Goal: Contribute content: Contribute content

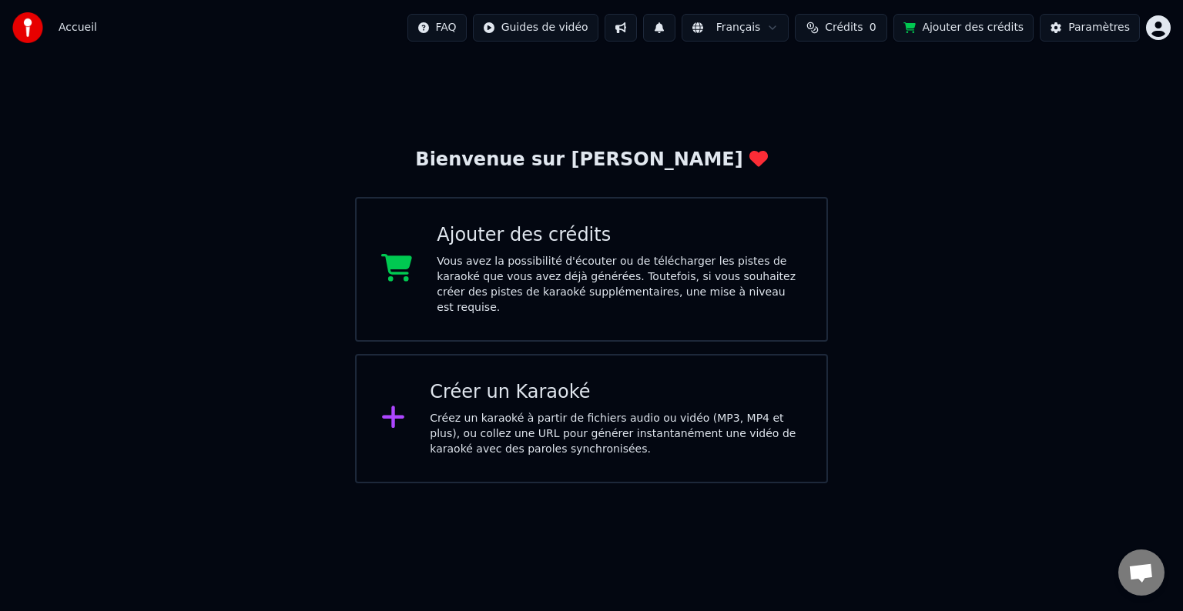
click at [421, 386] on div "Créer un Karaoké Créez un karaoké à partir de fichiers audio ou vidéo (MP3, MP4…" at bounding box center [591, 418] width 473 height 129
click at [565, 225] on div "Ajouter des crédits" at bounding box center [619, 235] width 365 height 25
click at [581, 267] on div "Vous avez la possibilité d'écouter ou de télécharger les pistes de karaoké que …" at bounding box center [619, 285] width 365 height 62
click at [976, 21] on button "Ajouter des crédits" at bounding box center [963, 28] width 140 height 28
click at [484, 411] on div "Créez un karaoké à partir de fichiers audio ou vidéo (MP3, MP4 et plus), ou col…" at bounding box center [616, 434] width 372 height 46
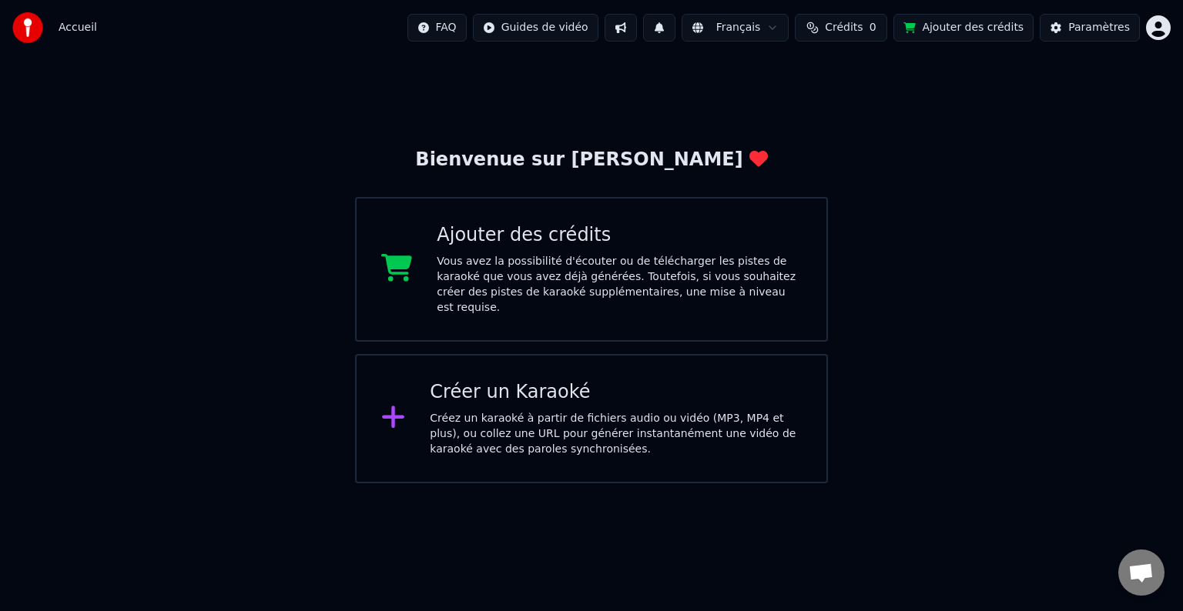
click at [459, 283] on div "Vous avez la possibilité d'écouter ou de télécharger les pistes de karaoké que …" at bounding box center [619, 285] width 365 height 62
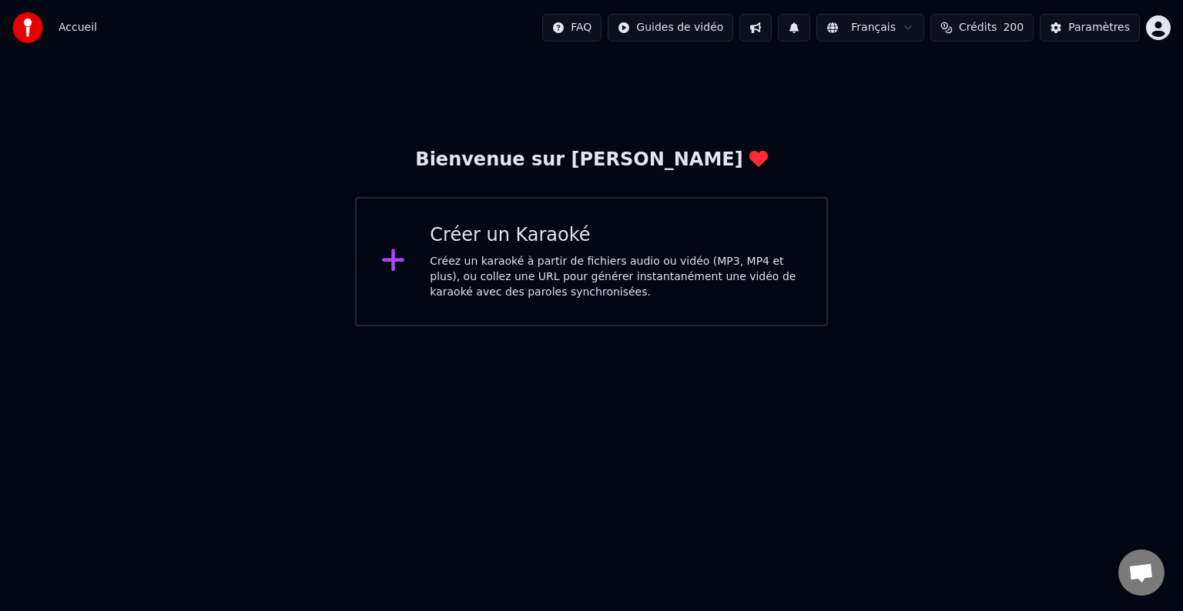
click at [422, 256] on div "Créer un Karaoké Créez un karaoké à partir de fichiers audio ou vidéo (MP3, MP4…" at bounding box center [591, 261] width 473 height 129
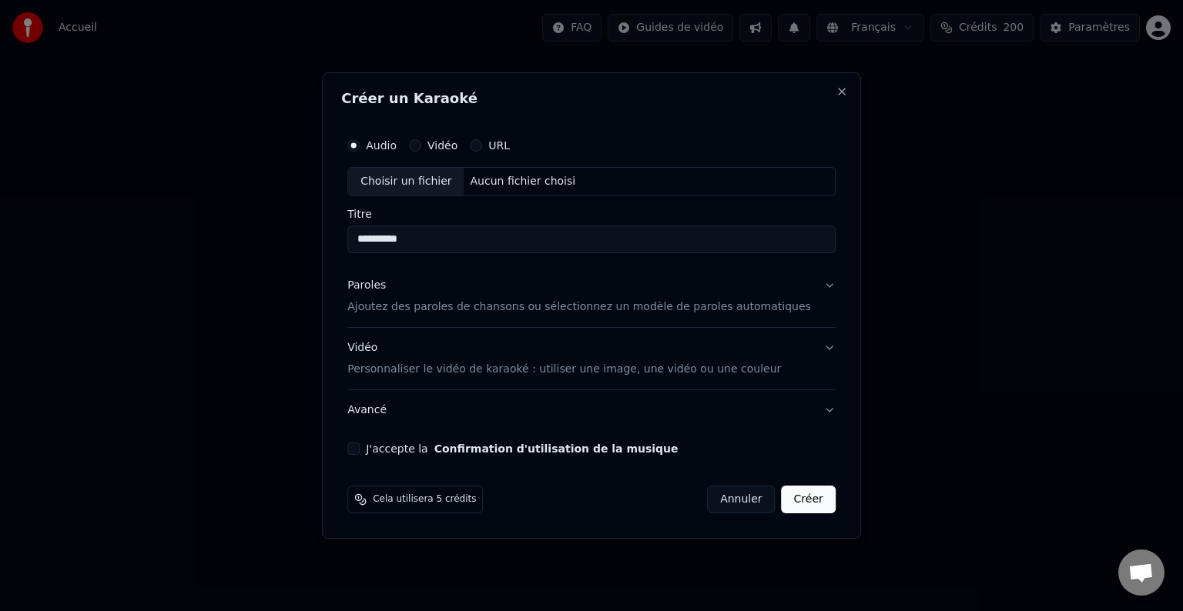
type input "**********"
click at [397, 306] on p "Ajoutez des paroles de chansons ou sélectionnez un modèle de paroles automatiqu…" at bounding box center [579, 307] width 464 height 15
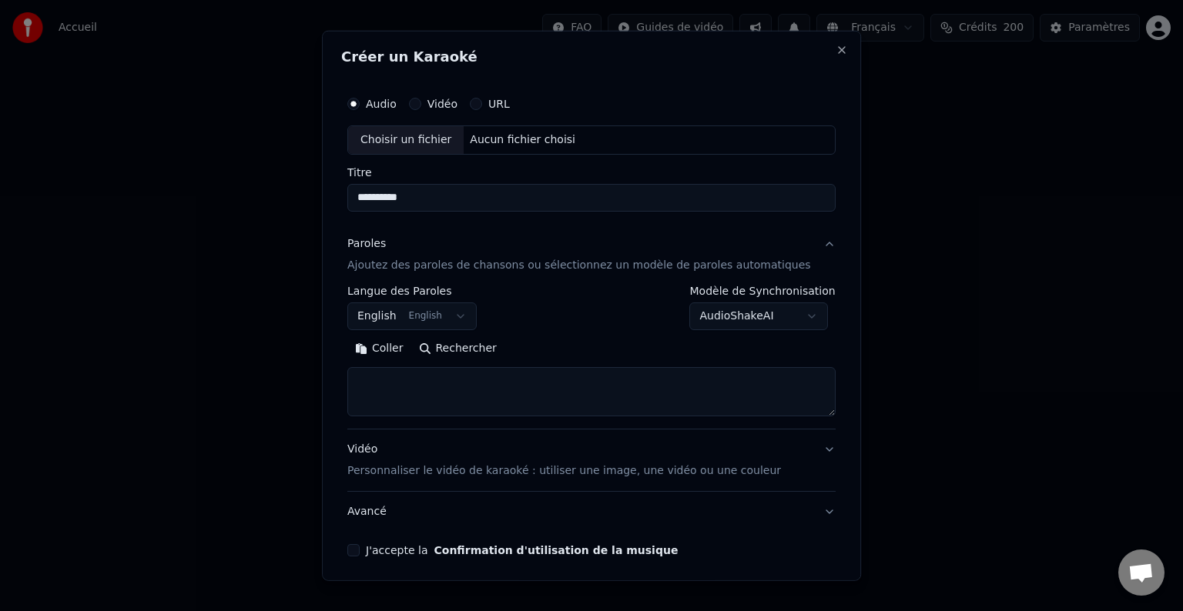
click at [464, 319] on button "English English" at bounding box center [411, 317] width 129 height 28
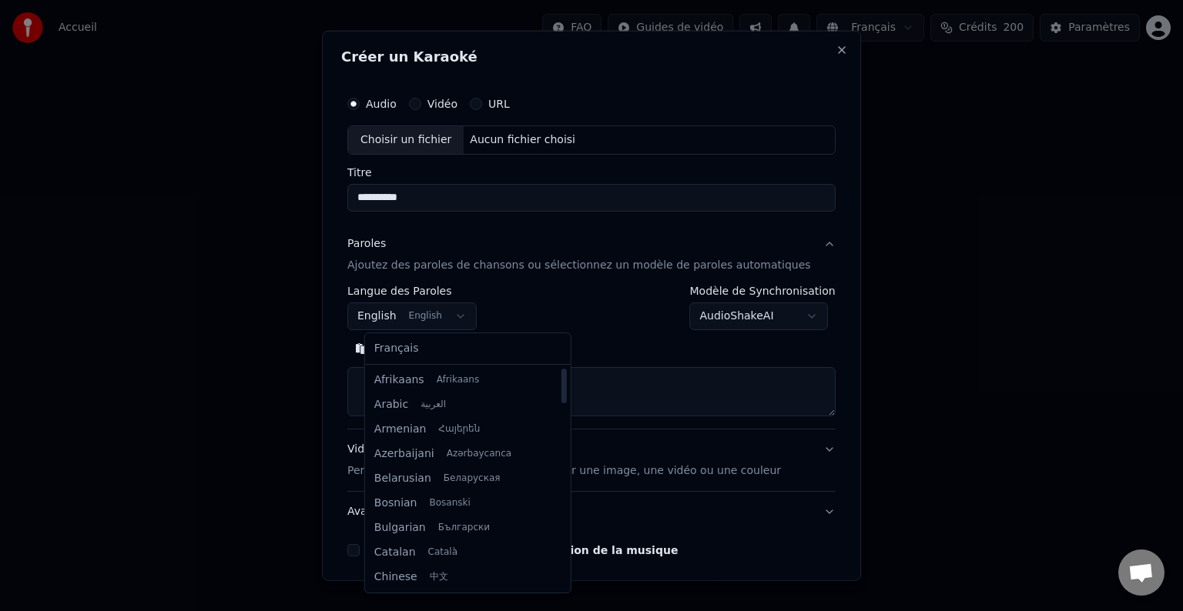
select select "**"
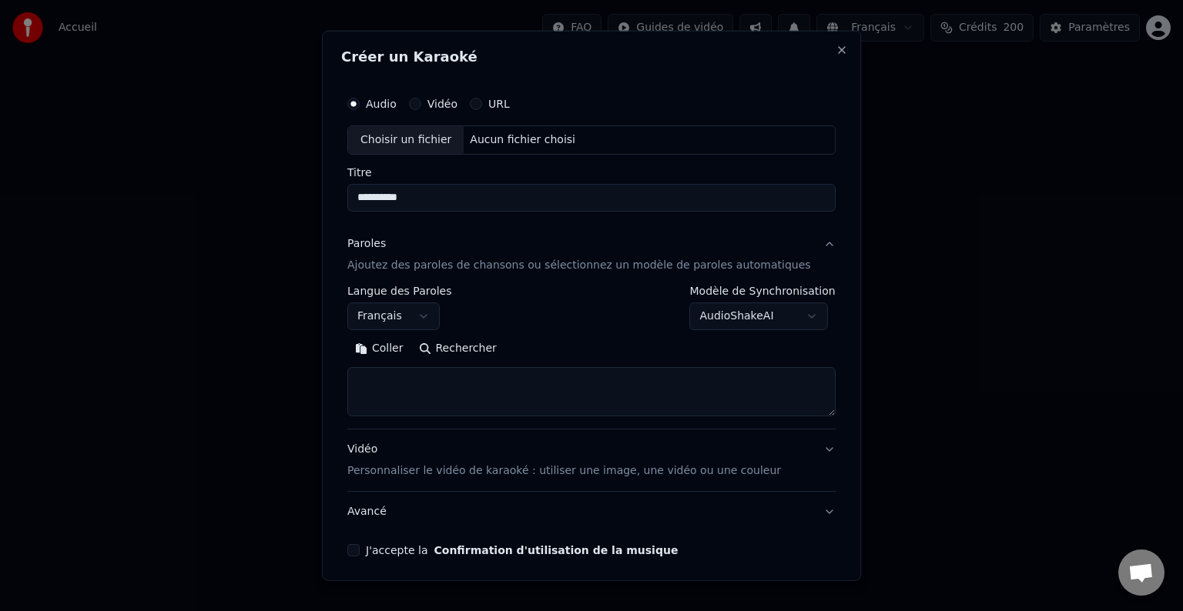
click at [382, 391] on textarea at bounding box center [591, 391] width 488 height 49
click at [397, 350] on button "Coller" at bounding box center [379, 348] width 64 height 25
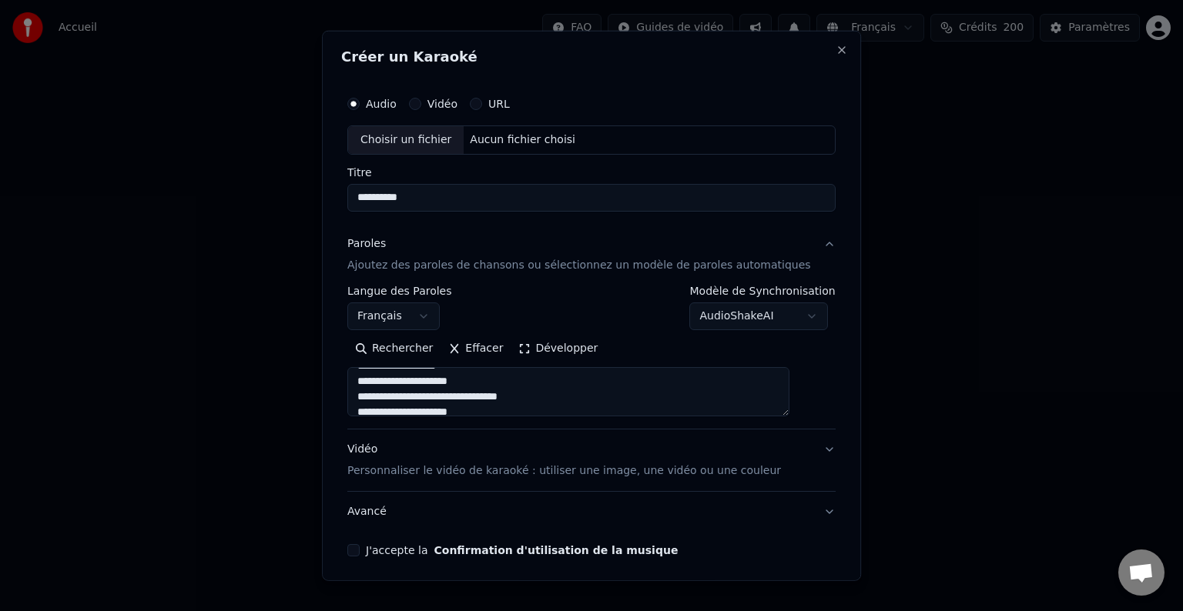
type textarea "**********"
click at [360, 548] on button "J'accepte la Confirmation d'utilisation de la musique" at bounding box center [353, 550] width 12 height 12
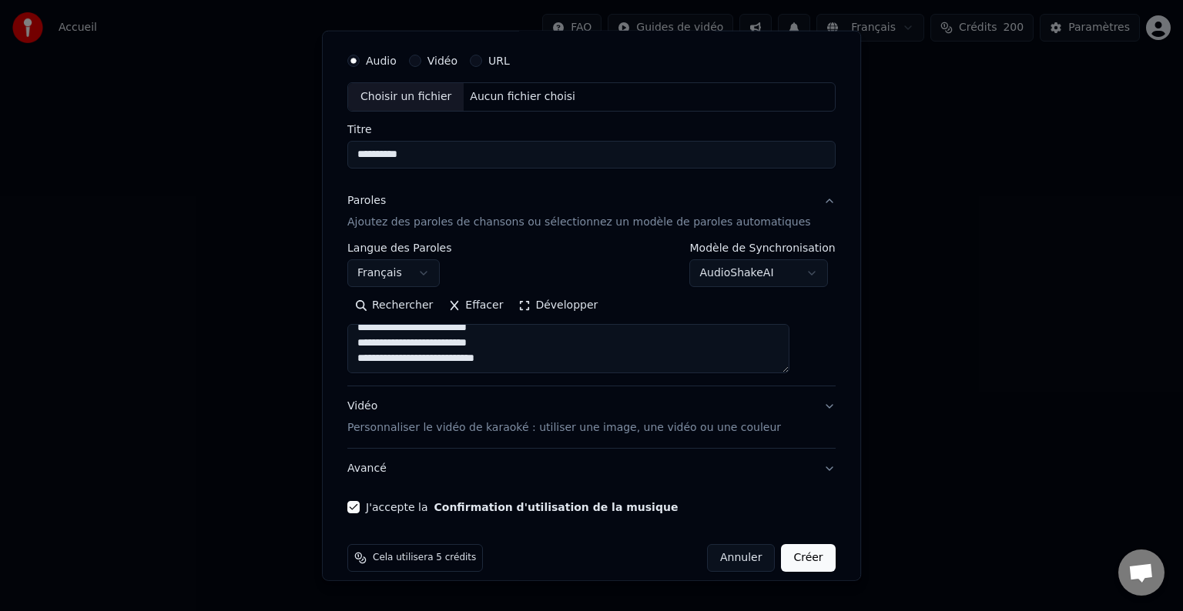
scroll to position [59, 0]
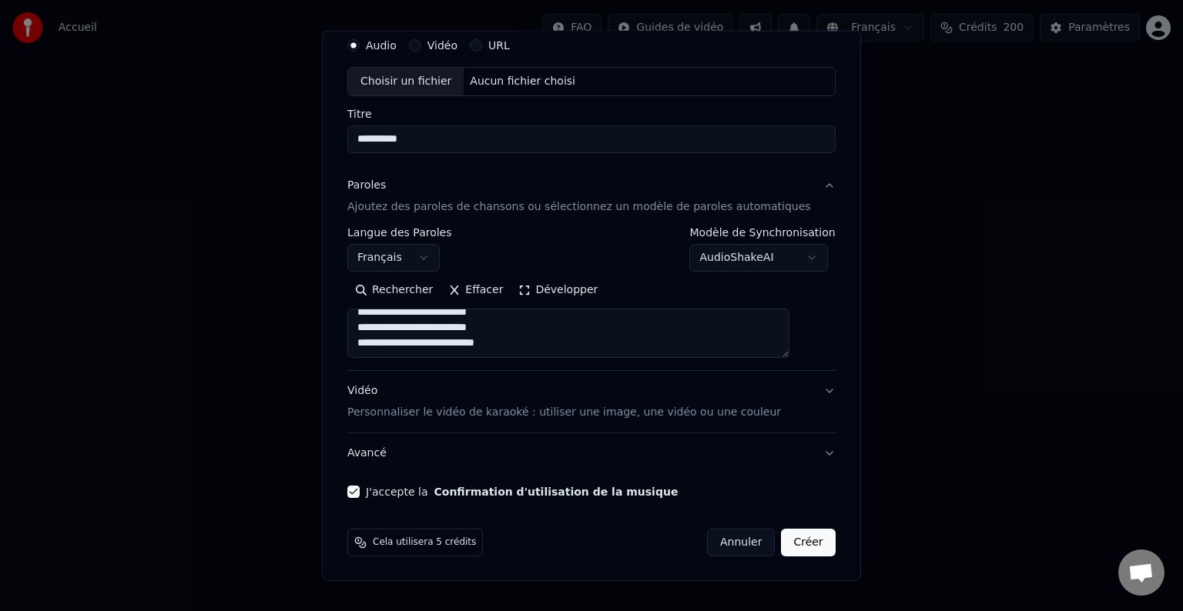
click at [782, 545] on button "Créer" at bounding box center [809, 543] width 54 height 28
select select
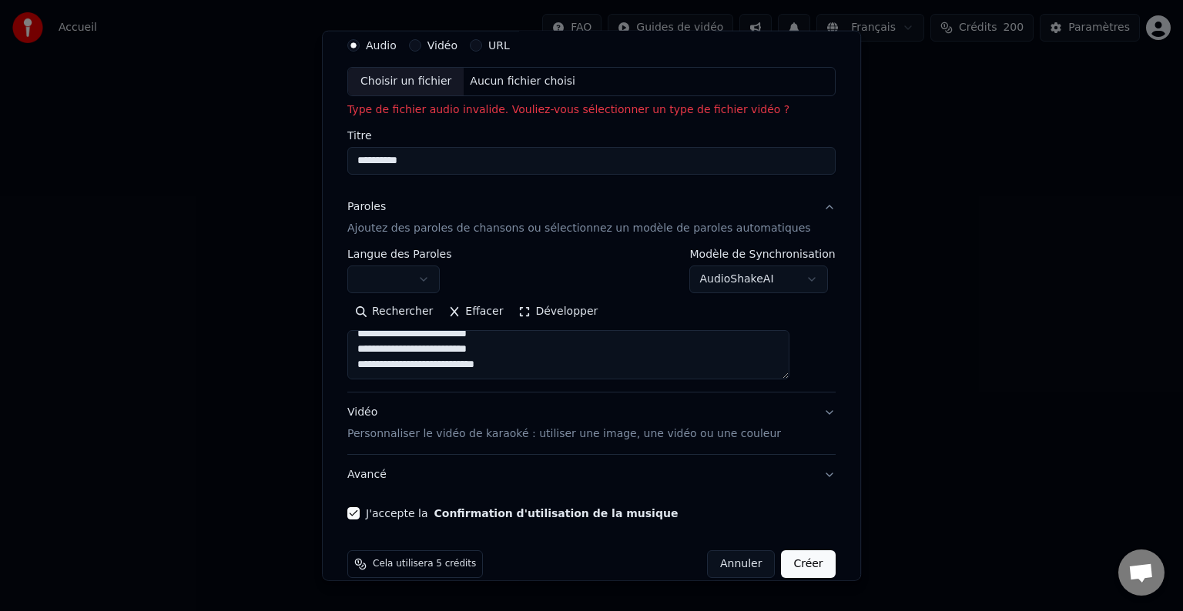
scroll to position [0, 0]
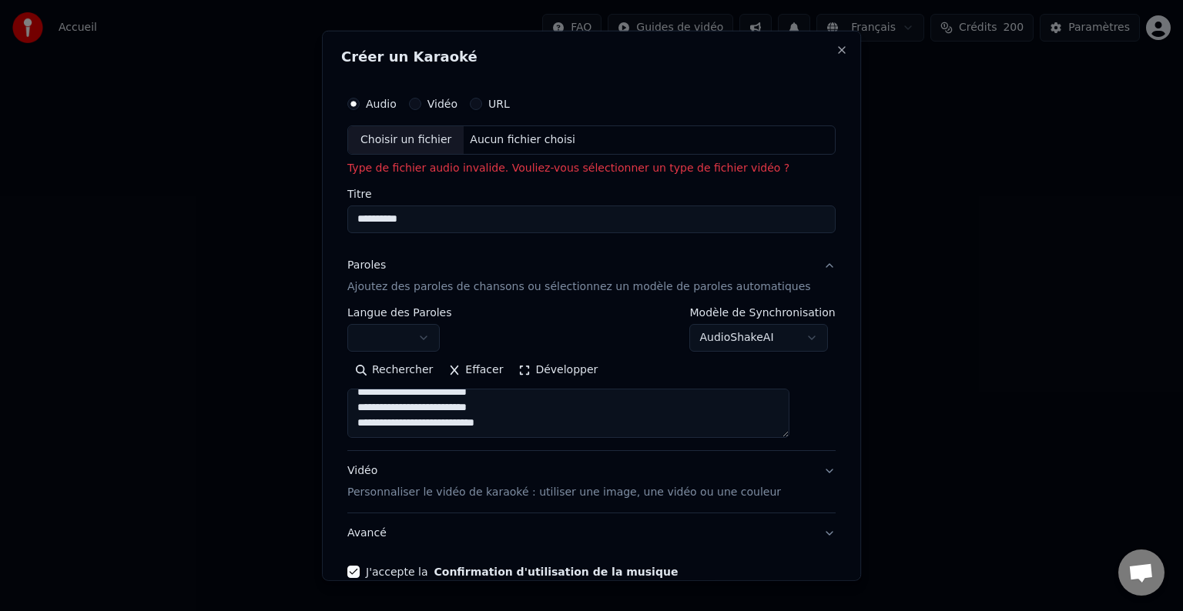
click at [430, 141] on div "Choisir un fichier" at bounding box center [406, 140] width 116 height 28
type textarea "**********"
type input "**********"
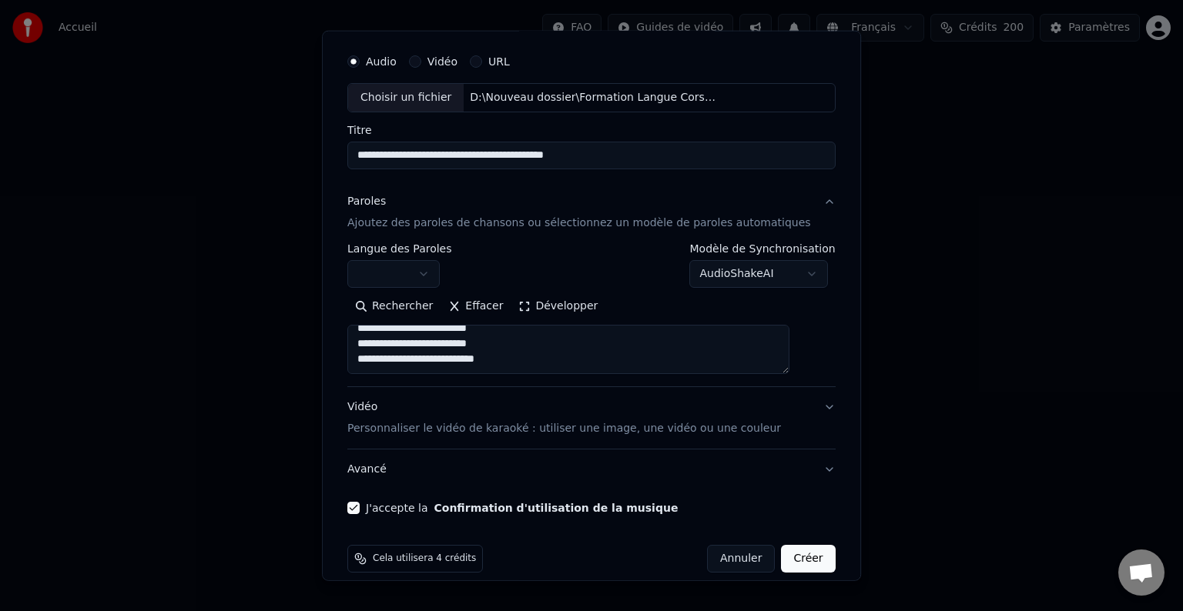
scroll to position [59, 0]
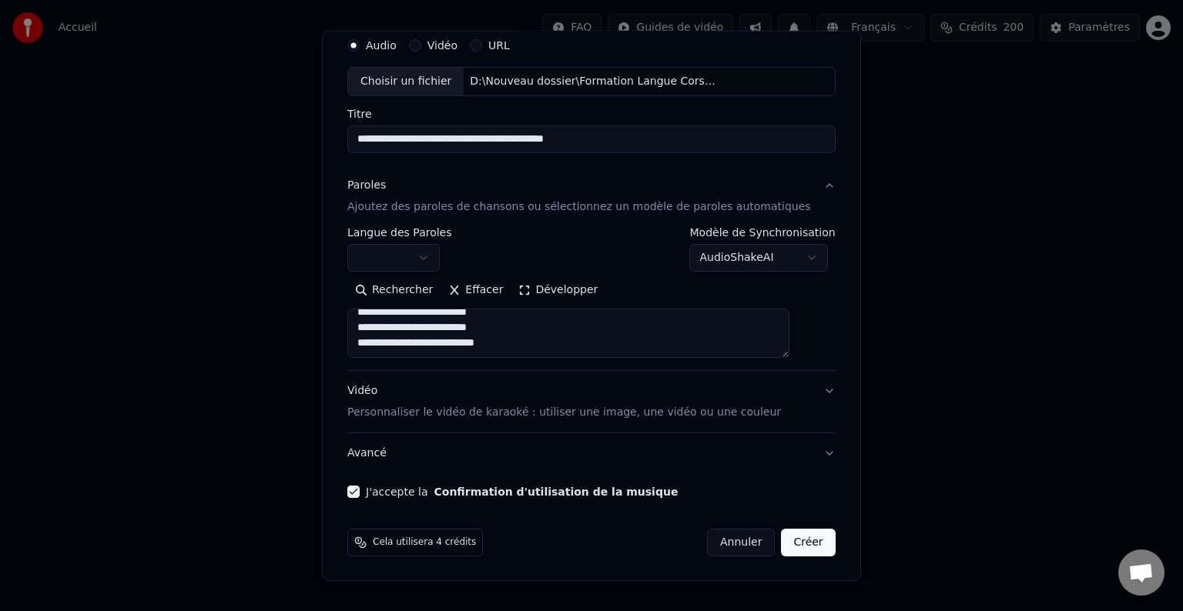
click at [795, 259] on body "**********" at bounding box center [591, 163] width 1183 height 326
click at [637, 406] on p "Personnaliser le vidéo de karaoké : utiliser une image, une vidéo ou une couleur" at bounding box center [564, 412] width 434 height 15
type textarea "**********"
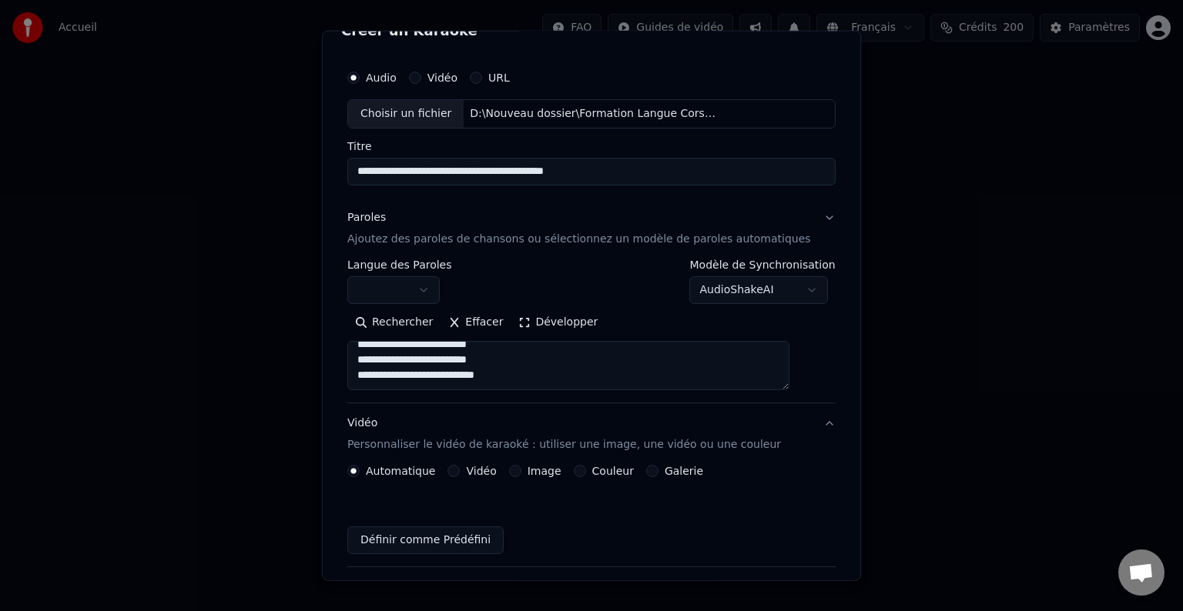
scroll to position [17, 0]
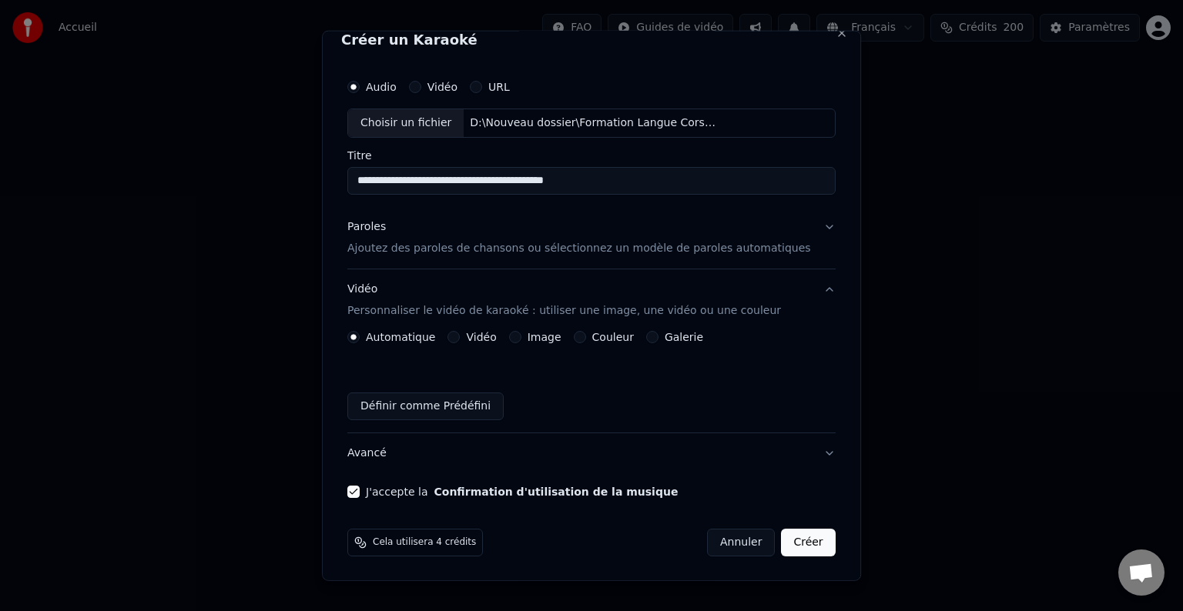
click at [604, 340] on label "Couleur" at bounding box center [613, 337] width 42 height 11
click at [586, 340] on button "Couleur" at bounding box center [580, 337] width 12 height 12
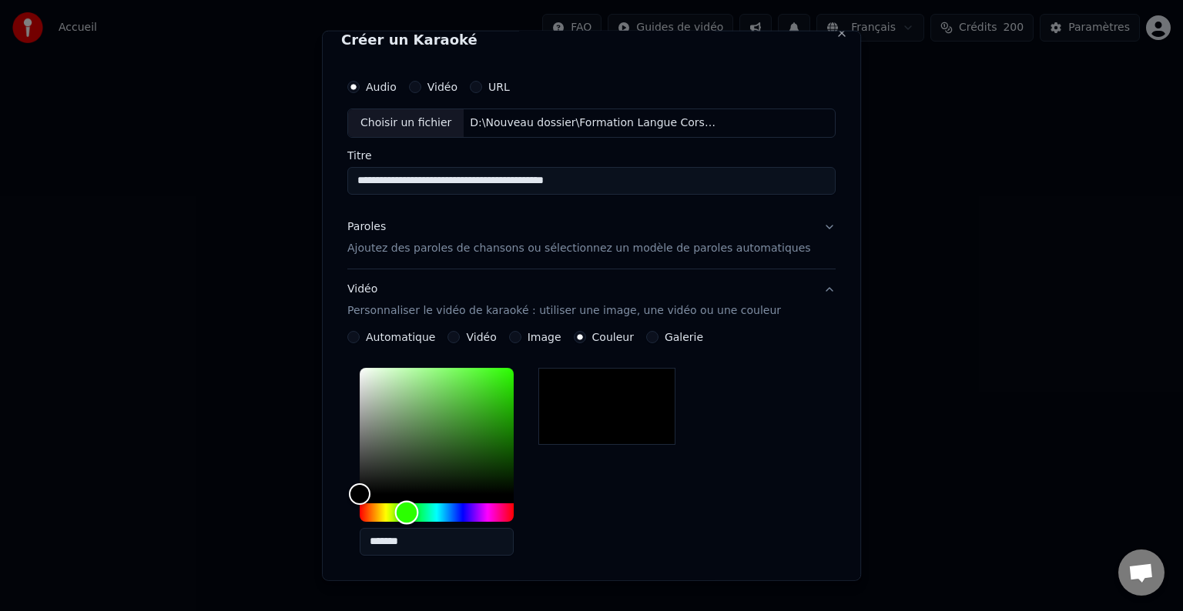
click at [424, 512] on div "Hue" at bounding box center [437, 513] width 154 height 18
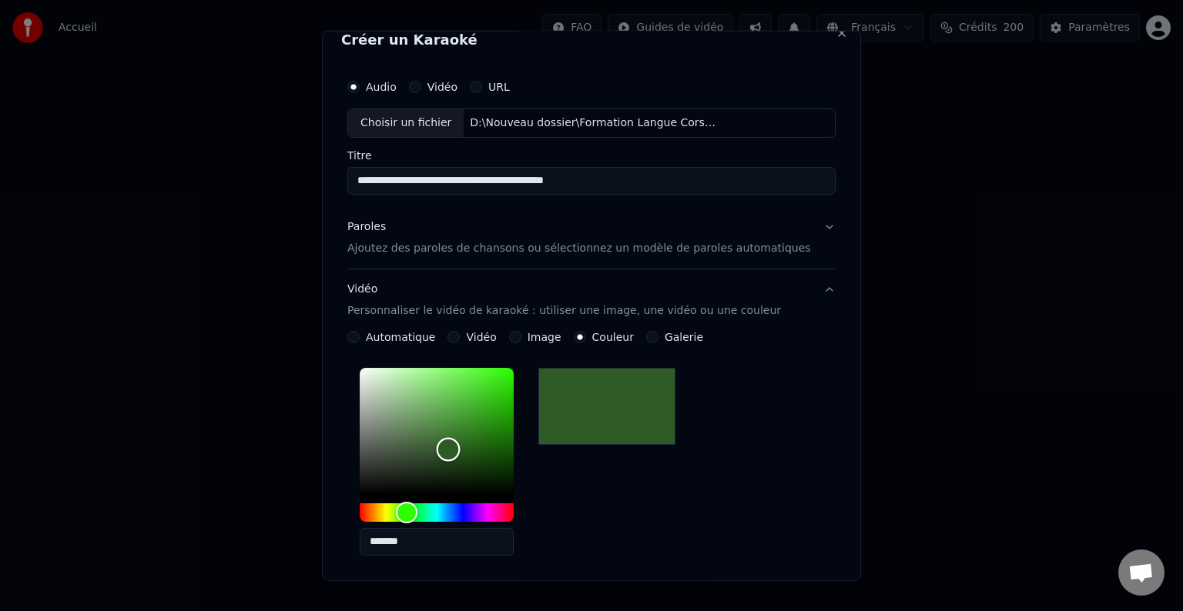
click at [465, 448] on div "Color" at bounding box center [437, 431] width 154 height 126
click at [486, 431] on div "Color" at bounding box center [437, 431] width 154 height 126
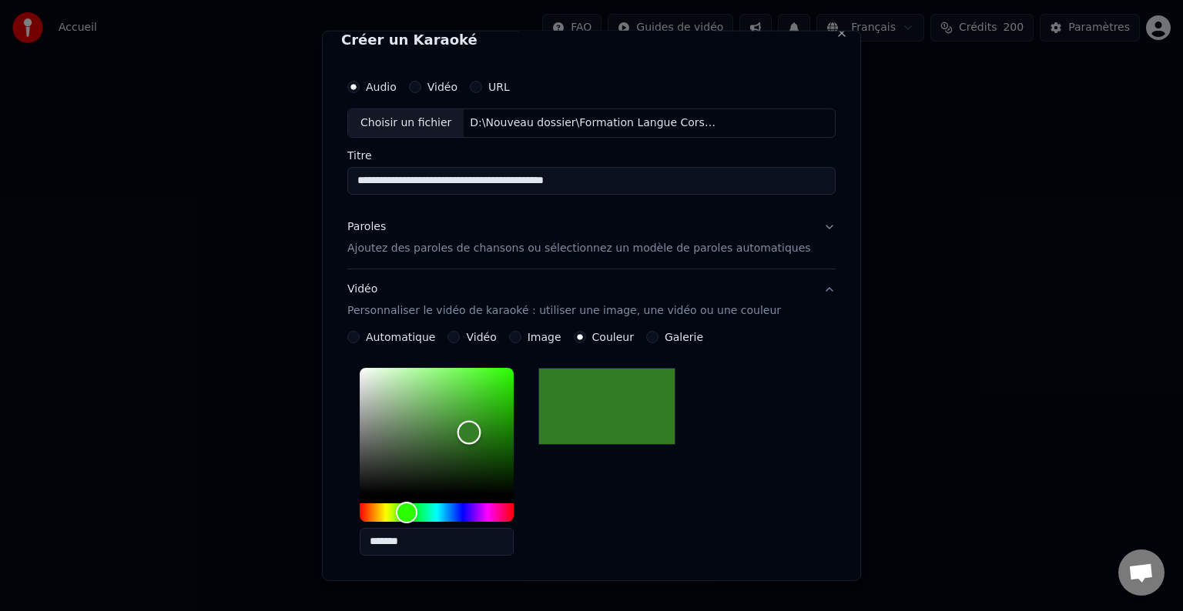
type input "*******"
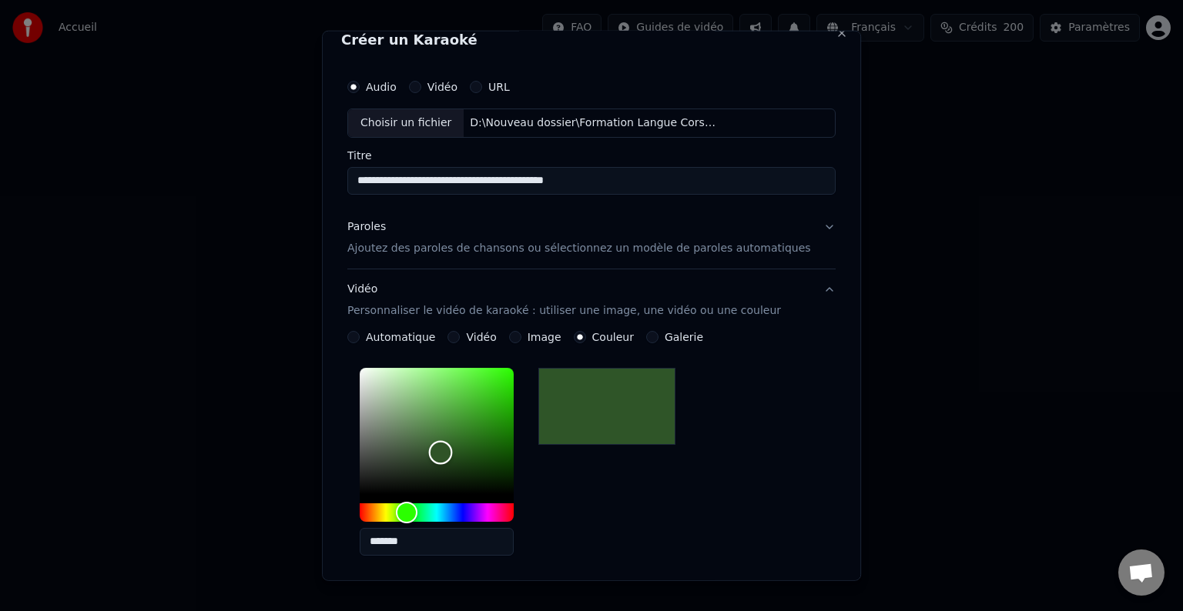
click at [457, 451] on div "Color" at bounding box center [437, 431] width 154 height 126
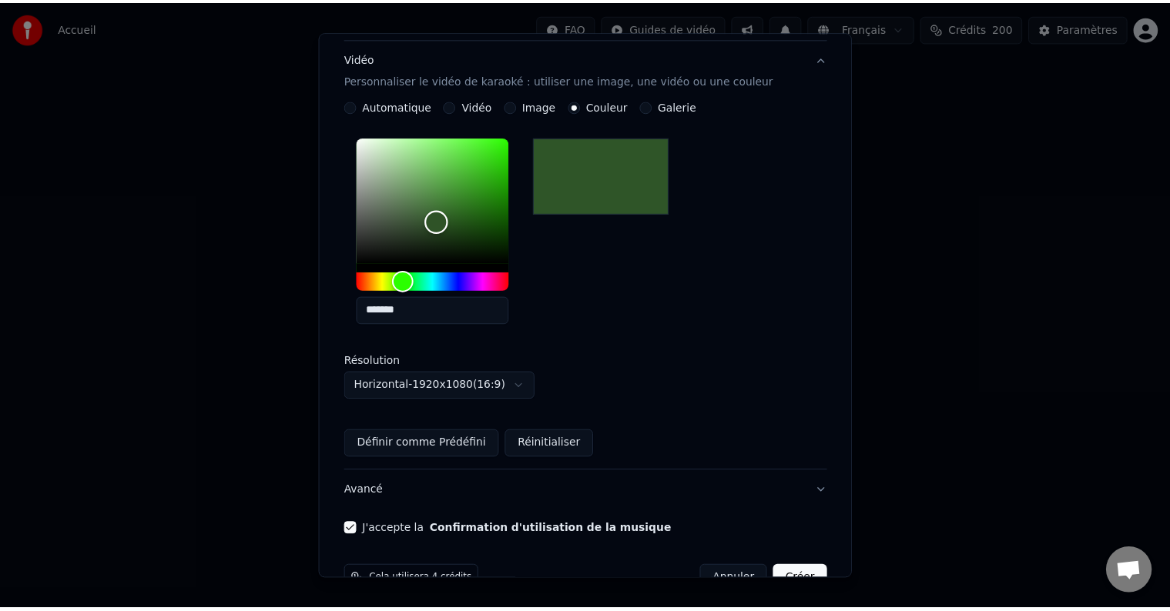
scroll to position [286, 0]
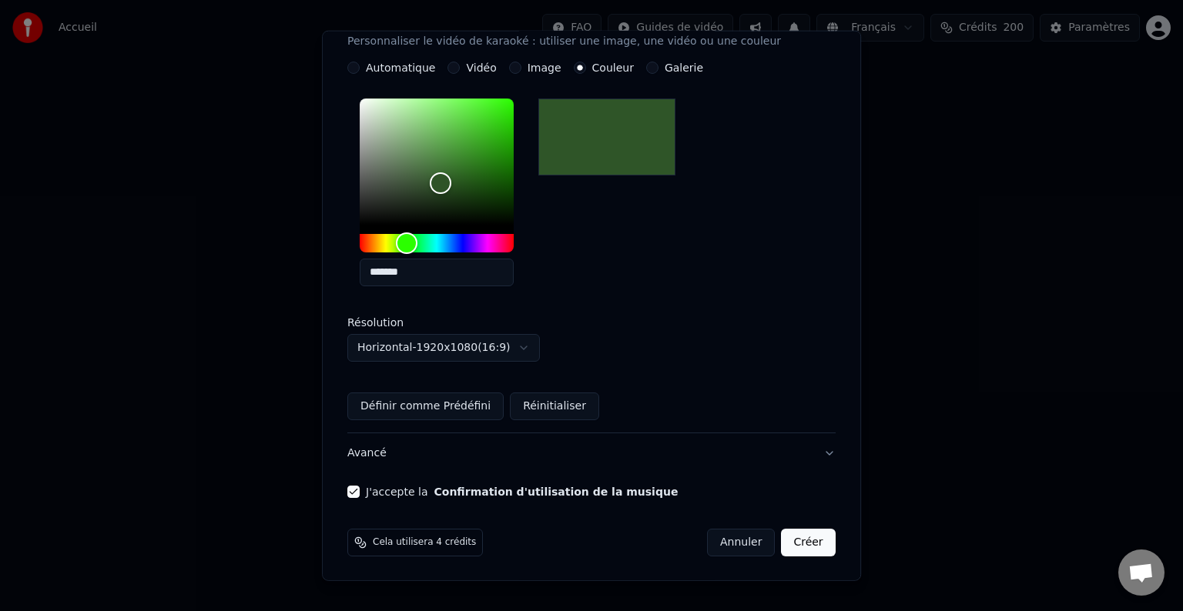
click at [782, 540] on button "Créer" at bounding box center [809, 543] width 54 height 28
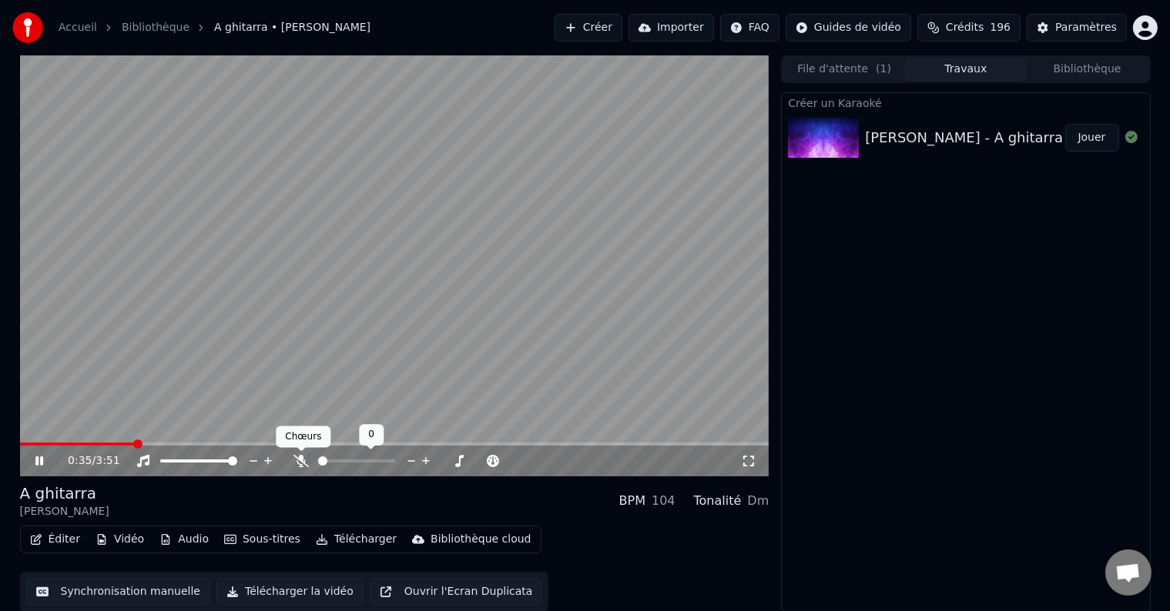
click at [302, 462] on icon at bounding box center [300, 461] width 15 height 12
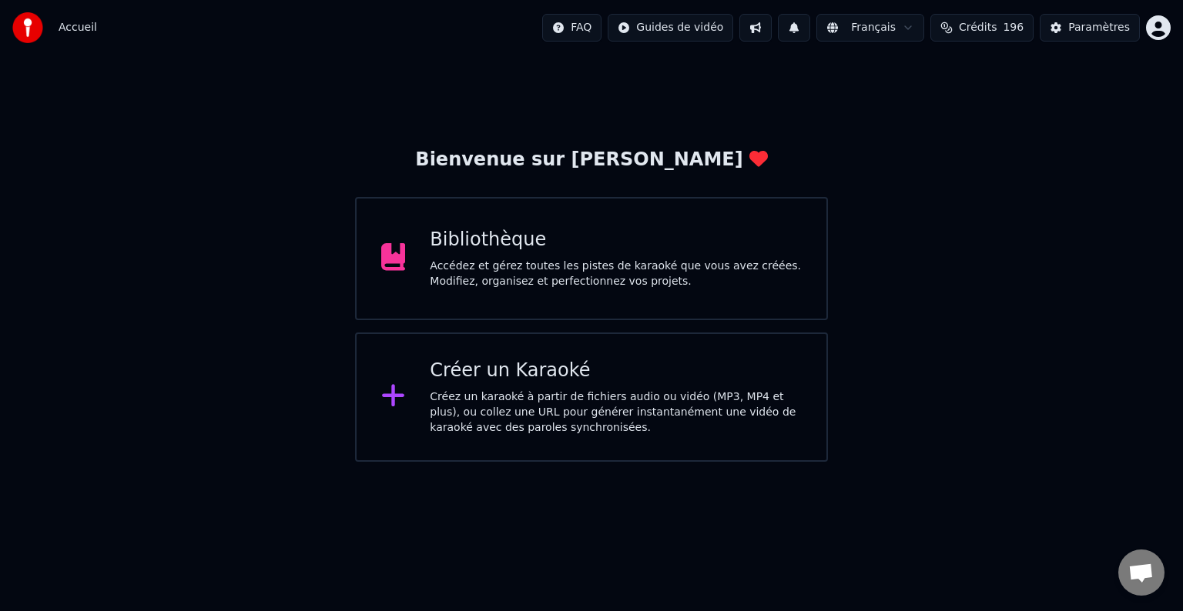
click at [487, 264] on div "Accédez et gérez toutes les pistes de karaoké que vous avez créées. Modifiez, o…" at bounding box center [616, 274] width 372 height 31
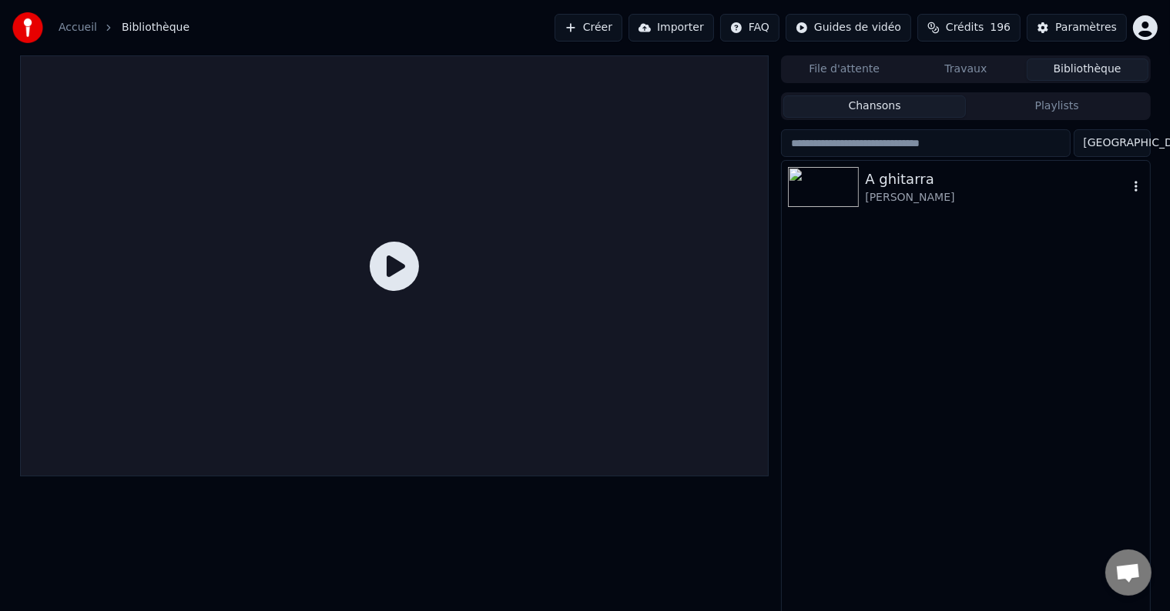
click at [823, 195] on img at bounding box center [823, 187] width 71 height 40
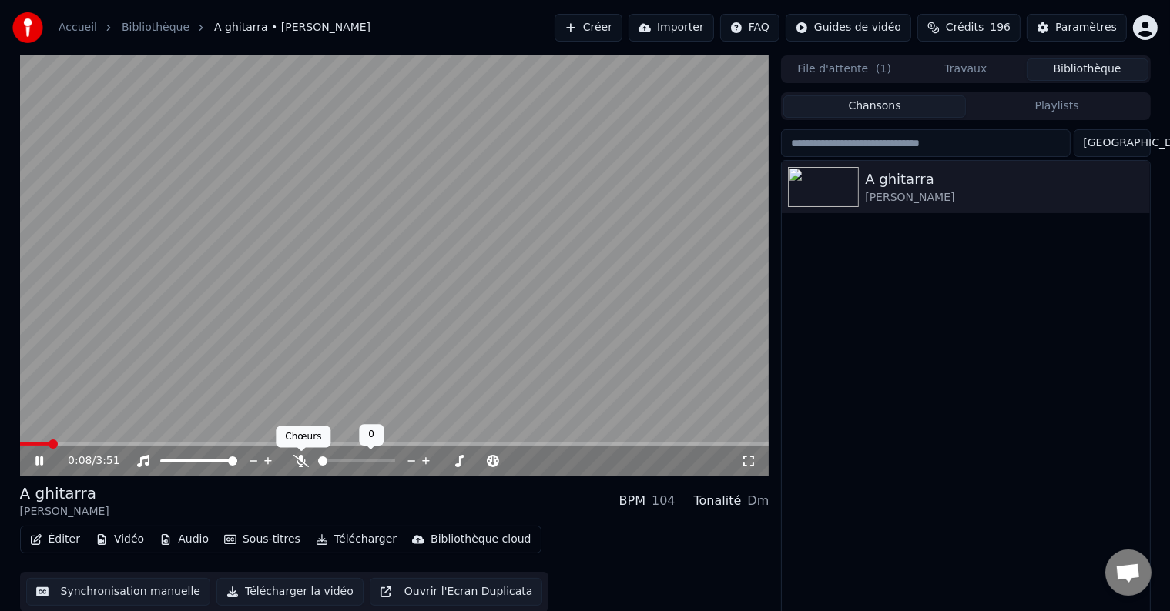
click at [299, 465] on icon at bounding box center [300, 461] width 15 height 12
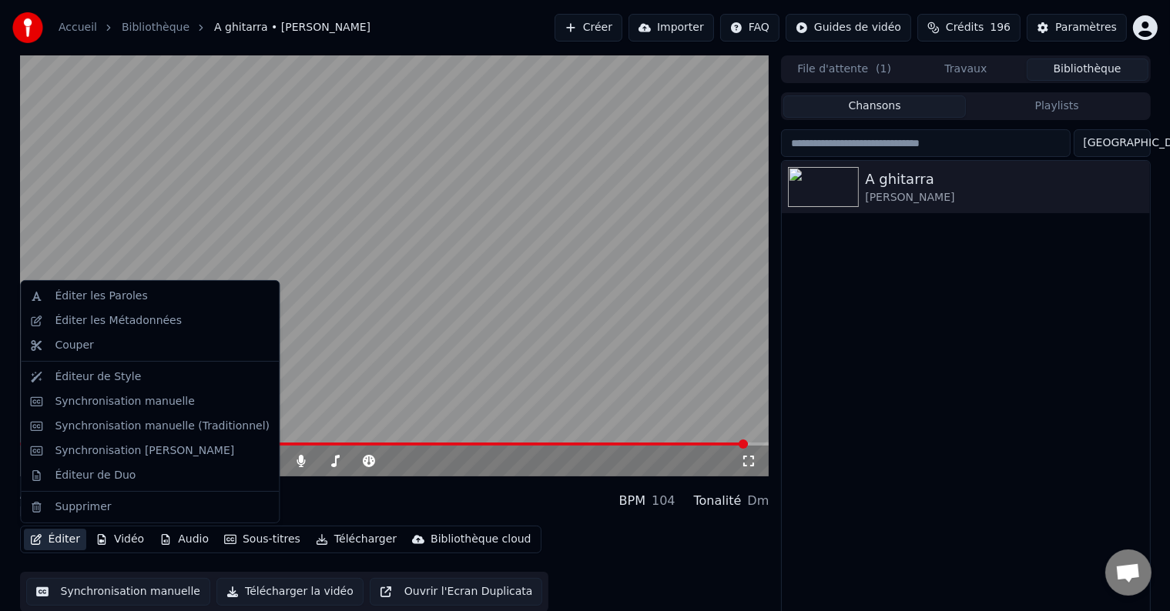
click at [52, 540] on button "Éditer" at bounding box center [55, 540] width 62 height 22
click at [92, 301] on div "Éditer les Paroles" at bounding box center [101, 296] width 92 height 15
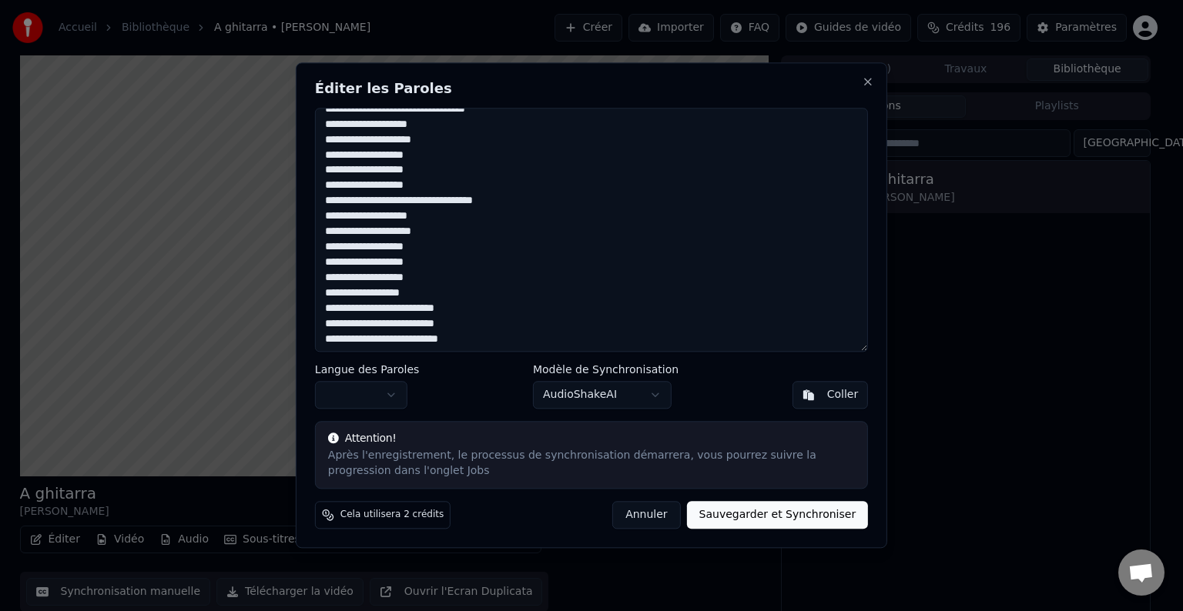
scroll to position [461, 0]
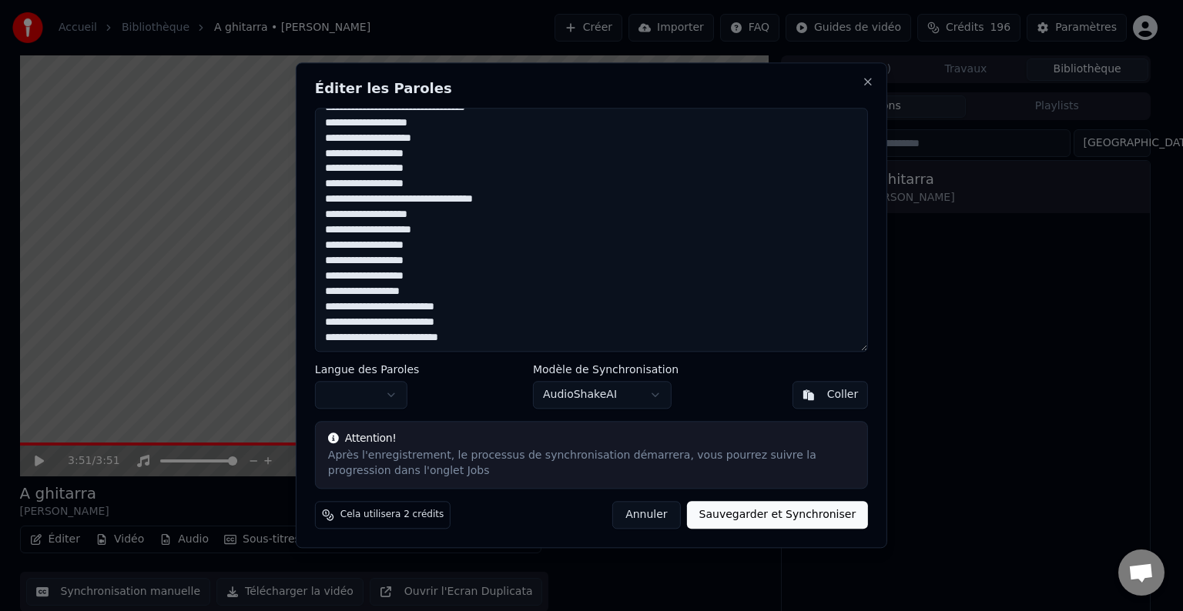
click at [410, 293] on textarea at bounding box center [591, 230] width 553 height 244
click at [356, 310] on textarea at bounding box center [591, 230] width 553 height 244
click at [398, 306] on textarea at bounding box center [591, 230] width 553 height 244
click at [360, 310] on textarea at bounding box center [591, 230] width 553 height 244
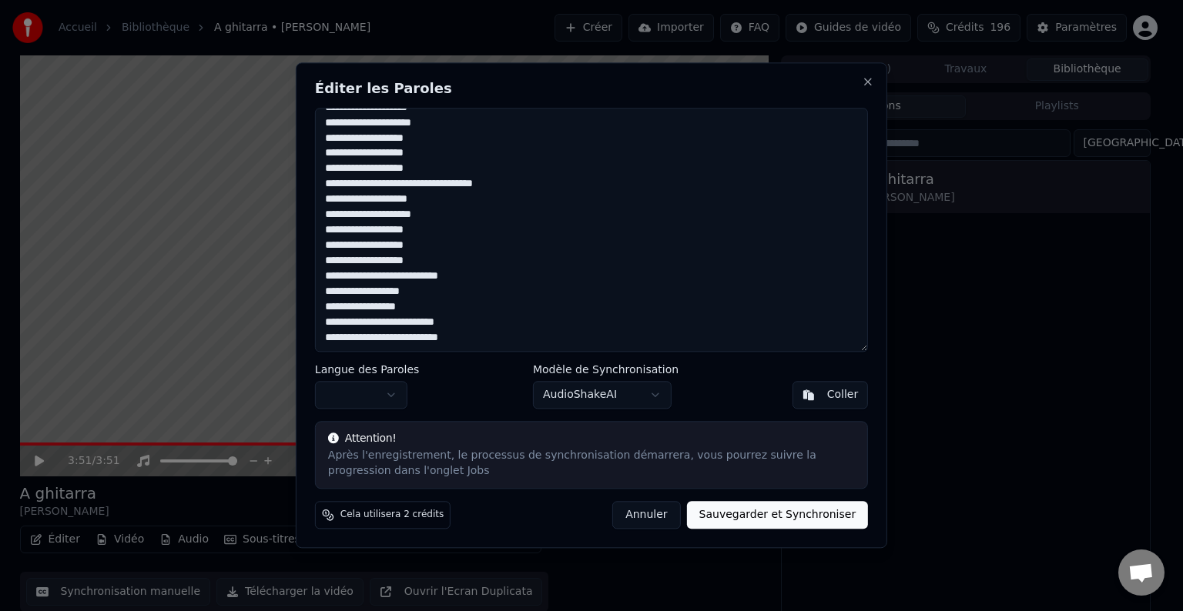
click at [355, 310] on textarea at bounding box center [591, 230] width 553 height 244
click at [355, 293] on textarea at bounding box center [591, 230] width 553 height 244
click at [402, 280] on textarea at bounding box center [591, 230] width 553 height 244
click at [393, 308] on textarea at bounding box center [591, 230] width 553 height 244
click at [324, 323] on textarea at bounding box center [591, 230] width 553 height 244
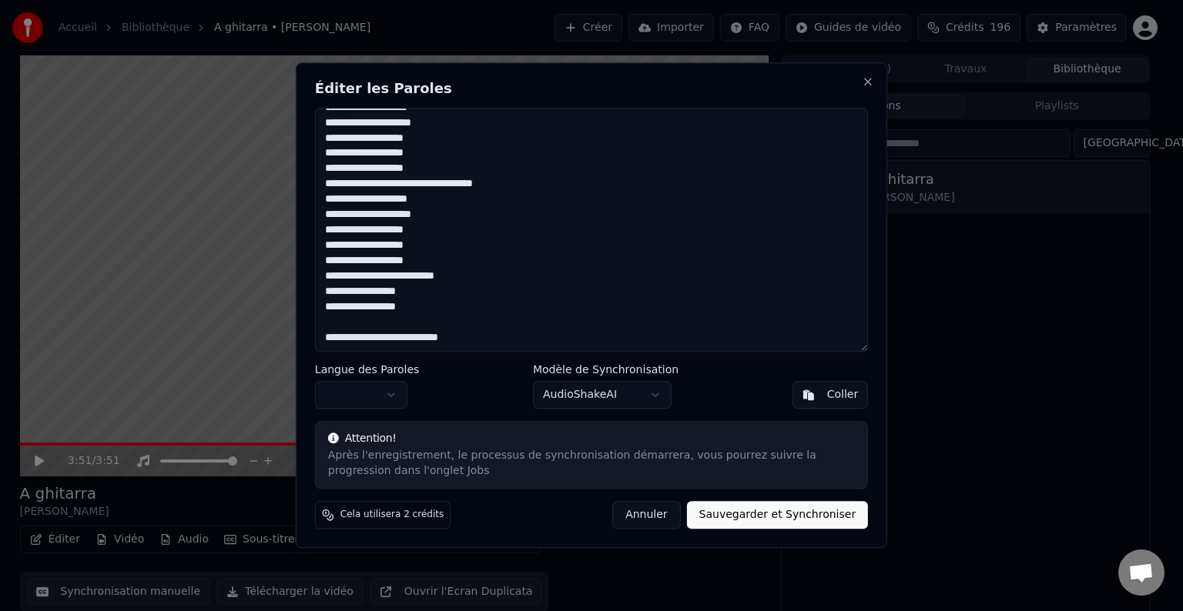
click at [406, 311] on textarea at bounding box center [591, 230] width 553 height 244
click at [356, 339] on textarea at bounding box center [591, 230] width 553 height 244
click at [393, 337] on textarea at bounding box center [591, 230] width 553 height 244
click at [428, 327] on textarea at bounding box center [591, 230] width 553 height 244
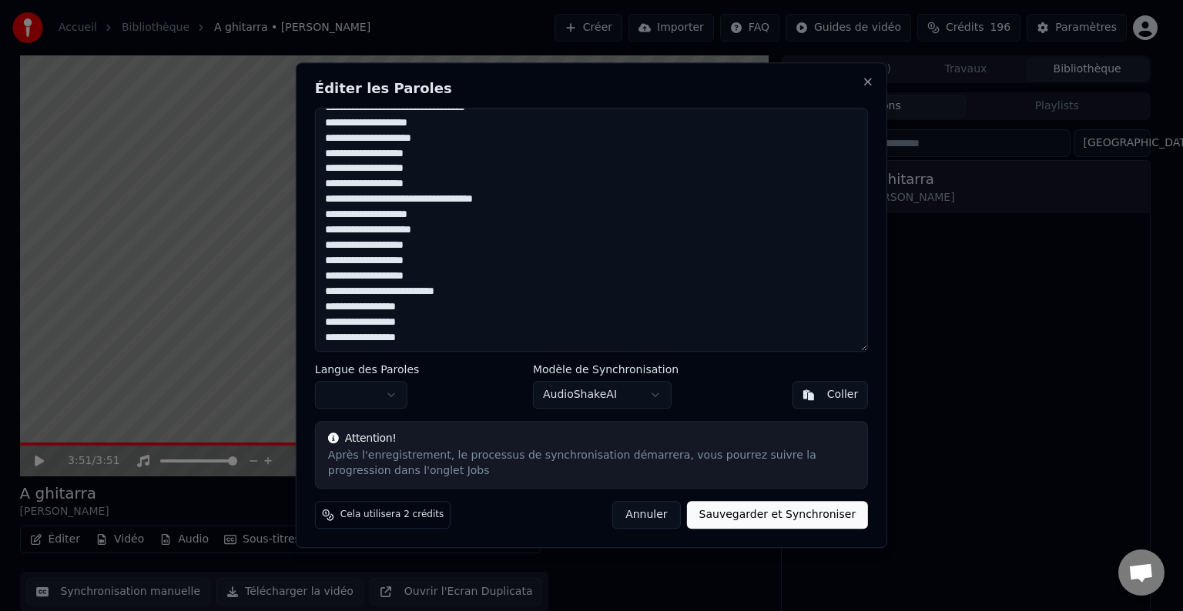
click at [441, 204] on textarea at bounding box center [591, 230] width 553 height 244
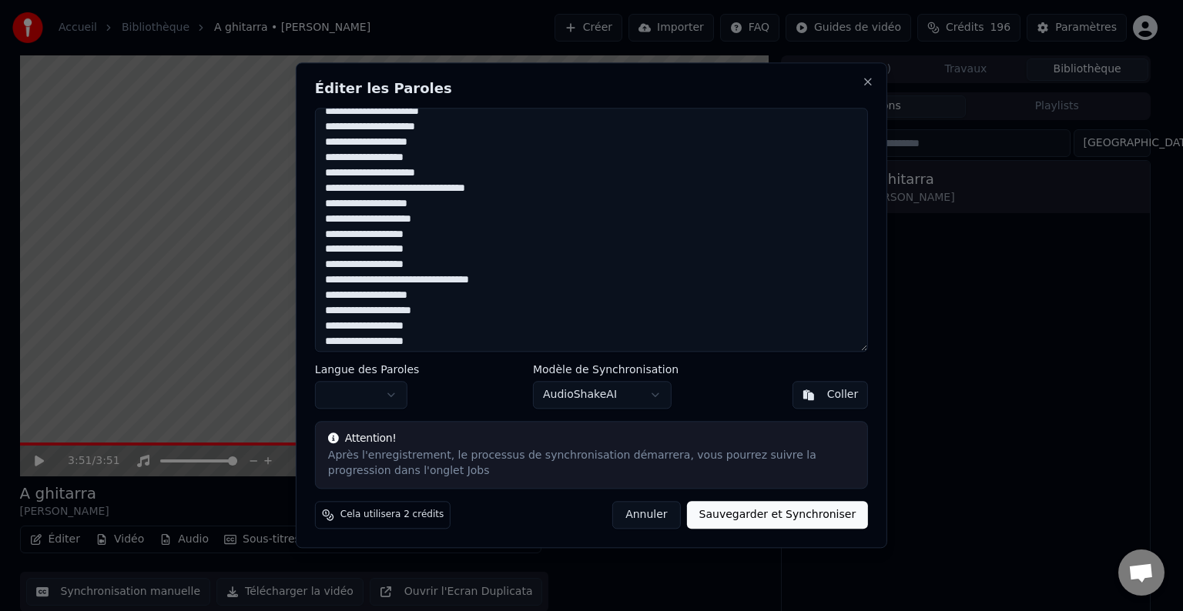
scroll to position [384, 0]
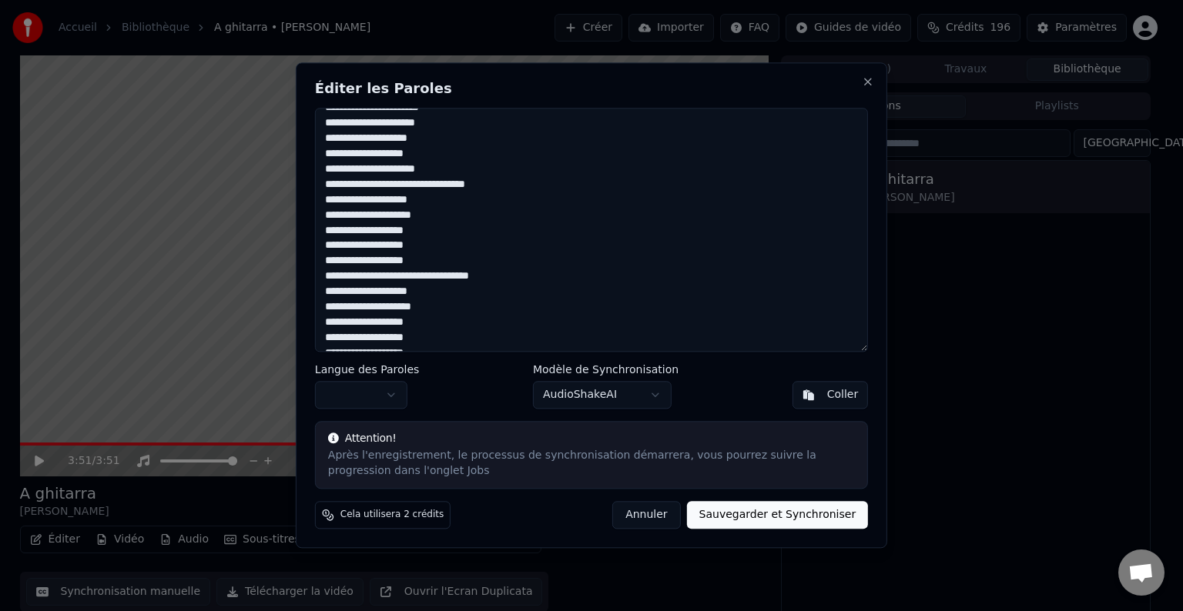
click at [479, 281] on textarea at bounding box center [591, 230] width 553 height 244
click at [508, 253] on textarea at bounding box center [591, 230] width 553 height 244
click at [485, 278] on textarea at bounding box center [591, 230] width 553 height 244
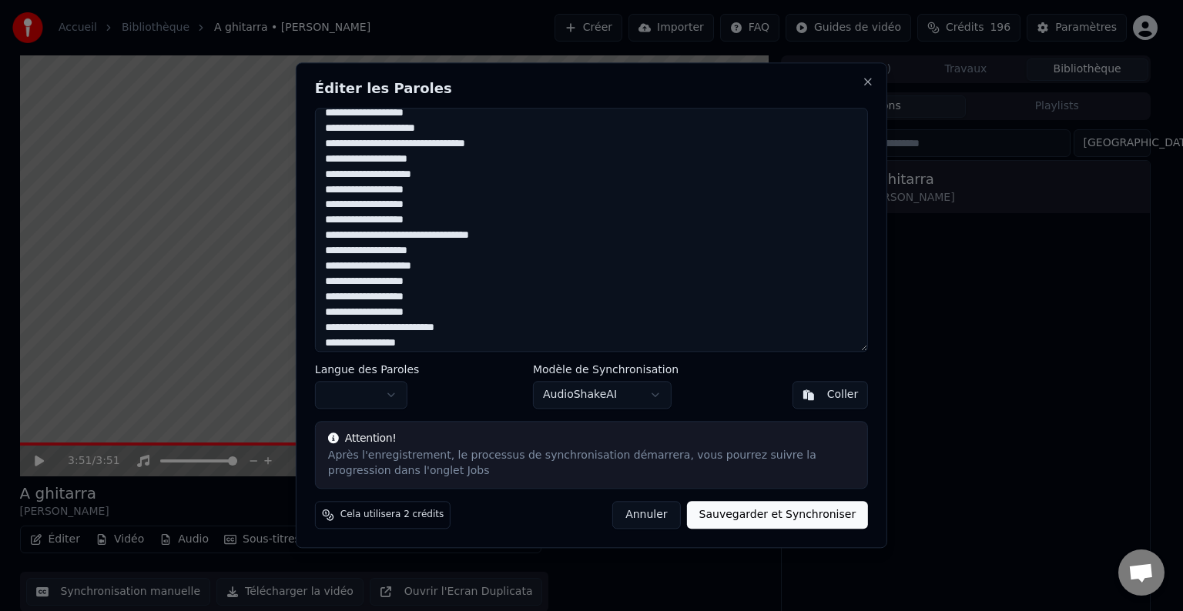
scroll to position [461, 0]
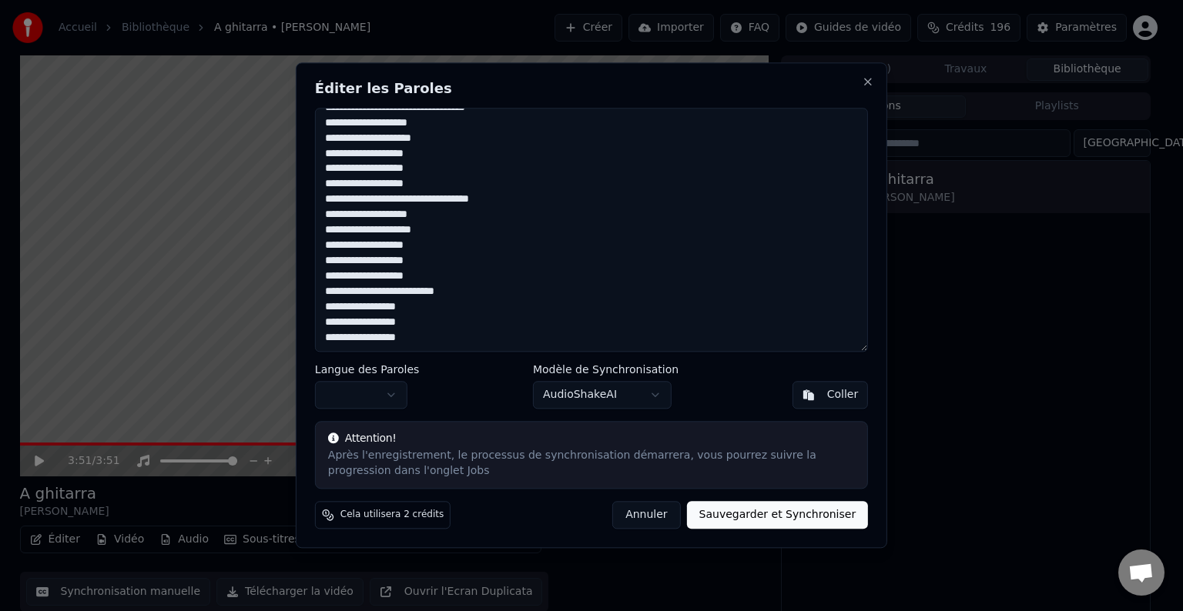
click at [446, 293] on textarea at bounding box center [591, 230] width 553 height 244
click at [401, 310] on textarea at bounding box center [591, 230] width 553 height 244
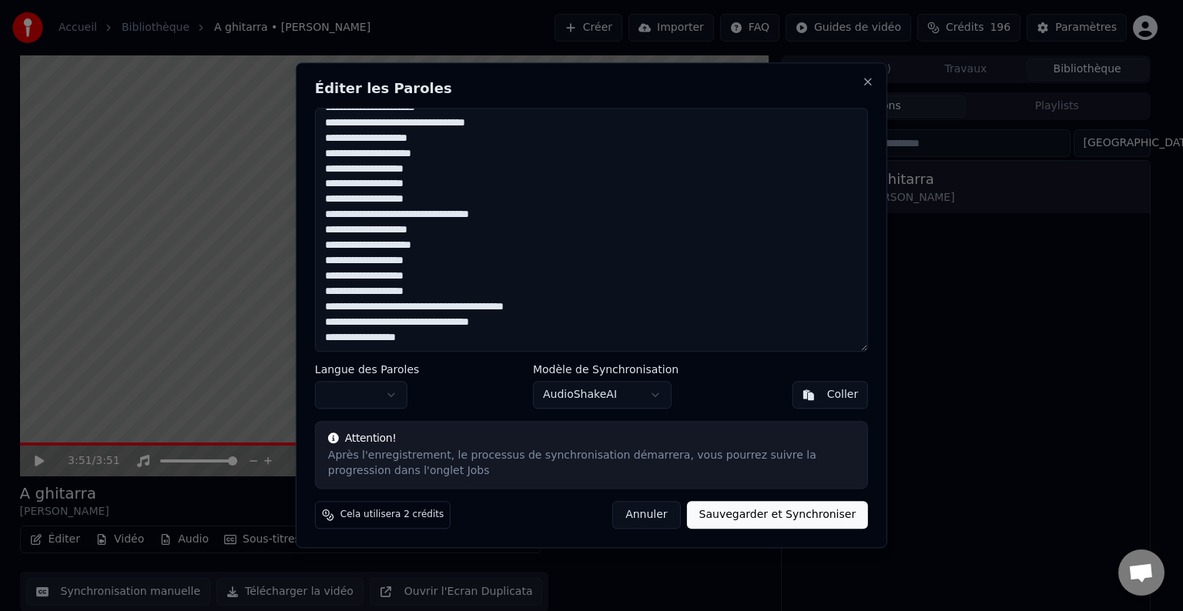
click at [476, 328] on textarea at bounding box center [591, 230] width 553 height 244
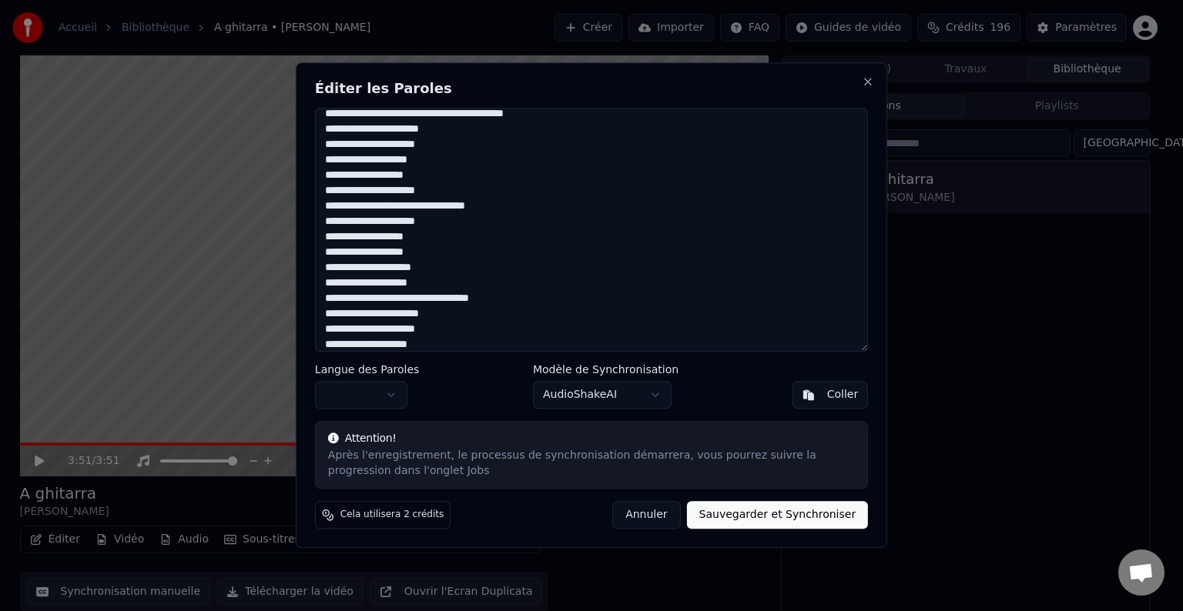
scroll to position [276, 0]
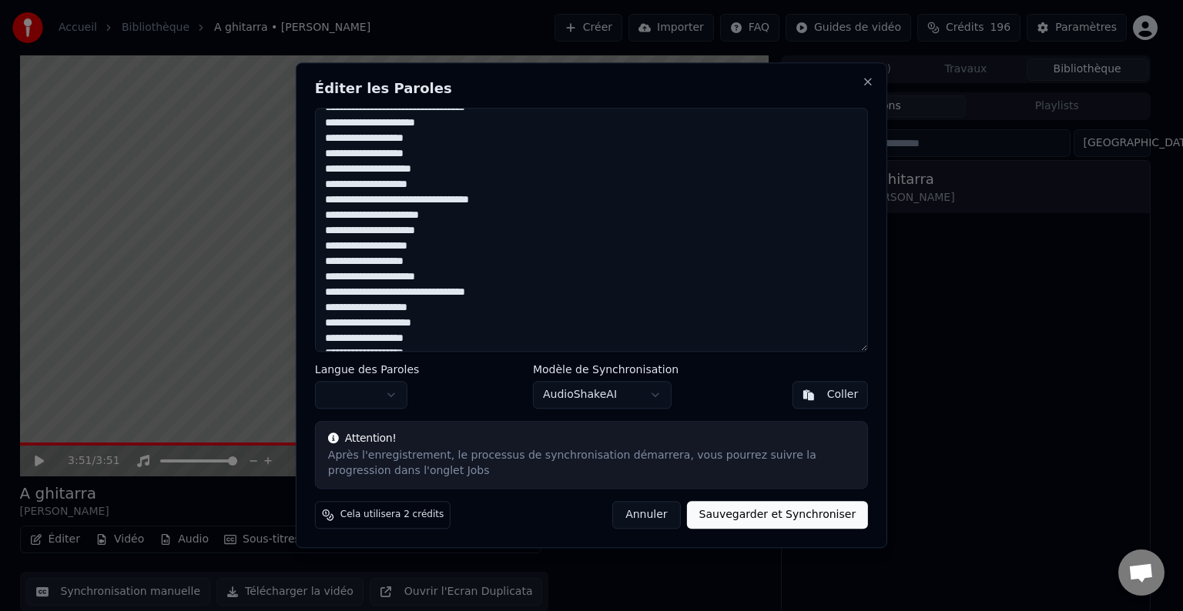
click at [390, 293] on textarea at bounding box center [591, 230] width 553 height 244
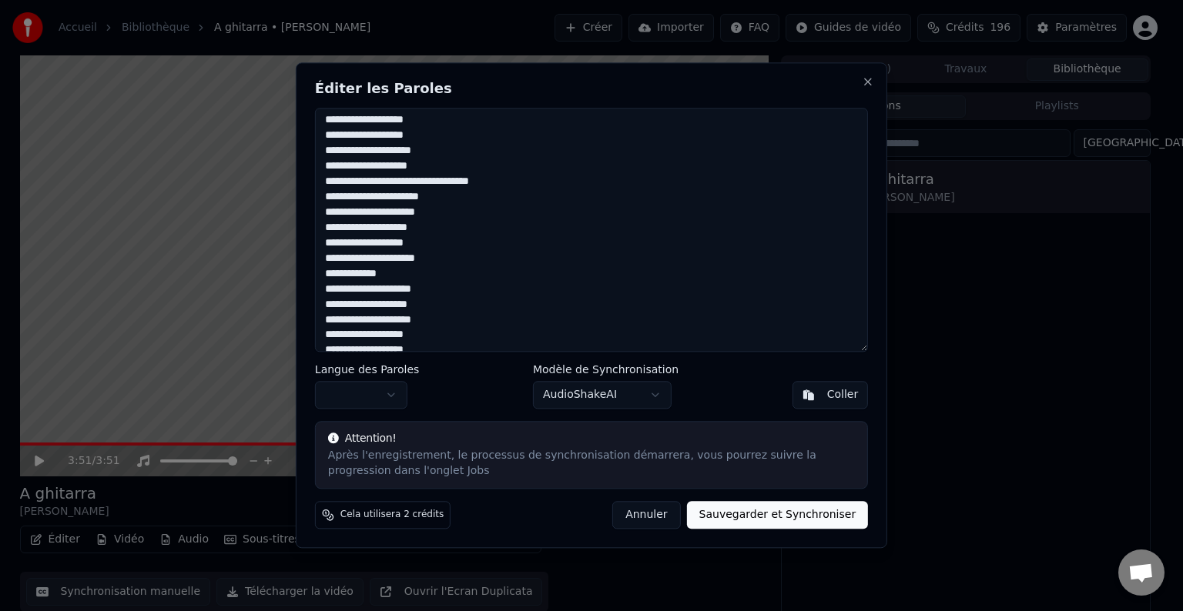
scroll to position [215, 0]
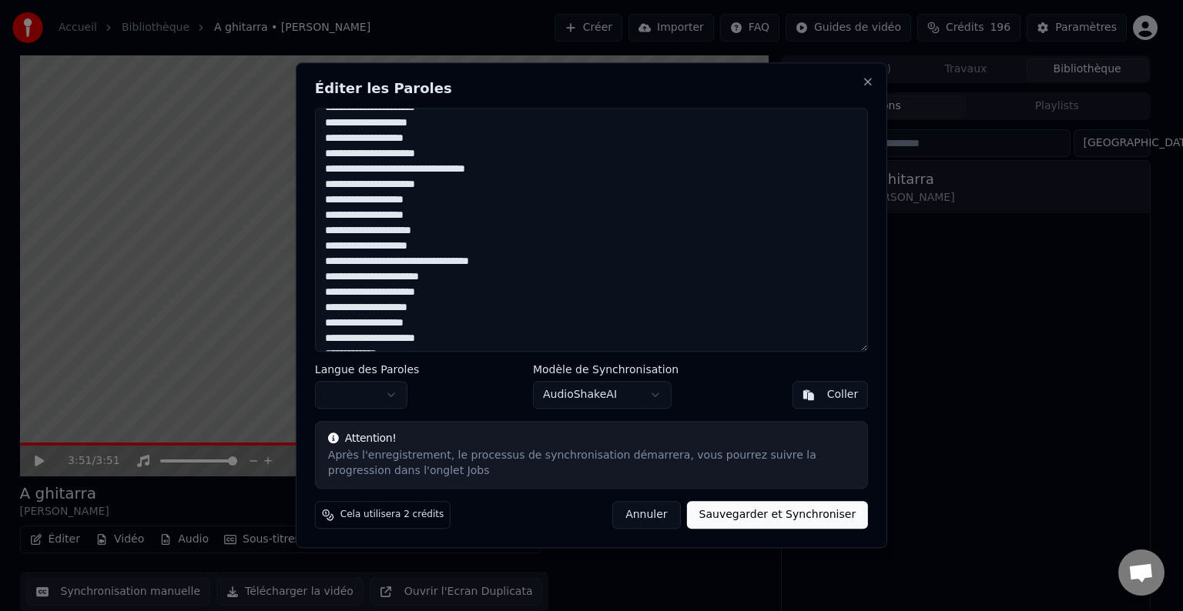
click at [422, 260] on textarea at bounding box center [591, 230] width 553 height 244
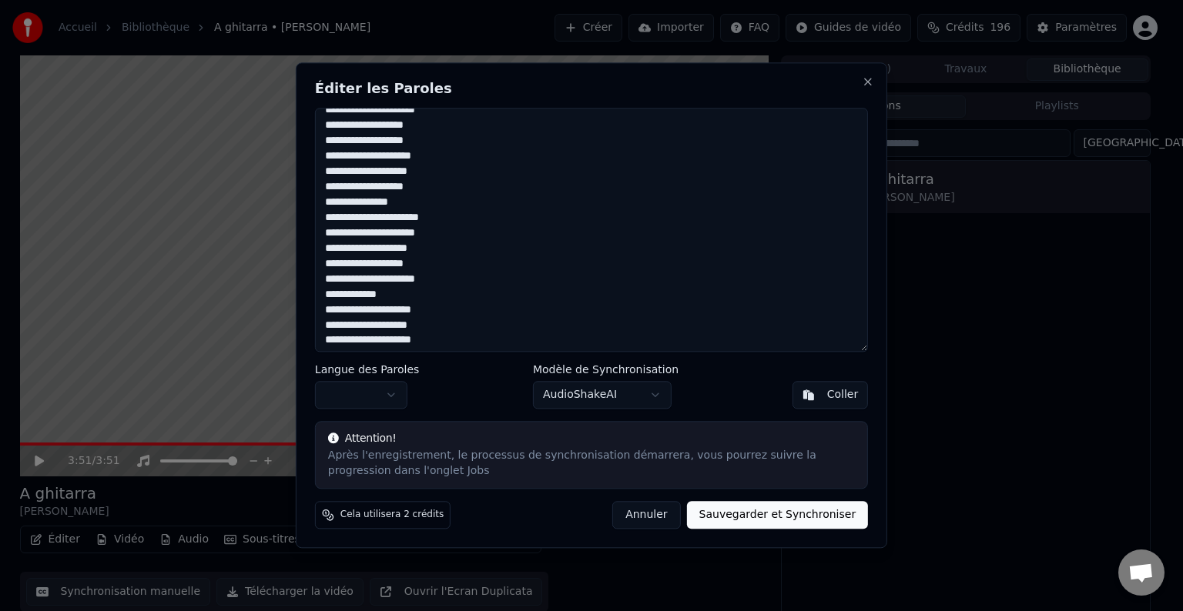
scroll to position [222, 0]
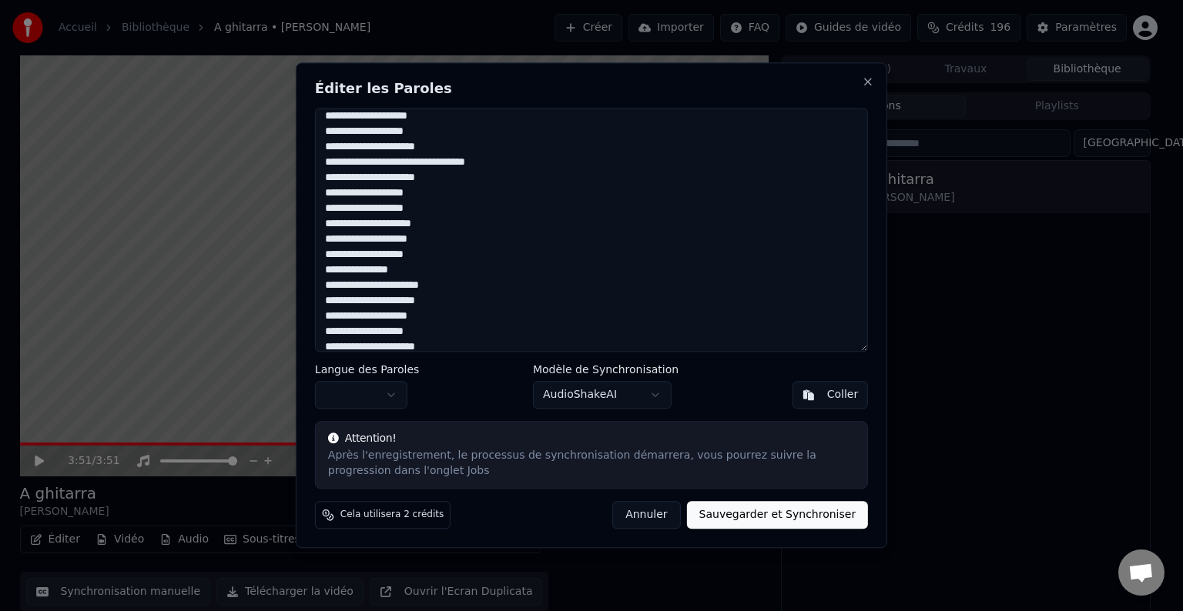
click at [390, 164] on textarea at bounding box center [591, 230] width 553 height 244
click at [436, 160] on textarea at bounding box center [591, 230] width 553 height 244
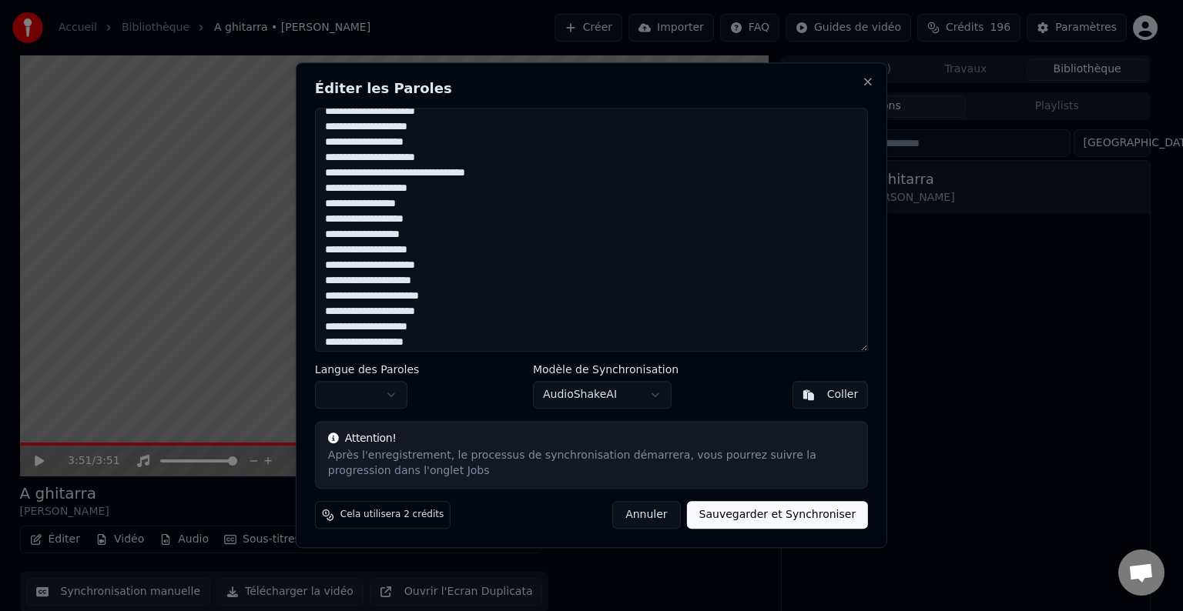
scroll to position [0, 0]
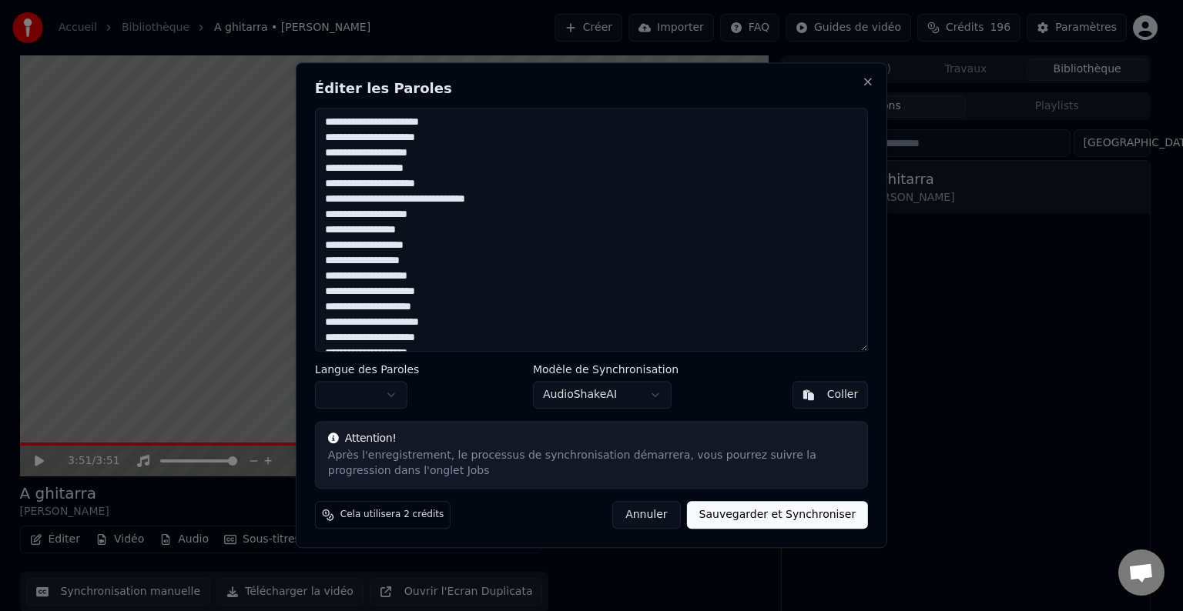
click at [325, 313] on textarea at bounding box center [591, 230] width 553 height 244
paste textarea "*"
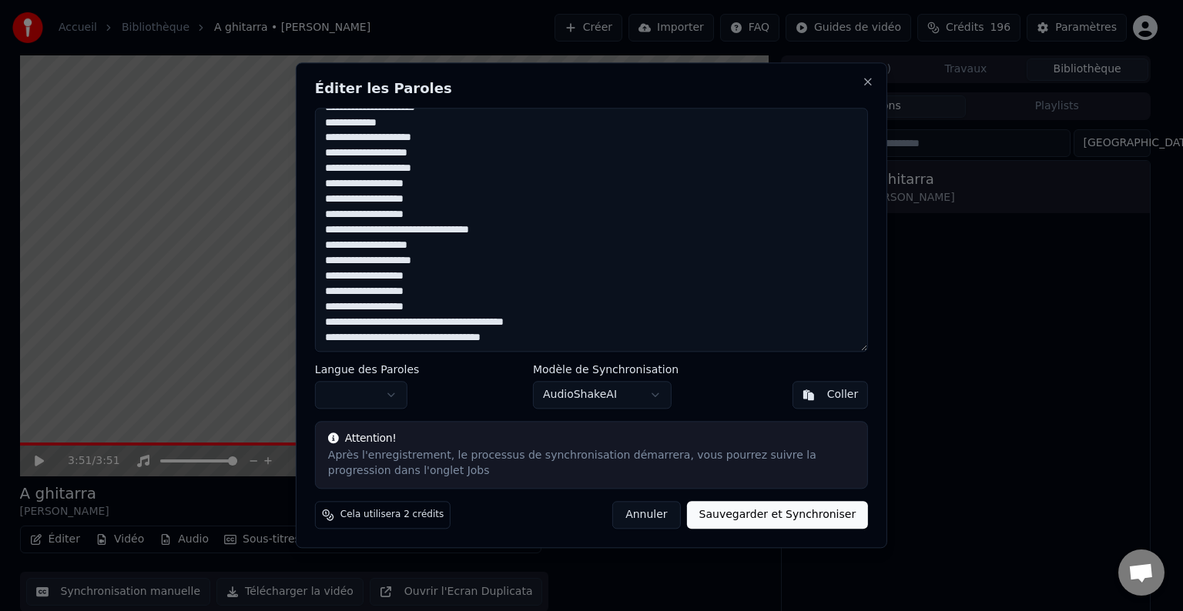
type textarea "**********"
click at [782, 517] on button "Sauvegarder et Synchroniser" at bounding box center [778, 516] width 182 height 28
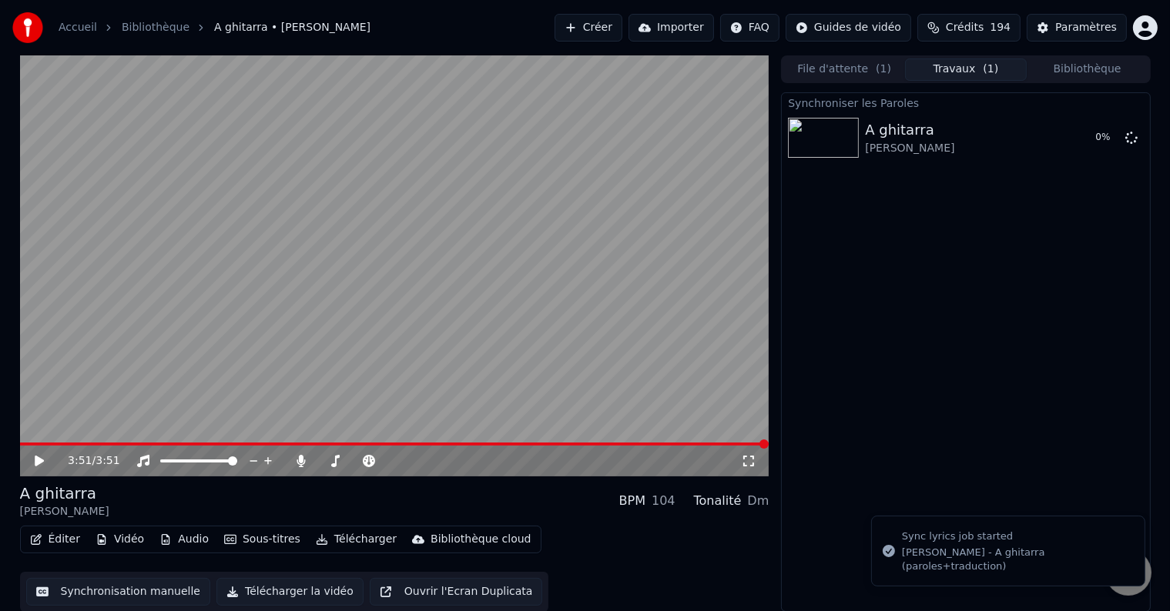
click at [41, 460] on icon at bounding box center [39, 461] width 9 height 11
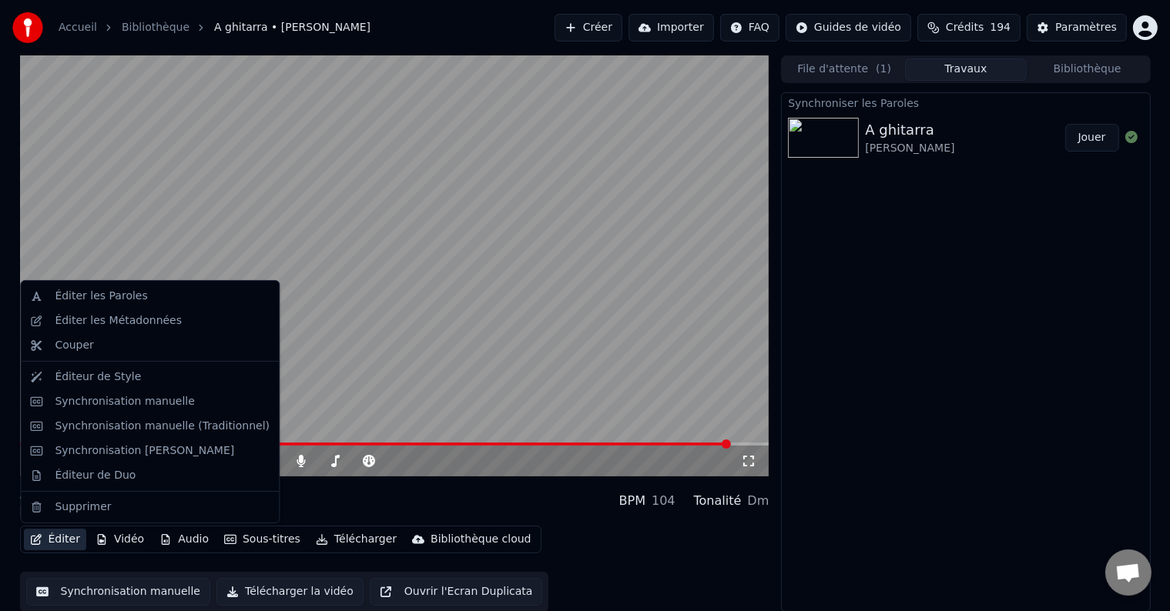
click at [56, 542] on button "Éditer" at bounding box center [55, 540] width 62 height 22
click at [113, 293] on div "Éditer les Paroles" at bounding box center [101, 296] width 92 height 15
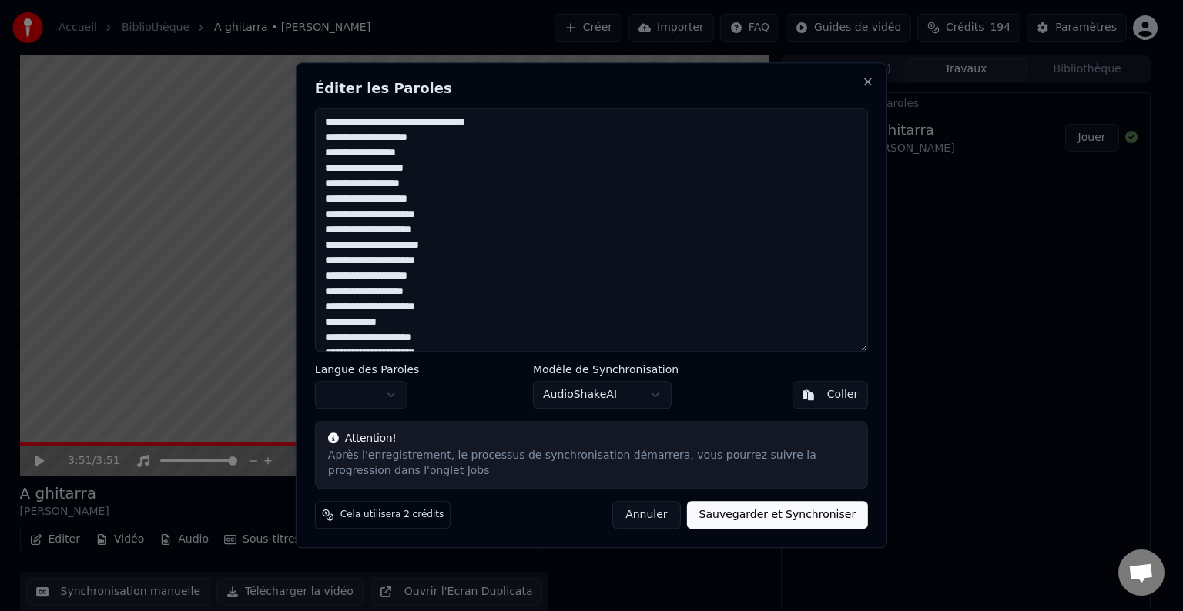
scroll to position [0, 0]
click at [390, 201] on textarea at bounding box center [591, 230] width 553 height 244
click at [407, 277] on textarea at bounding box center [591, 230] width 553 height 244
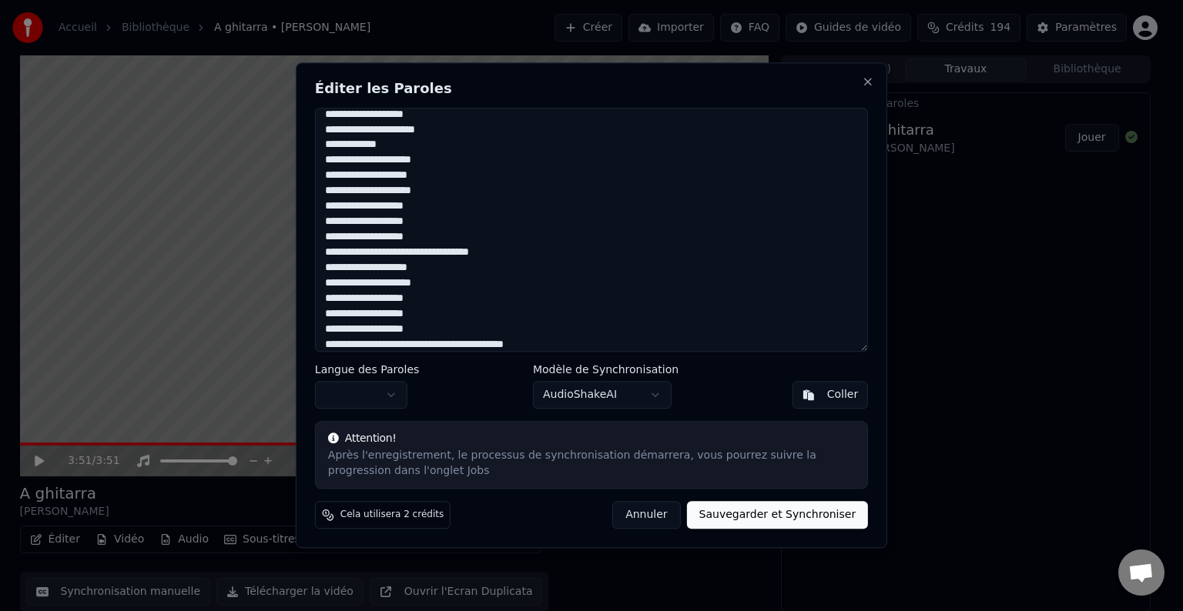
scroll to position [507, 0]
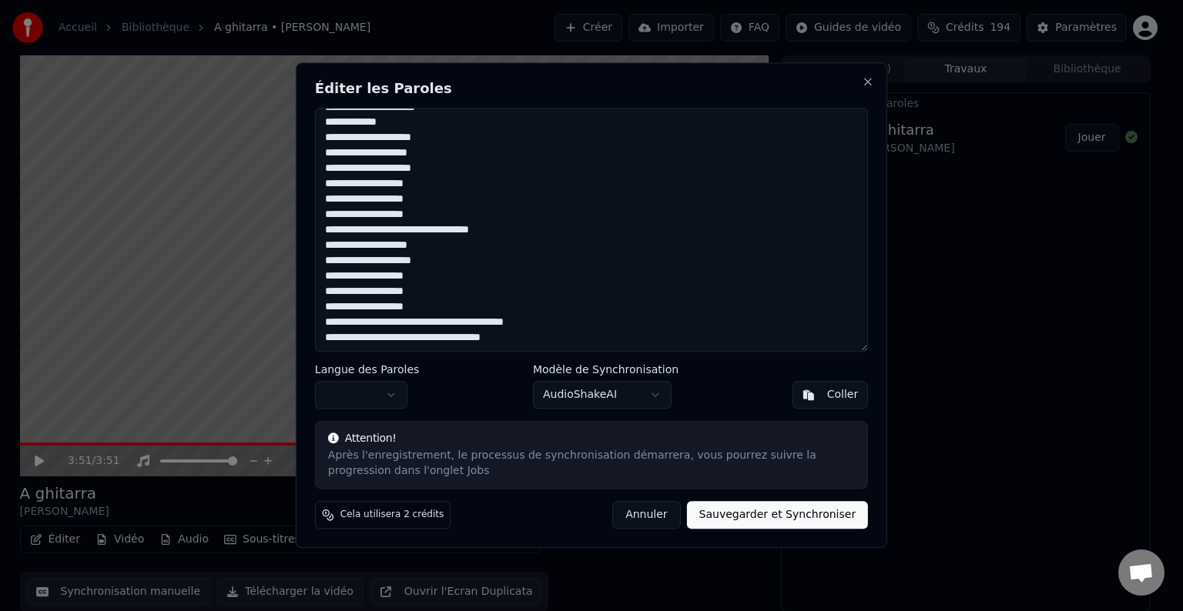
type textarea "**********"
click at [771, 513] on button "Sauvegarder et Synchroniser" at bounding box center [778, 516] width 182 height 28
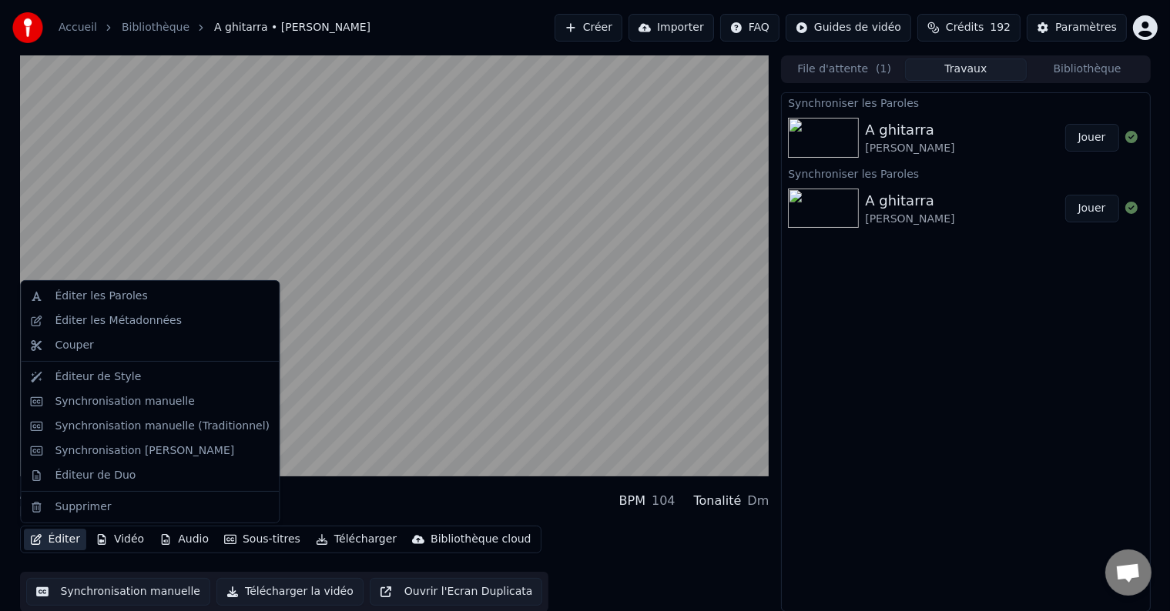
click at [56, 540] on button "Éditer" at bounding box center [55, 540] width 62 height 22
click at [92, 293] on div "Éditer les Paroles" at bounding box center [101, 296] width 92 height 15
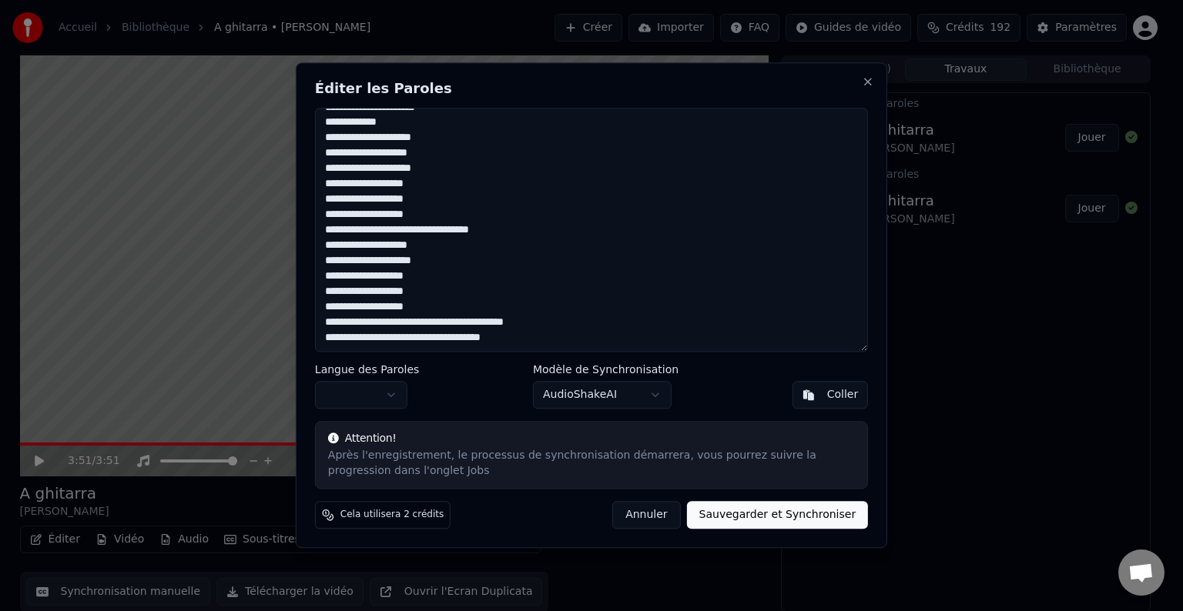
click at [403, 325] on textarea at bounding box center [591, 230] width 553 height 244
click at [441, 325] on textarea at bounding box center [591, 230] width 553 height 244
click at [476, 323] on textarea at bounding box center [591, 230] width 553 height 244
click at [367, 325] on textarea at bounding box center [591, 230] width 553 height 244
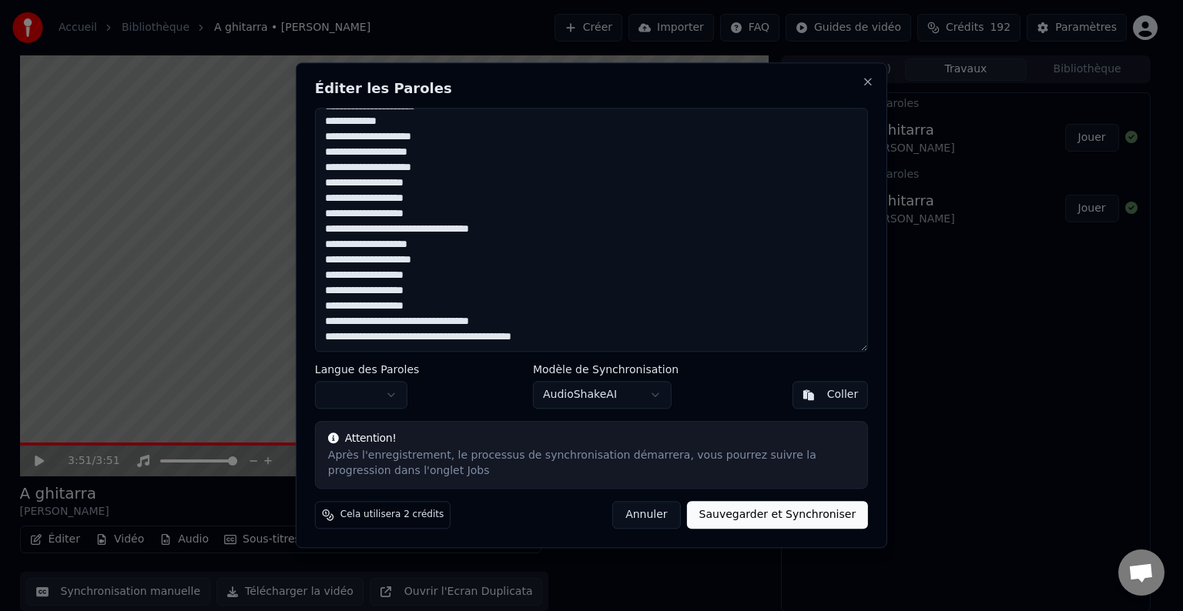
scroll to position [507, 0]
click at [404, 324] on textarea at bounding box center [591, 230] width 553 height 244
click at [442, 322] on textarea at bounding box center [591, 230] width 553 height 244
click at [407, 323] on textarea at bounding box center [591, 230] width 553 height 244
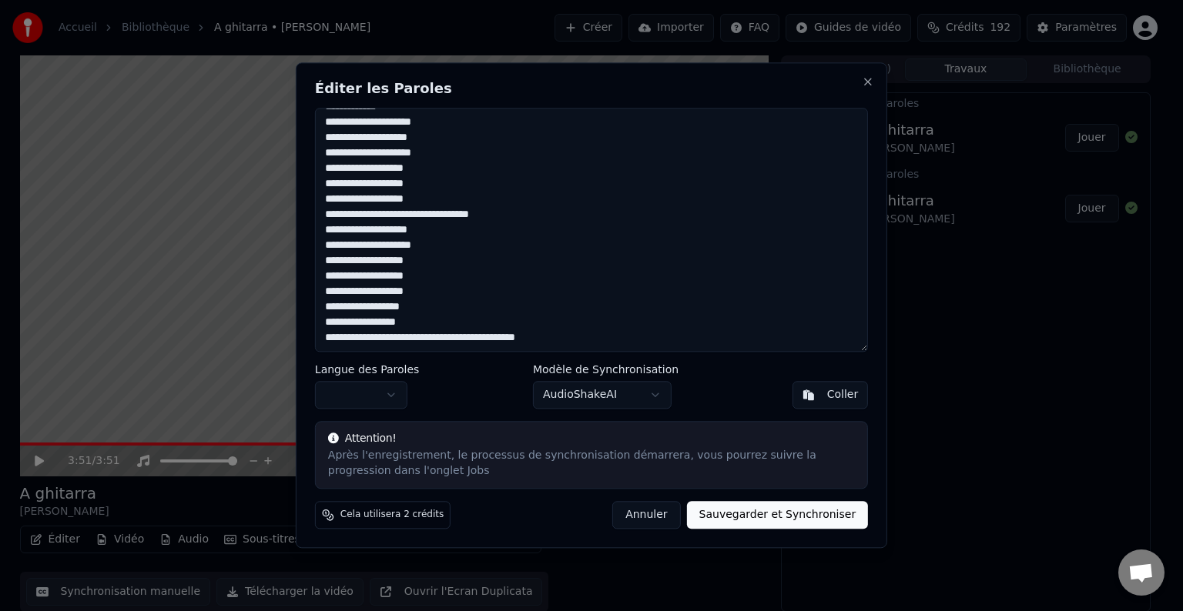
click at [356, 323] on textarea at bounding box center [591, 230] width 553 height 244
click at [397, 323] on textarea at bounding box center [591, 230] width 553 height 244
click at [391, 340] on textarea at bounding box center [591, 230] width 553 height 244
click at [400, 308] on textarea at bounding box center [591, 230] width 553 height 244
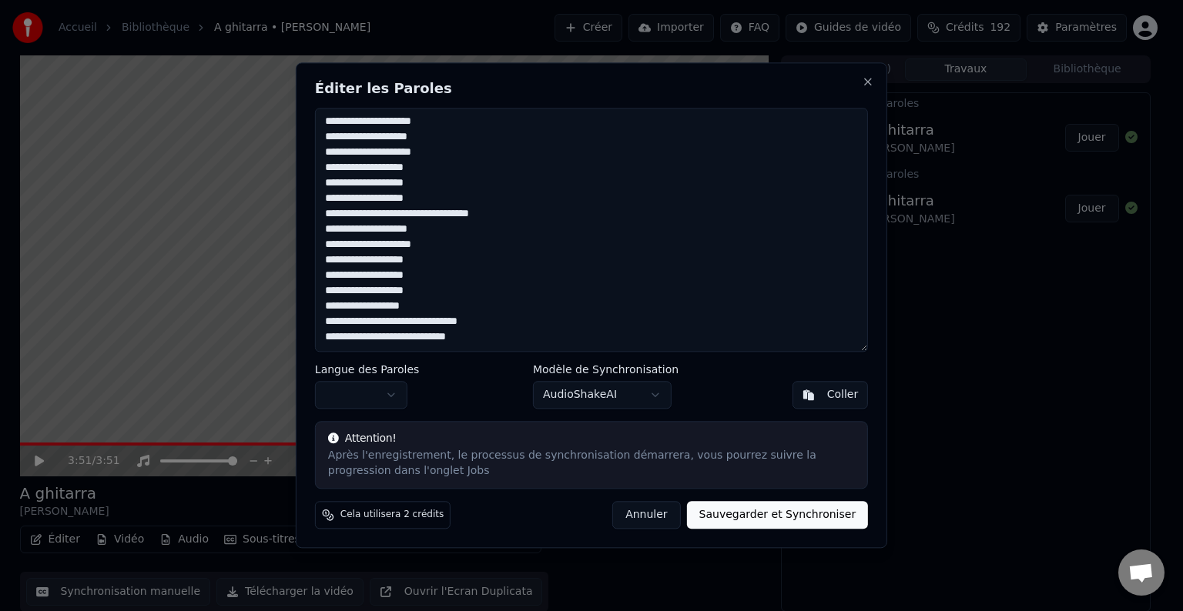
scroll to position [523, 0]
click at [430, 325] on textarea at bounding box center [591, 230] width 553 height 244
click at [361, 320] on textarea at bounding box center [591, 230] width 553 height 244
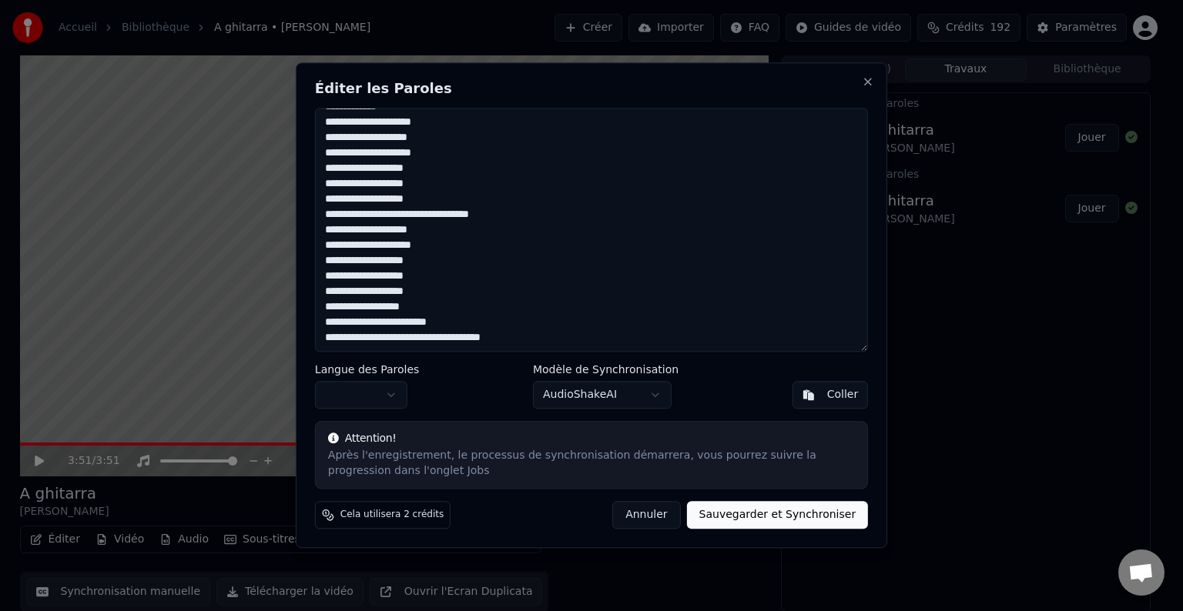
click at [391, 340] on textarea at bounding box center [591, 230] width 553 height 244
click at [427, 340] on textarea at bounding box center [591, 230] width 553 height 244
click at [321, 323] on textarea at bounding box center [591, 230] width 553 height 244
click at [495, 303] on textarea at bounding box center [591, 230] width 553 height 244
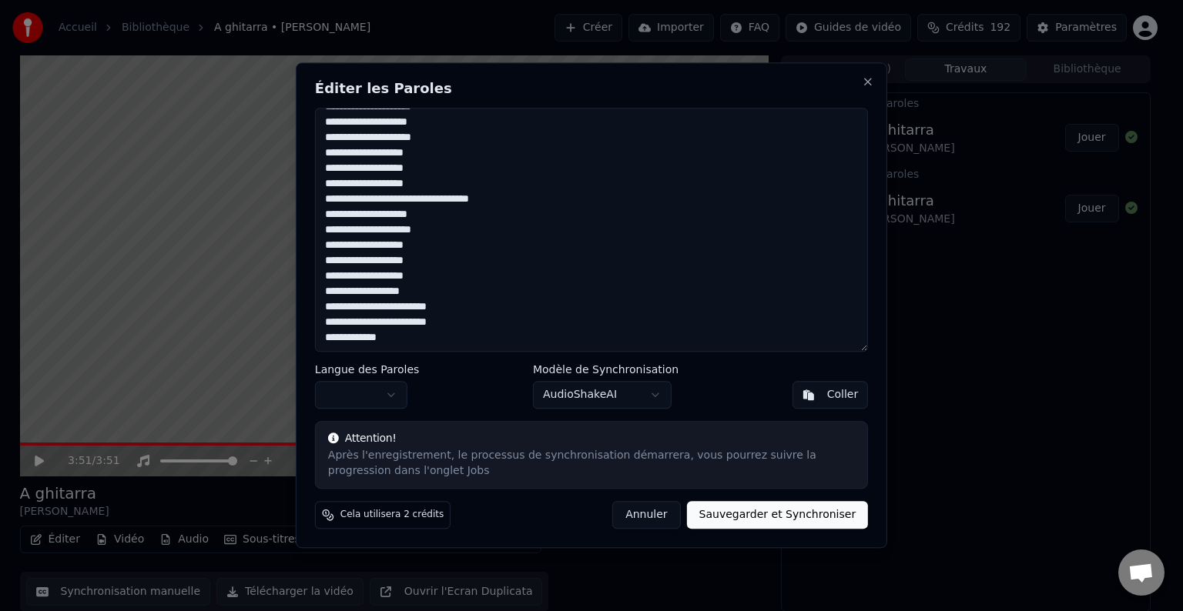
click at [322, 337] on textarea at bounding box center [591, 230] width 553 height 244
click at [394, 310] on textarea at bounding box center [591, 230] width 553 height 244
click at [477, 312] on textarea at bounding box center [591, 230] width 553 height 244
drag, startPoint x: 323, startPoint y: 326, endPoint x: 434, endPoint y: 326, distance: 111.7
click at [434, 326] on textarea at bounding box center [591, 230] width 553 height 244
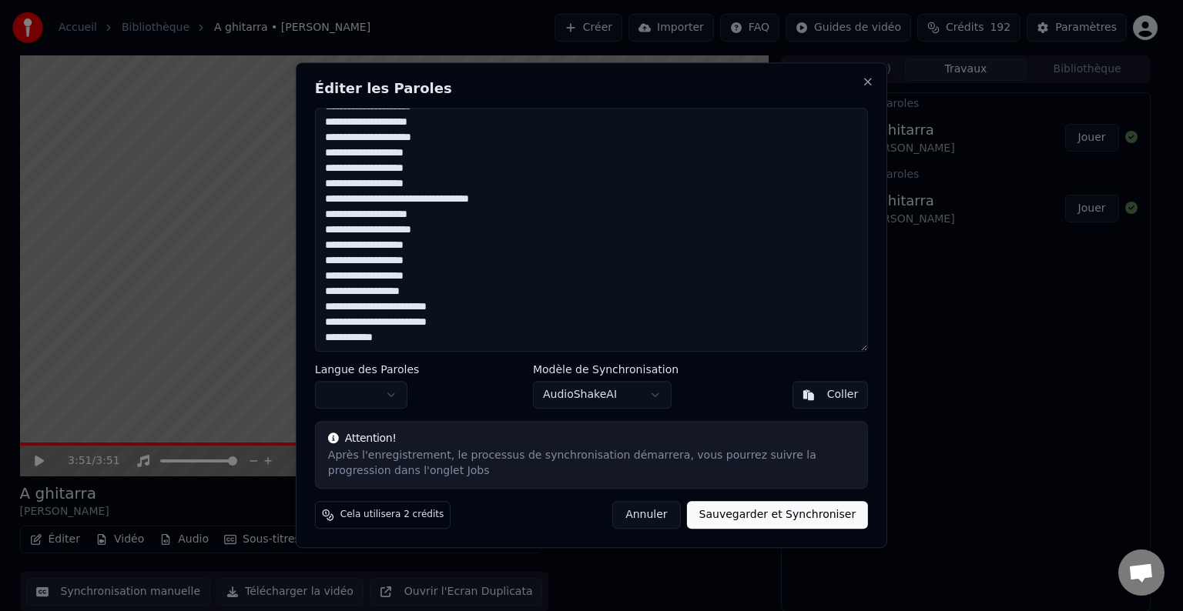
click at [323, 339] on textarea at bounding box center [591, 230] width 553 height 244
click at [360, 340] on textarea at bounding box center [591, 230] width 553 height 244
click at [392, 339] on textarea at bounding box center [591, 230] width 553 height 244
click at [490, 330] on textarea at bounding box center [591, 230] width 553 height 244
click at [377, 261] on textarea at bounding box center [591, 230] width 553 height 244
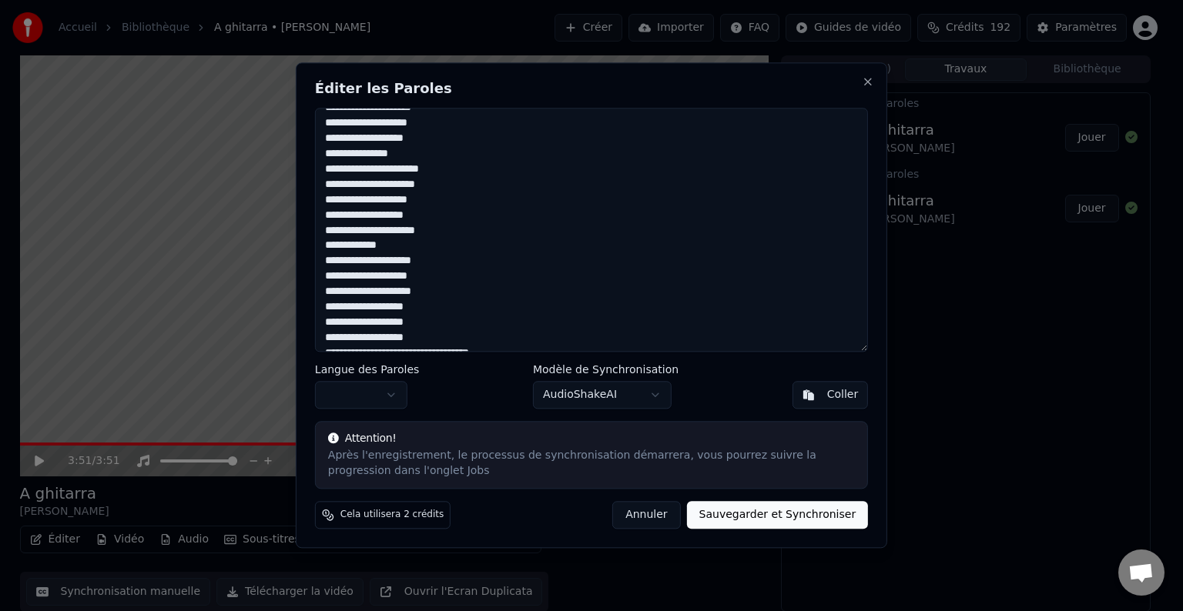
scroll to position [461, 0]
click at [376, 246] on textarea at bounding box center [591, 230] width 553 height 244
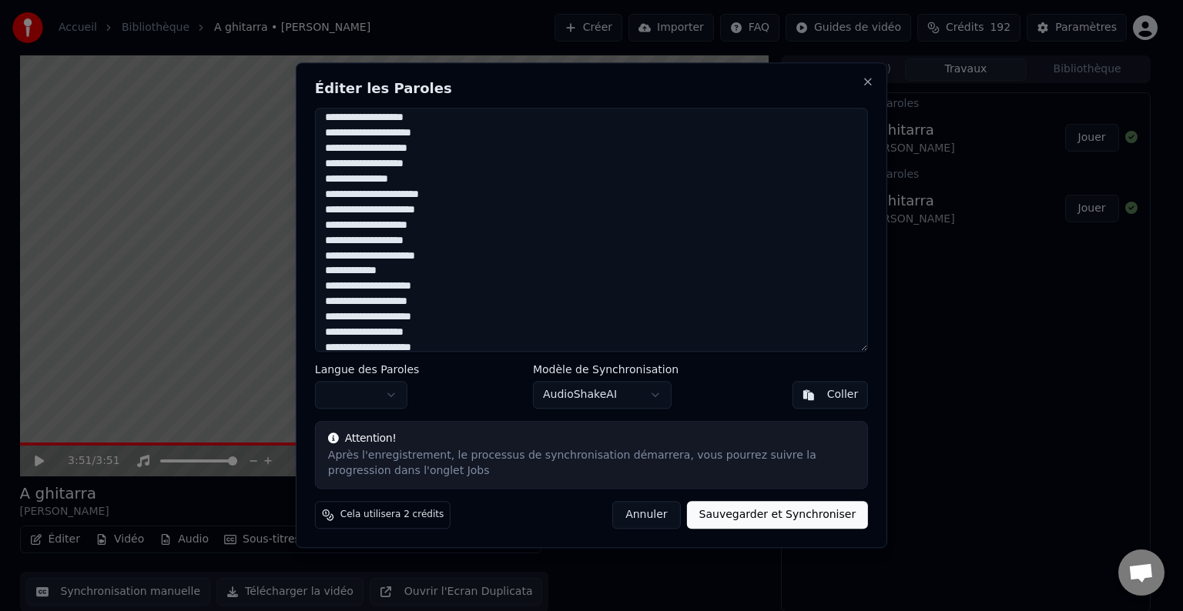
scroll to position [385, 0]
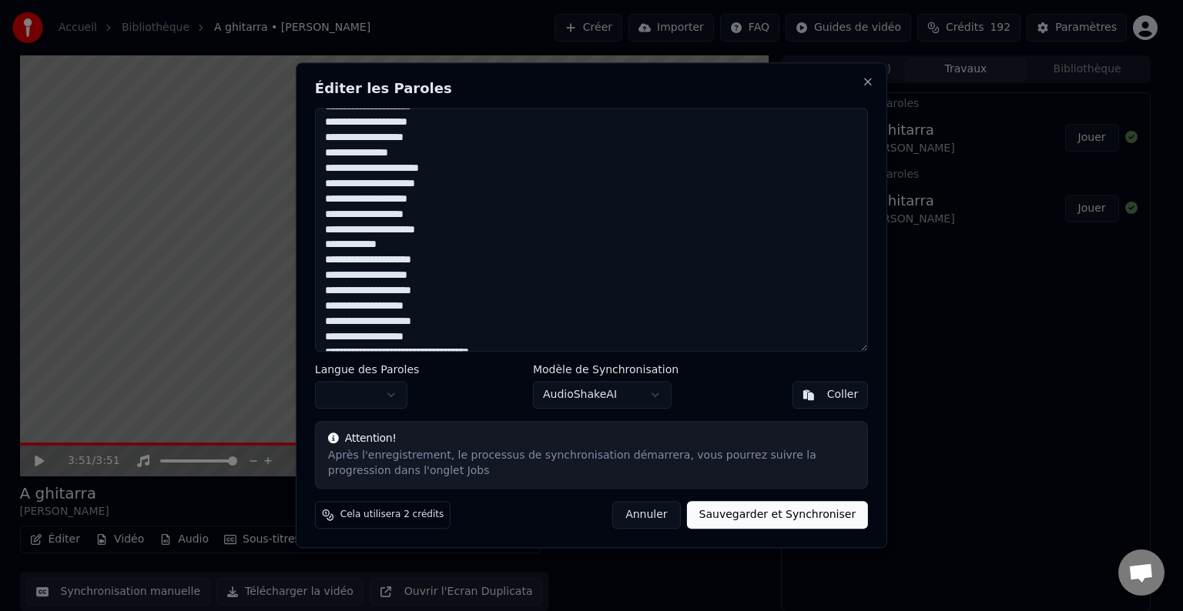
click at [373, 323] on textarea at bounding box center [591, 230] width 553 height 244
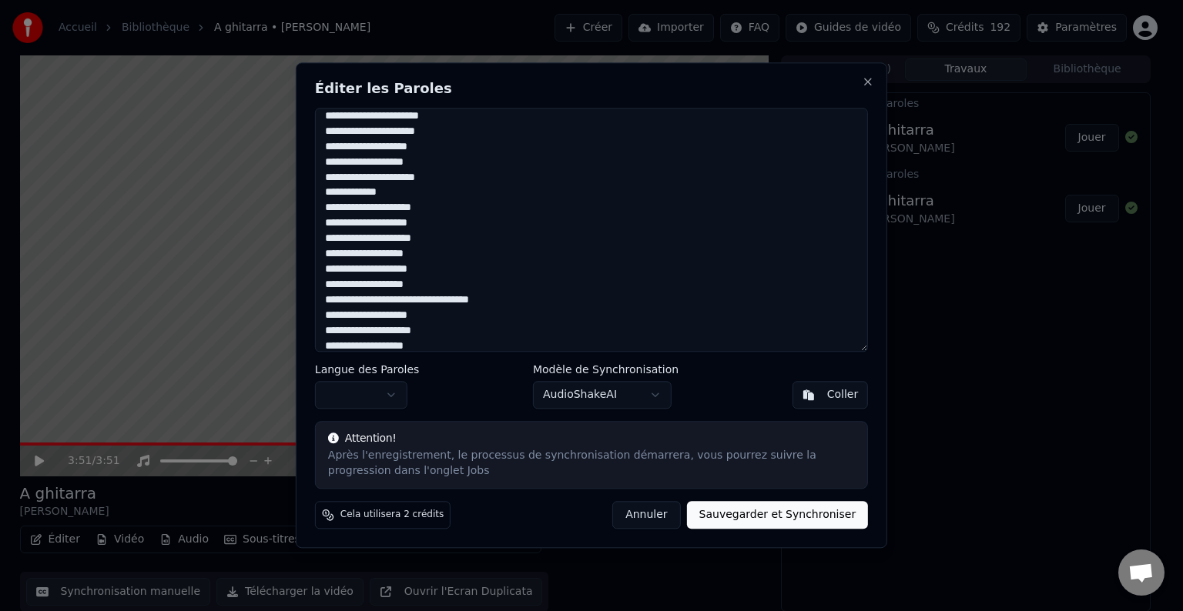
scroll to position [462, 0]
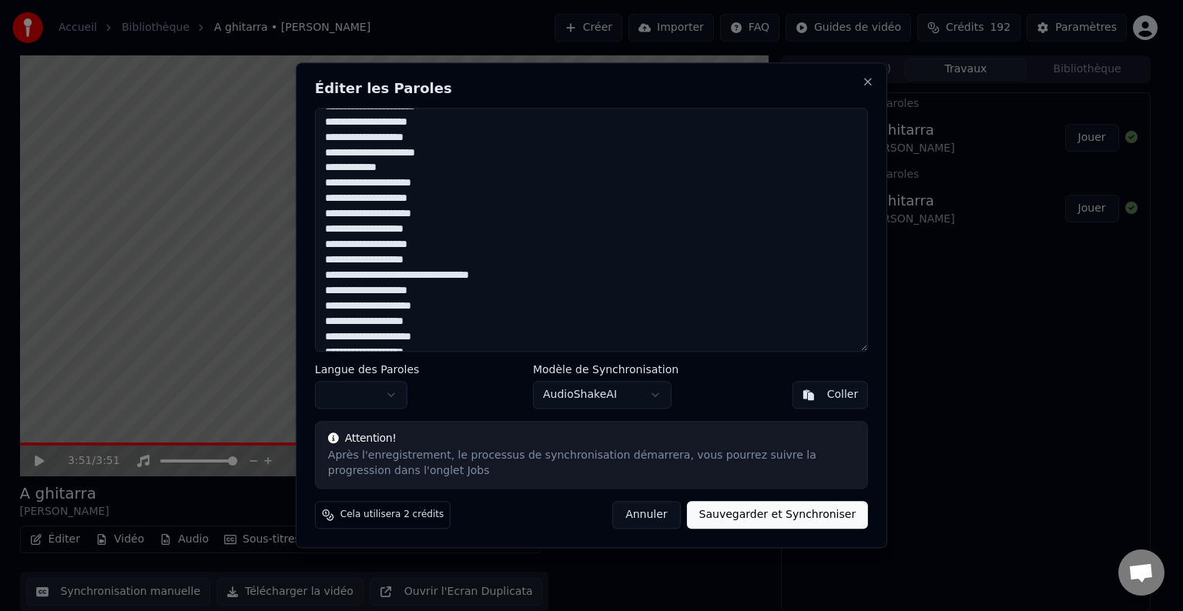
click at [373, 343] on textarea at bounding box center [591, 230] width 553 height 244
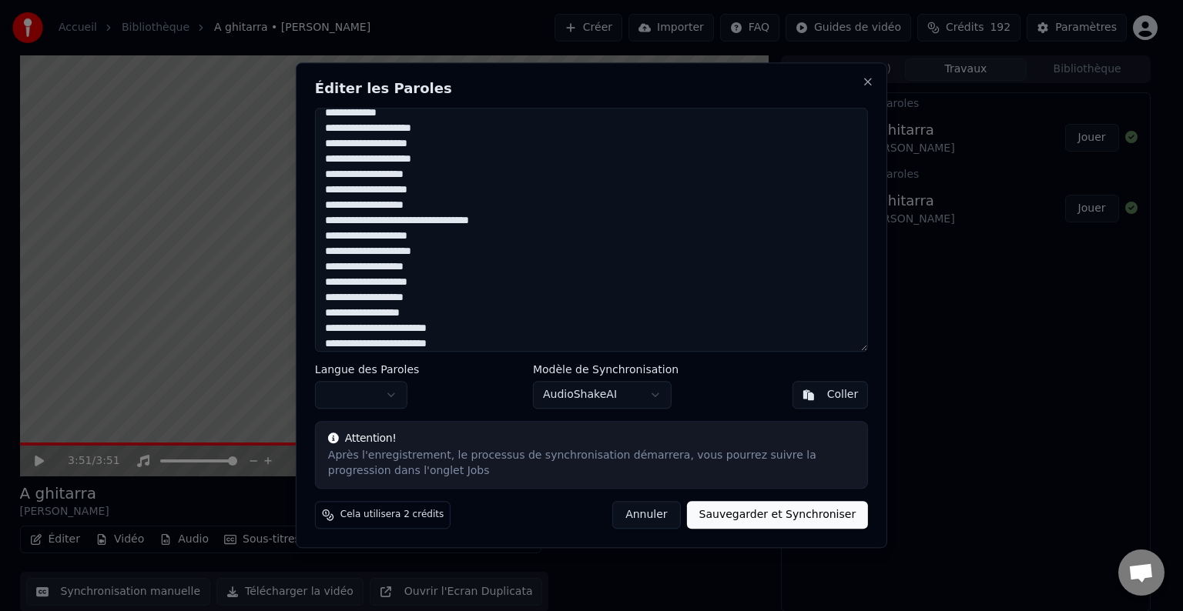
scroll to position [538, 0]
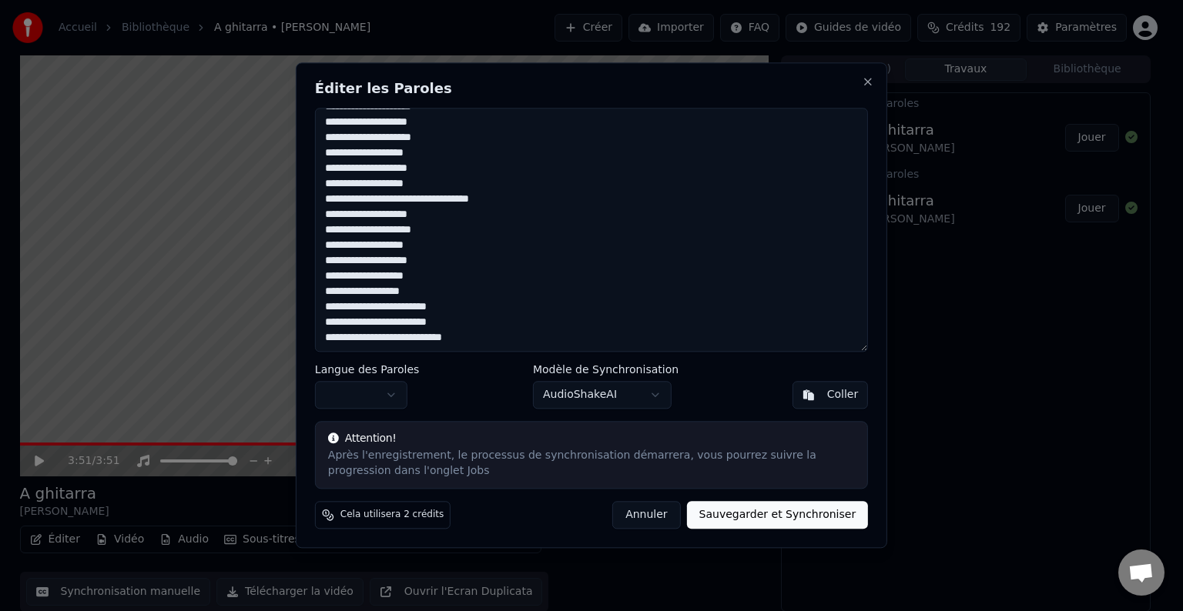
type textarea "**********"
click at [770, 517] on button "Sauvegarder et Synchroniser" at bounding box center [778, 516] width 182 height 28
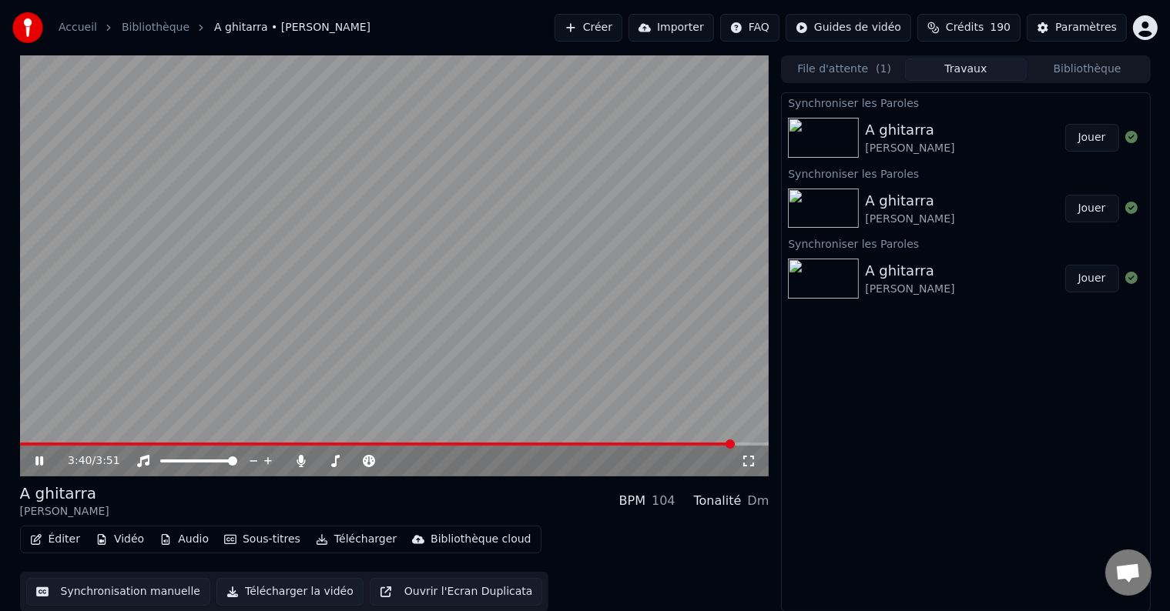
click at [52, 541] on button "Éditer" at bounding box center [55, 540] width 62 height 22
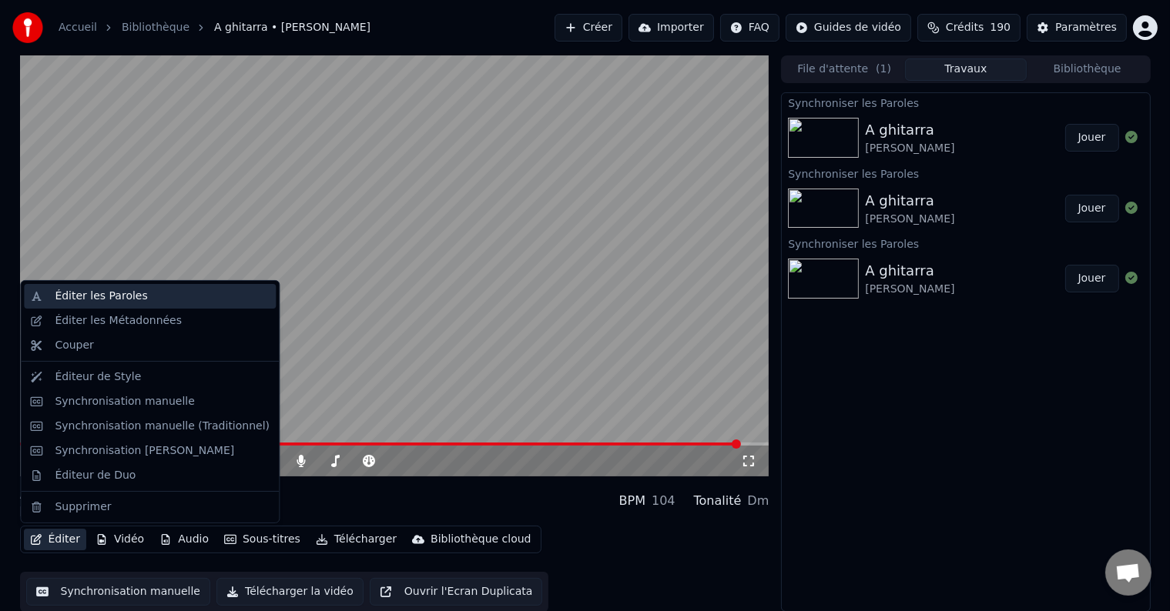
click at [72, 304] on div "Éditer les Paroles" at bounding box center [150, 296] width 252 height 25
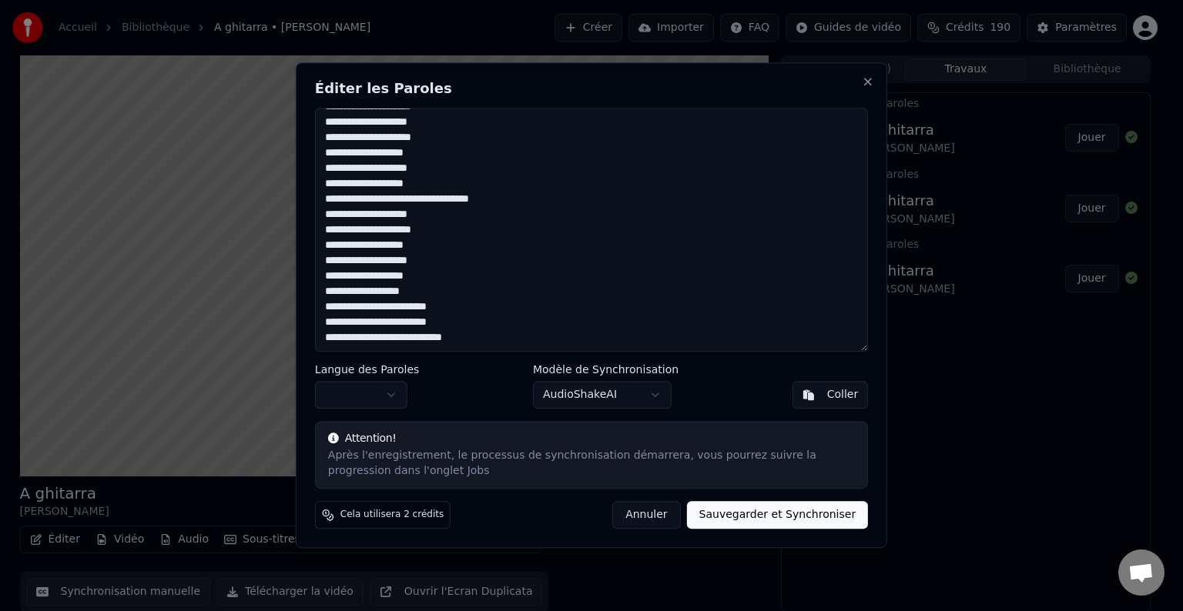
click at [357, 310] on textarea at bounding box center [591, 230] width 553 height 244
click at [393, 308] on textarea at bounding box center [591, 230] width 553 height 244
click at [356, 324] on textarea at bounding box center [591, 230] width 553 height 244
click at [392, 324] on textarea at bounding box center [591, 230] width 553 height 244
click at [393, 325] on textarea at bounding box center [591, 230] width 553 height 244
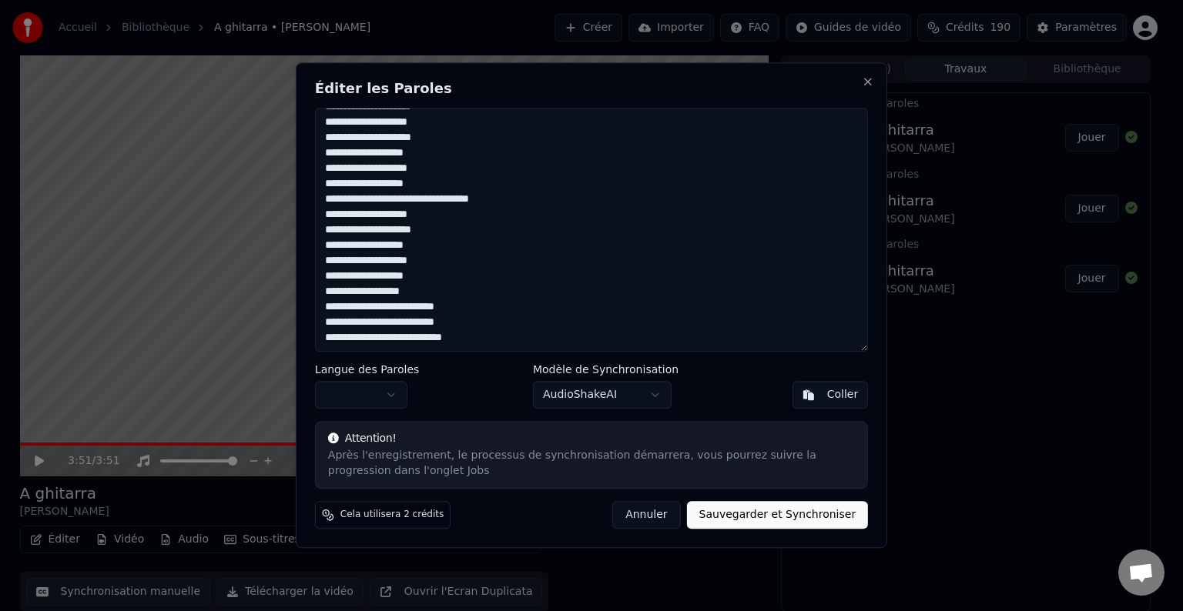
click at [357, 341] on textarea at bounding box center [591, 230] width 553 height 244
click at [394, 340] on textarea at bounding box center [591, 230] width 553 height 244
click at [441, 203] on textarea at bounding box center [591, 230] width 553 height 244
type textarea "**********"
click at [766, 514] on button "Sauvegarder et Synchroniser" at bounding box center [778, 516] width 182 height 28
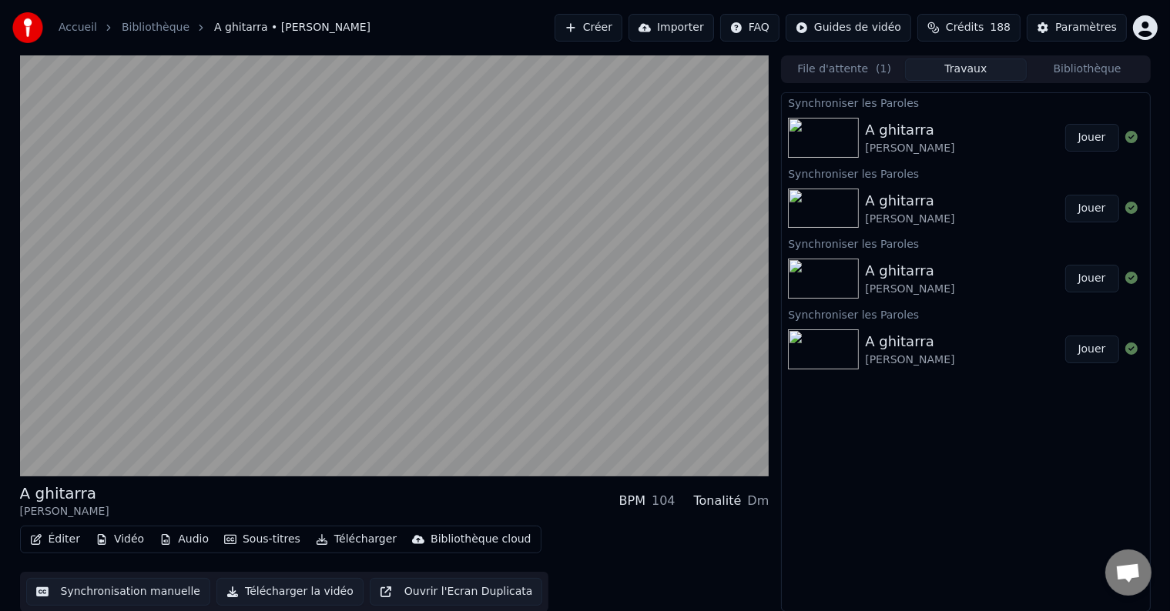
click at [447, 588] on button "Ouvrir l'Ecran Duplicata" at bounding box center [456, 592] width 173 height 28
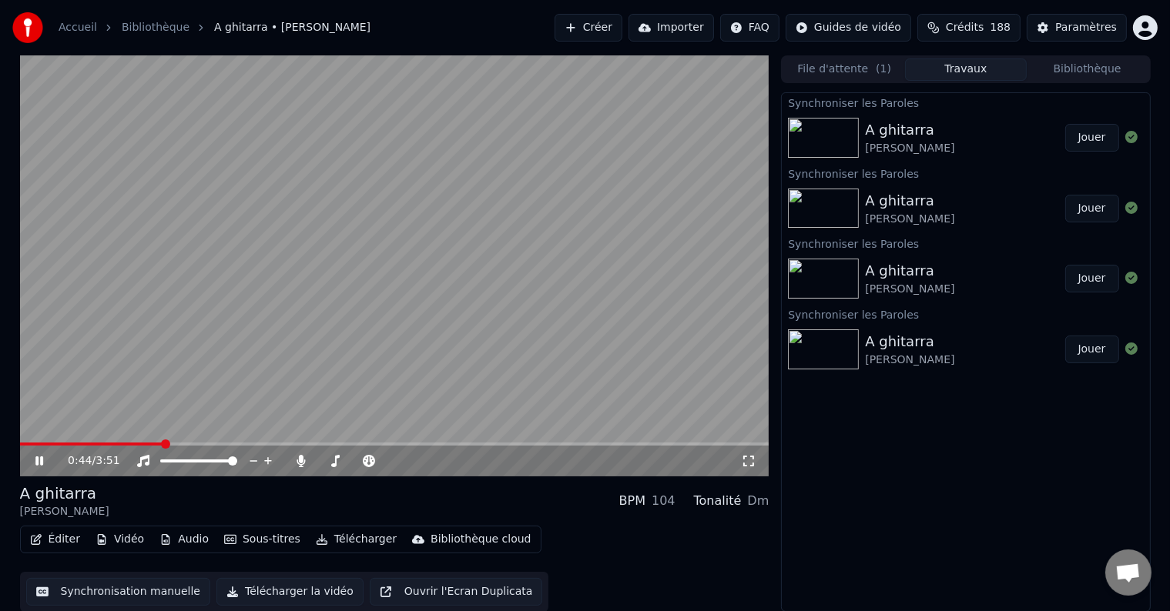
click at [183, 373] on video at bounding box center [394, 265] width 749 height 421
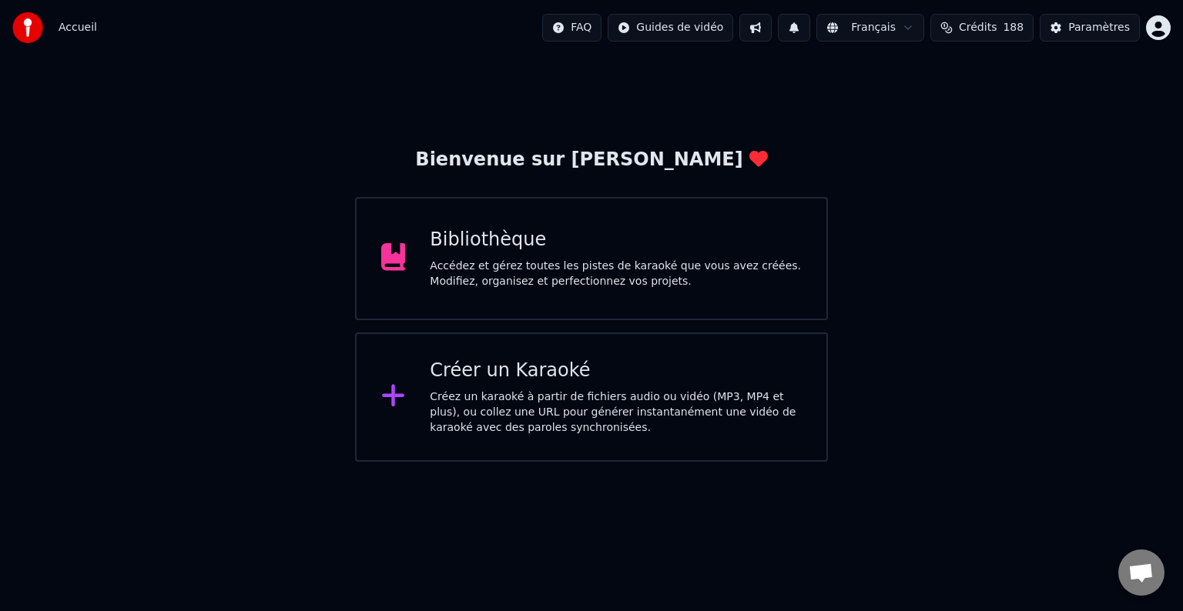
click at [473, 265] on div "Accédez et gérez toutes les pistes de karaoké que vous avez créées. Modifiez, o…" at bounding box center [616, 274] width 372 height 31
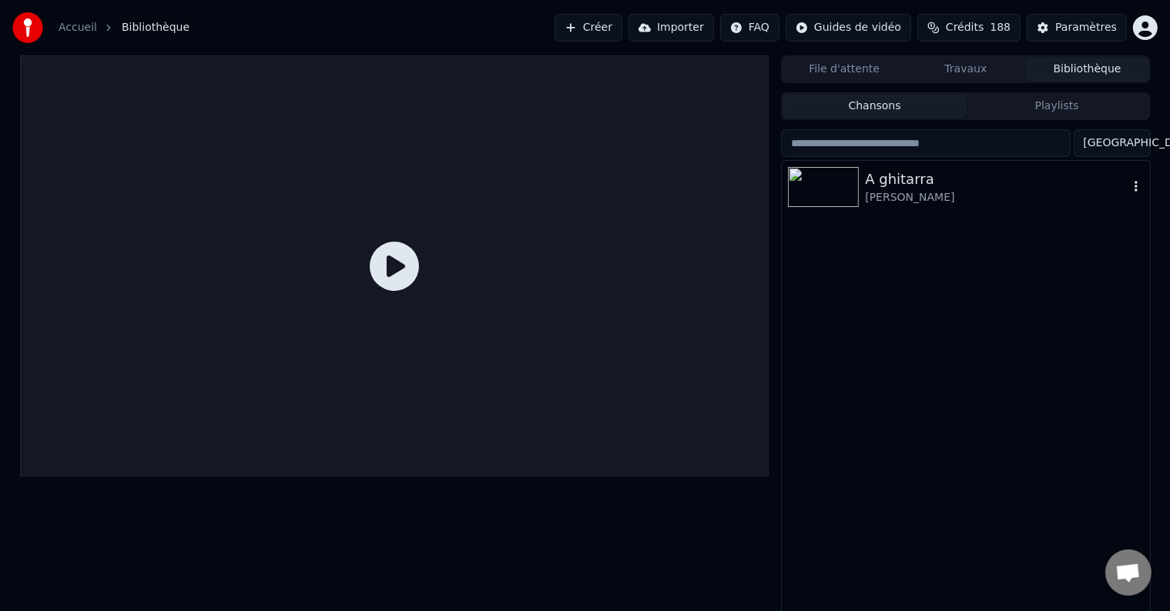
click at [863, 182] on div at bounding box center [826, 187] width 77 height 40
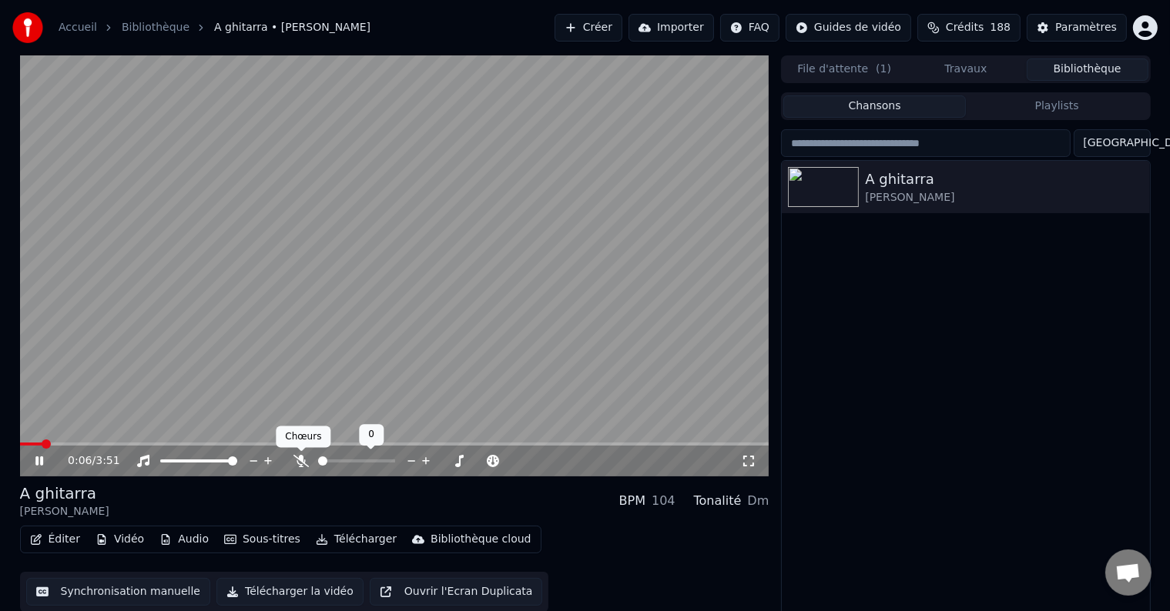
click at [303, 462] on icon at bounding box center [300, 461] width 15 height 12
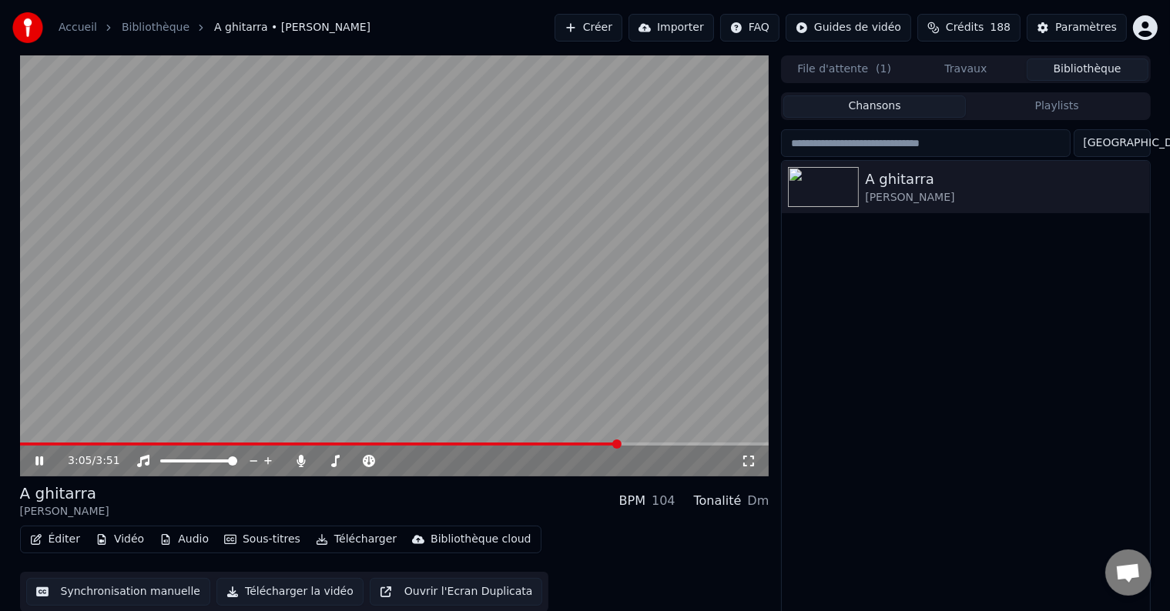
click at [619, 446] on span at bounding box center [320, 444] width 600 height 3
click at [567, 444] on span at bounding box center [294, 444] width 548 height 3
click at [579, 444] on span at bounding box center [394, 444] width 749 height 3
click at [589, 443] on span at bounding box center [394, 444] width 749 height 3
click at [598, 442] on video at bounding box center [394, 265] width 749 height 421
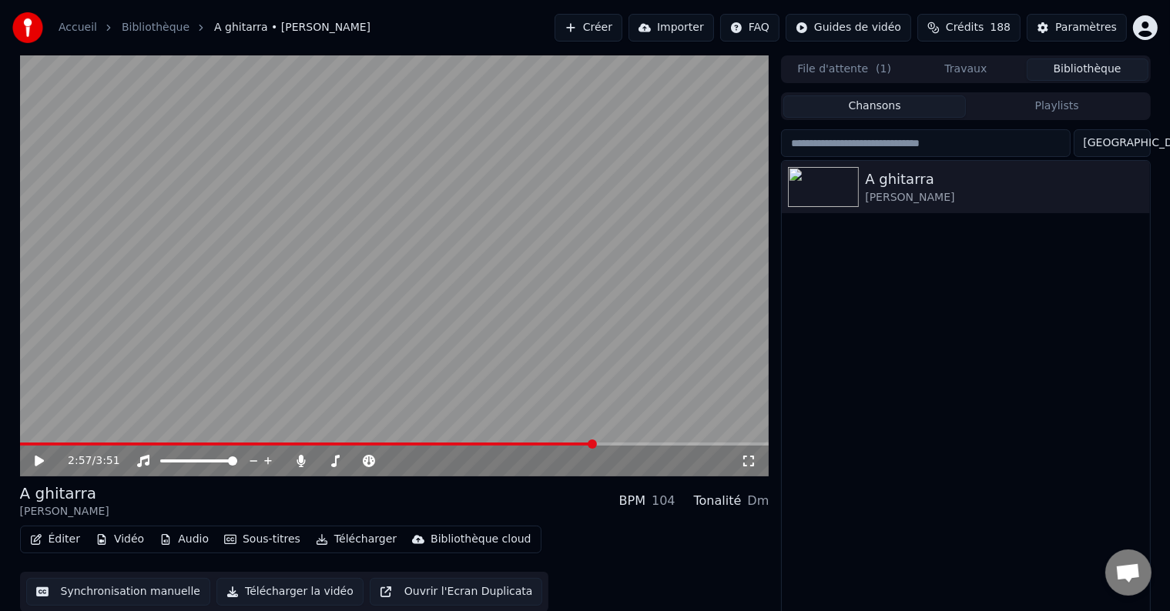
click at [604, 442] on video at bounding box center [394, 265] width 749 height 421
click at [610, 444] on span at bounding box center [394, 444] width 749 height 3
click at [628, 444] on span at bounding box center [325, 444] width 610 height 3
click at [604, 446] on span at bounding box center [312, 444] width 584 height 3
click at [611, 444] on span at bounding box center [394, 444] width 749 height 3
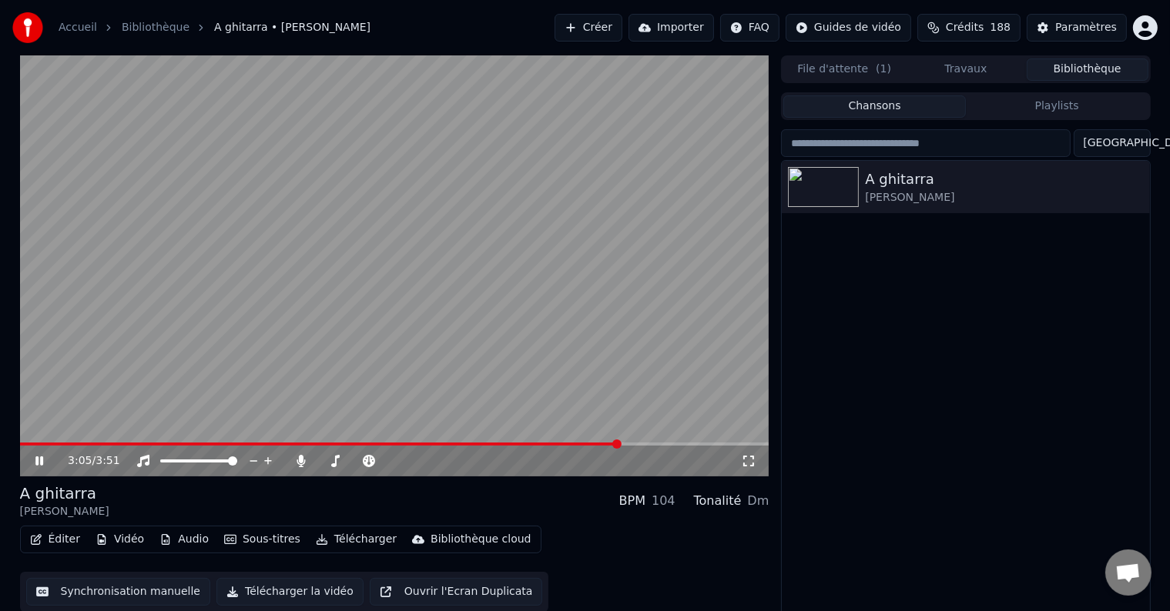
click at [618, 444] on span at bounding box center [394, 444] width 749 height 3
click at [61, 543] on button "Éditer" at bounding box center [55, 540] width 62 height 22
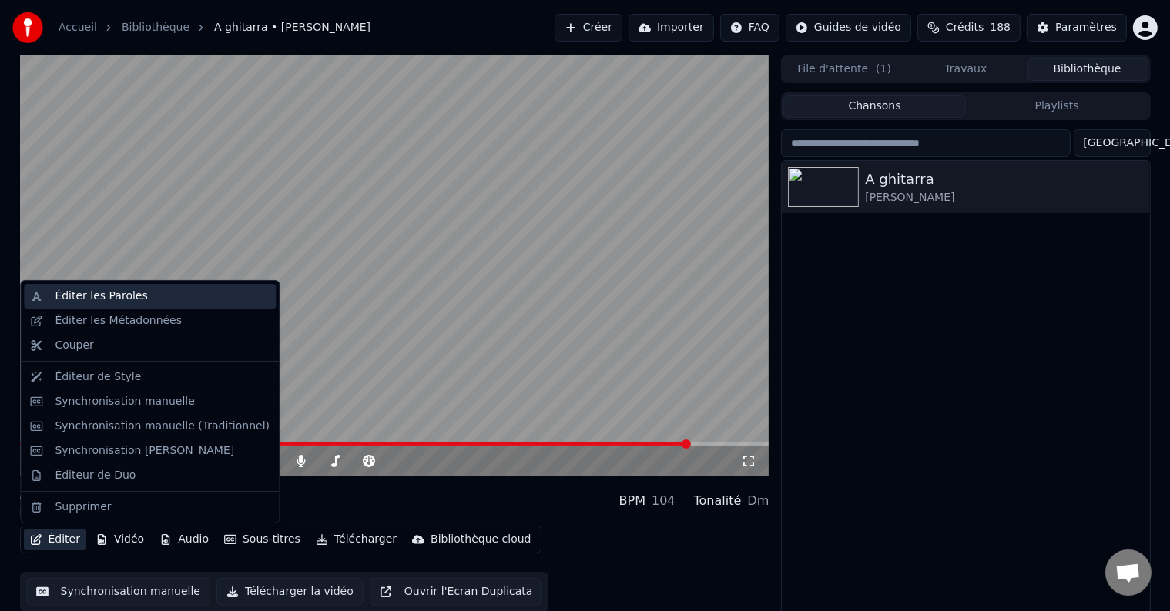
click at [102, 305] on div "Éditer les Paroles" at bounding box center [150, 296] width 252 height 25
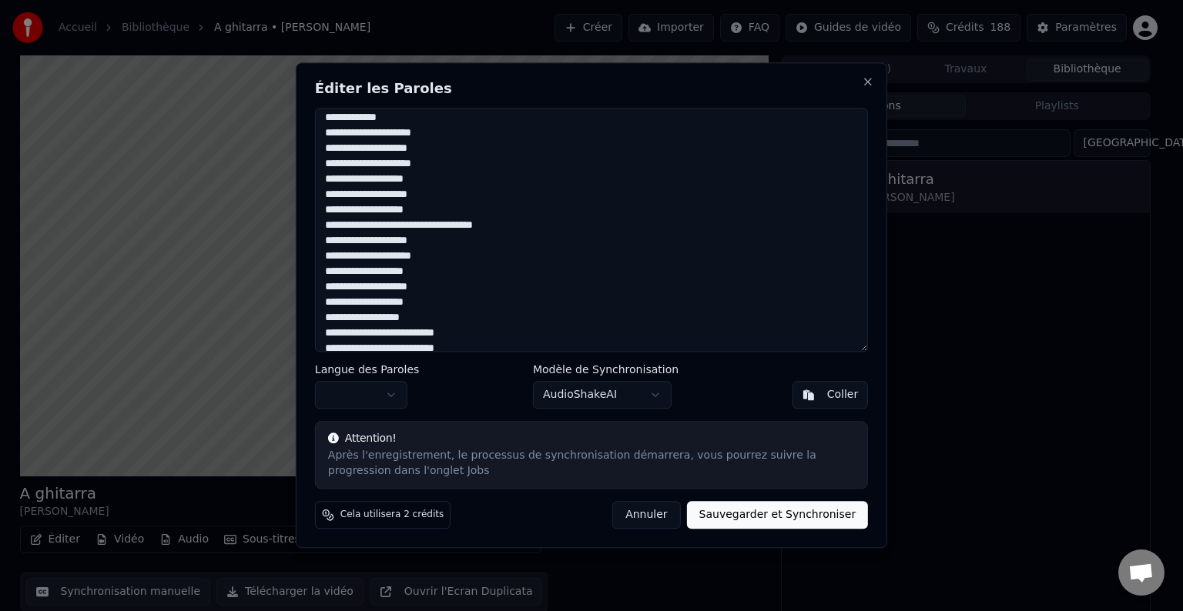
scroll to position [538, 0]
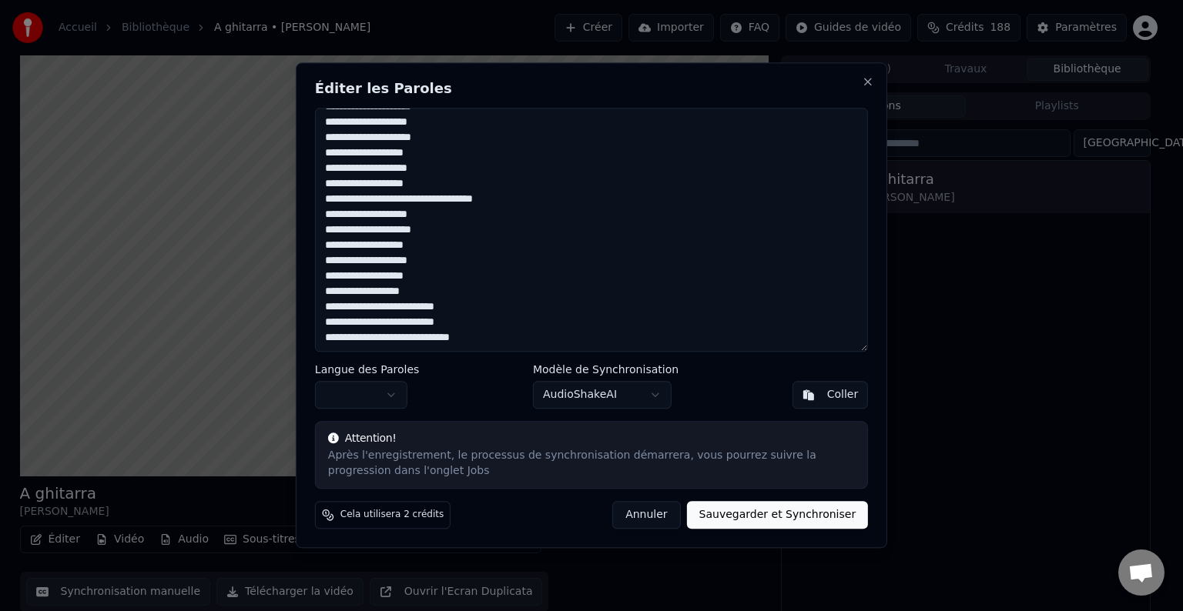
click at [412, 294] on textarea at bounding box center [591, 230] width 553 height 244
drag, startPoint x: 322, startPoint y: 309, endPoint x: 444, endPoint y: 337, distance: 125.0
click at [444, 337] on textarea at bounding box center [591, 230] width 553 height 244
click at [413, 296] on textarea at bounding box center [591, 230] width 553 height 244
drag, startPoint x: 324, startPoint y: 308, endPoint x: 444, endPoint y: 306, distance: 119.4
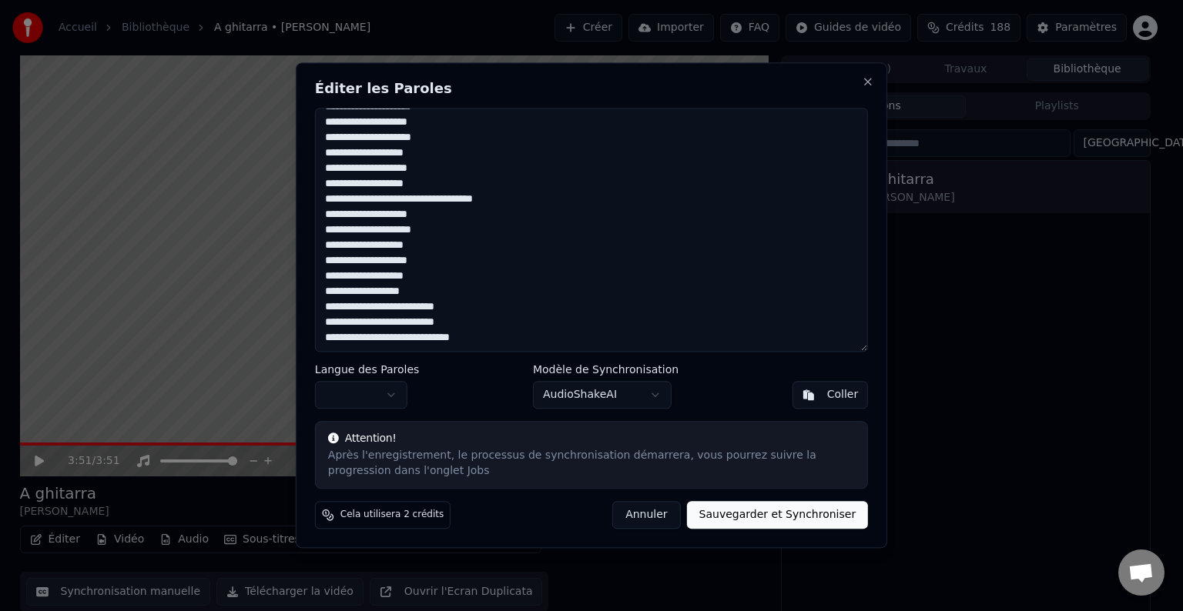
click at [444, 306] on textarea at bounding box center [591, 230] width 553 height 244
click at [413, 294] on textarea at bounding box center [591, 230] width 553 height 244
drag, startPoint x: 323, startPoint y: 308, endPoint x: 437, endPoint y: 311, distance: 114.0
click at [437, 311] on textarea at bounding box center [591, 230] width 553 height 244
click at [417, 296] on textarea at bounding box center [591, 230] width 553 height 244
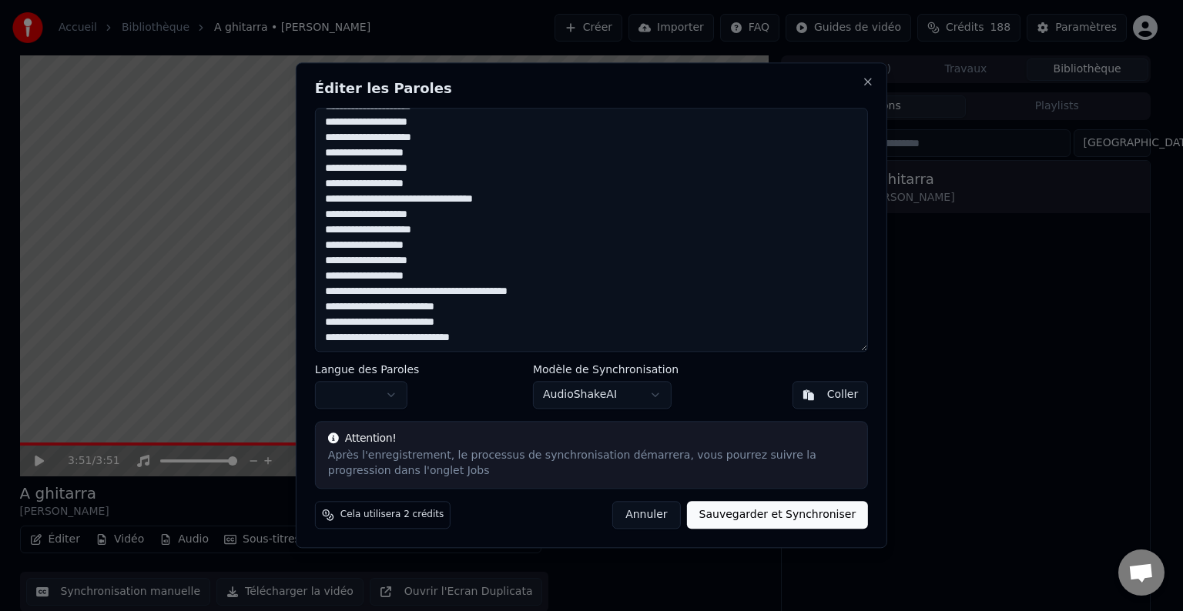
click at [405, 295] on textarea at bounding box center [591, 230] width 553 height 244
click at [405, 293] on textarea at bounding box center [591, 230] width 553 height 244
click at [407, 293] on textarea at bounding box center [591, 230] width 553 height 244
click at [536, 296] on textarea at bounding box center [591, 230] width 553 height 244
drag, startPoint x: 326, startPoint y: 320, endPoint x: 439, endPoint y: 326, distance: 113.3
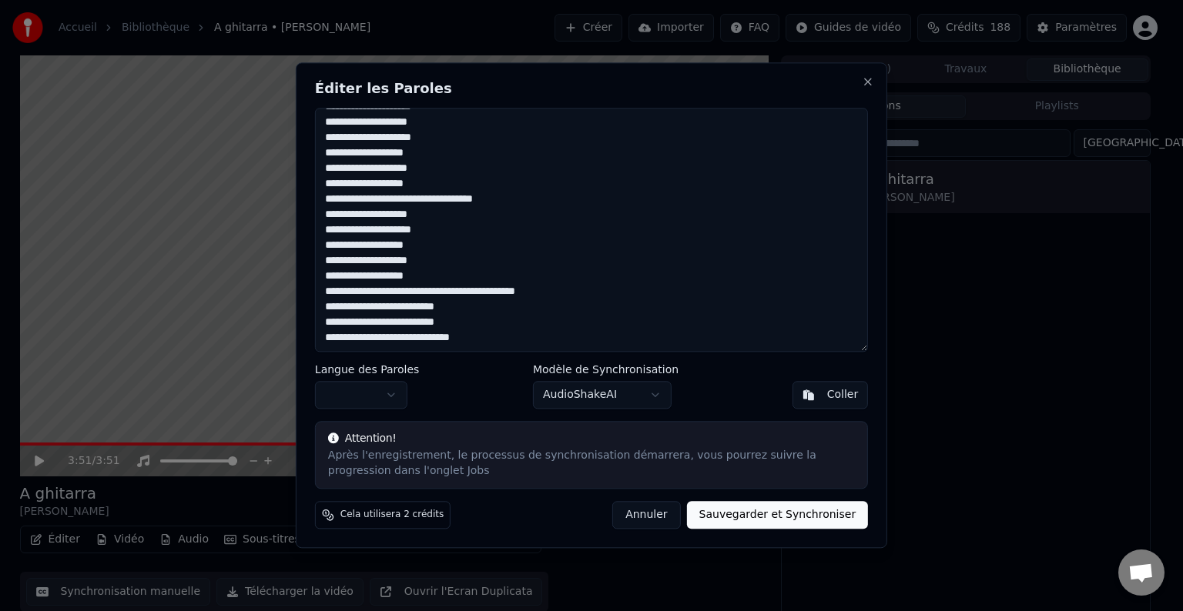
click at [439, 326] on textarea at bounding box center [591, 230] width 553 height 244
click at [521, 291] on textarea at bounding box center [591, 230] width 553 height 244
click at [519, 291] on textarea at bounding box center [591, 230] width 553 height 244
click at [521, 291] on textarea at bounding box center [591, 230] width 553 height 244
click at [632, 293] on textarea at bounding box center [591, 230] width 553 height 244
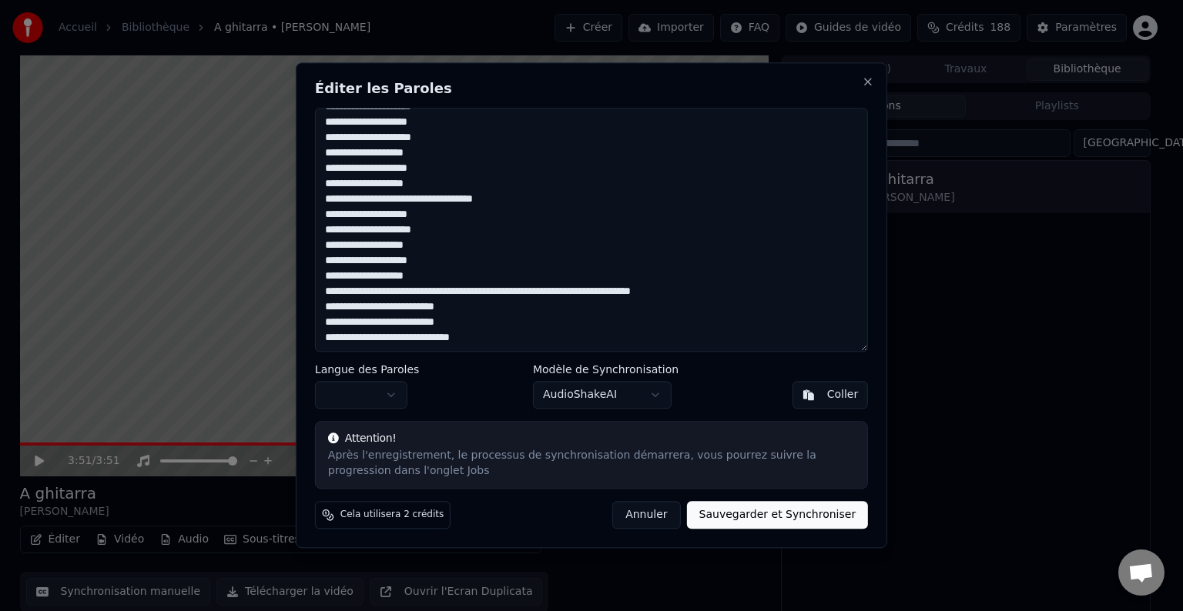
drag, startPoint x: 321, startPoint y: 339, endPoint x: 459, endPoint y: 341, distance: 137.9
click at [459, 341] on textarea at bounding box center [591, 230] width 553 height 244
click at [633, 293] on textarea at bounding box center [591, 230] width 553 height 244
click at [635, 292] on textarea at bounding box center [591, 230] width 553 height 244
click at [655, 316] on textarea at bounding box center [591, 230] width 553 height 244
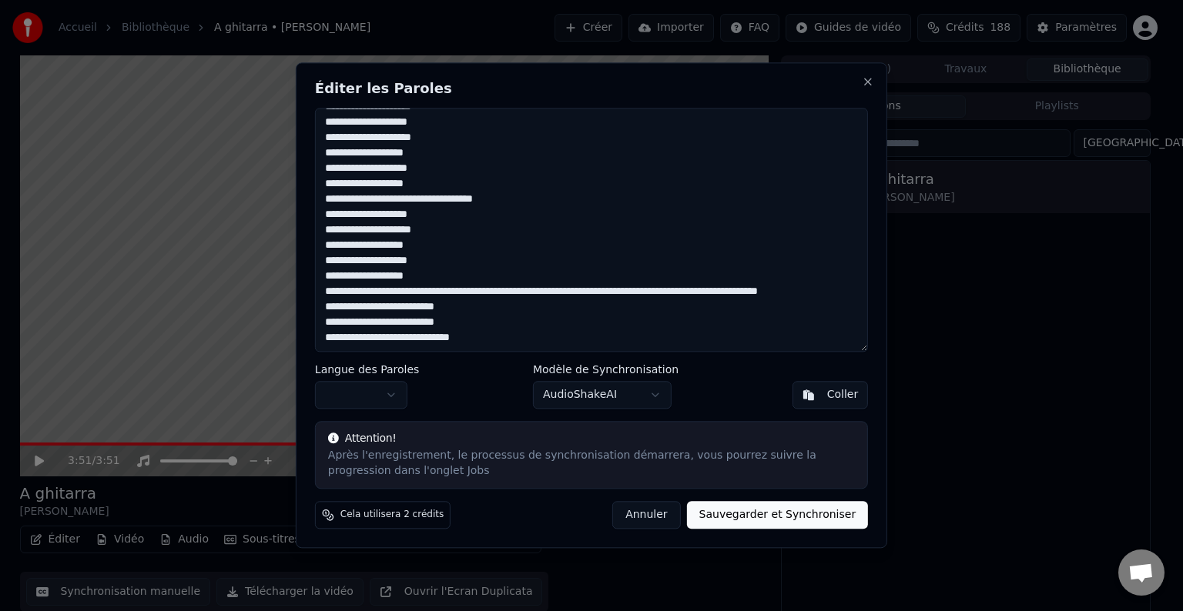
click at [323, 311] on textarea at bounding box center [591, 230] width 553 height 244
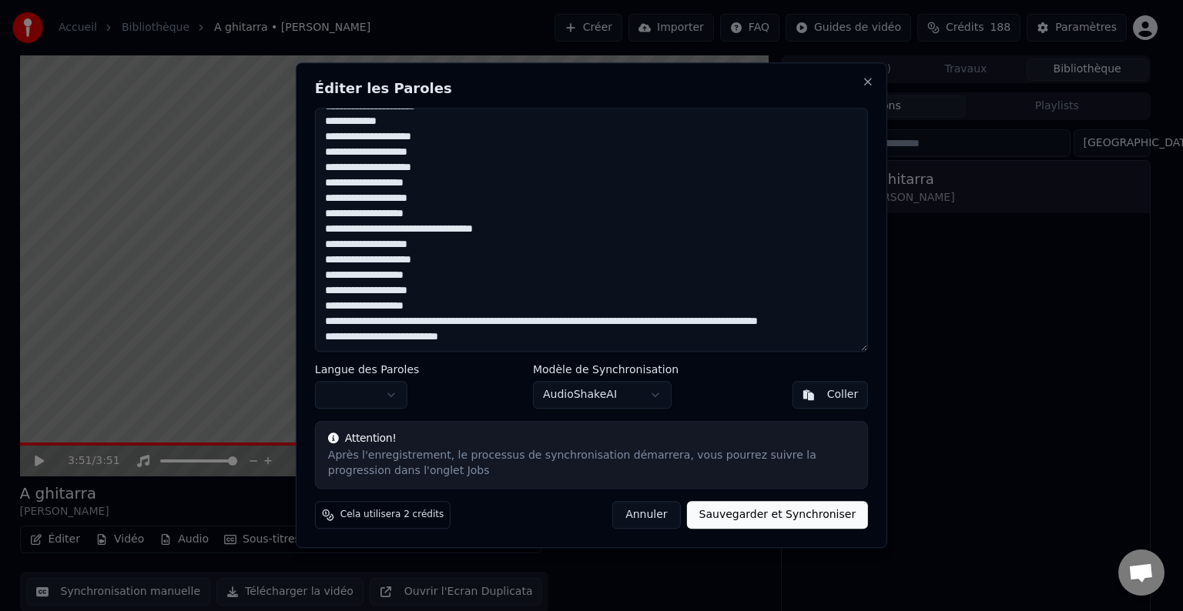
scroll to position [507, 0]
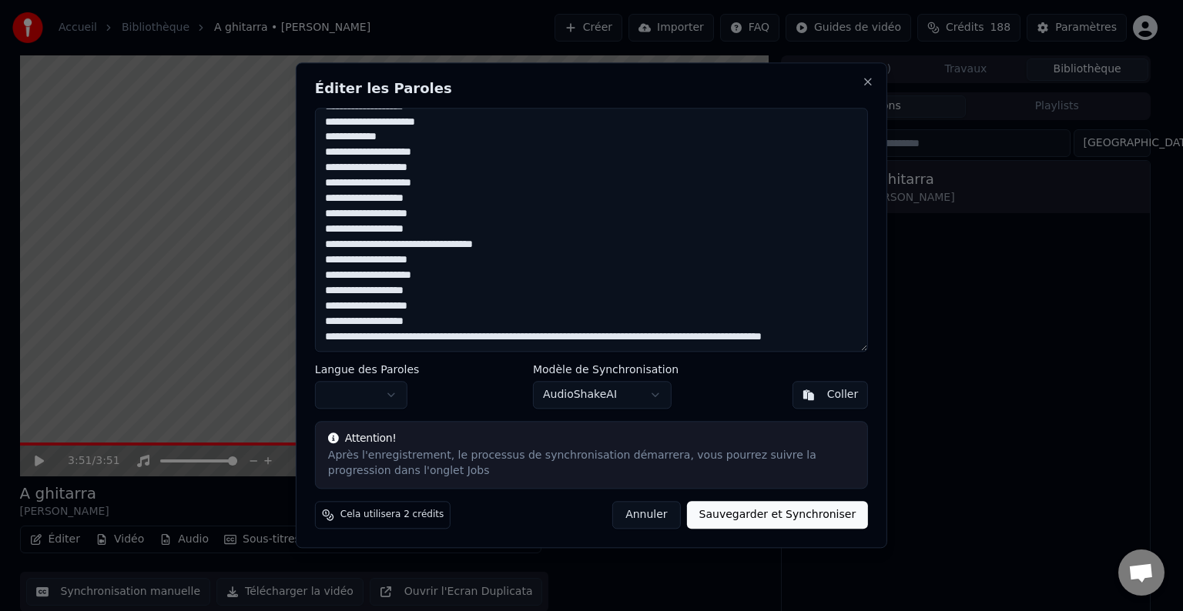
click at [554, 259] on textarea at bounding box center [591, 230] width 553 height 244
click at [798, 507] on button "Sauvegarder et Synchroniser" at bounding box center [778, 516] width 182 height 28
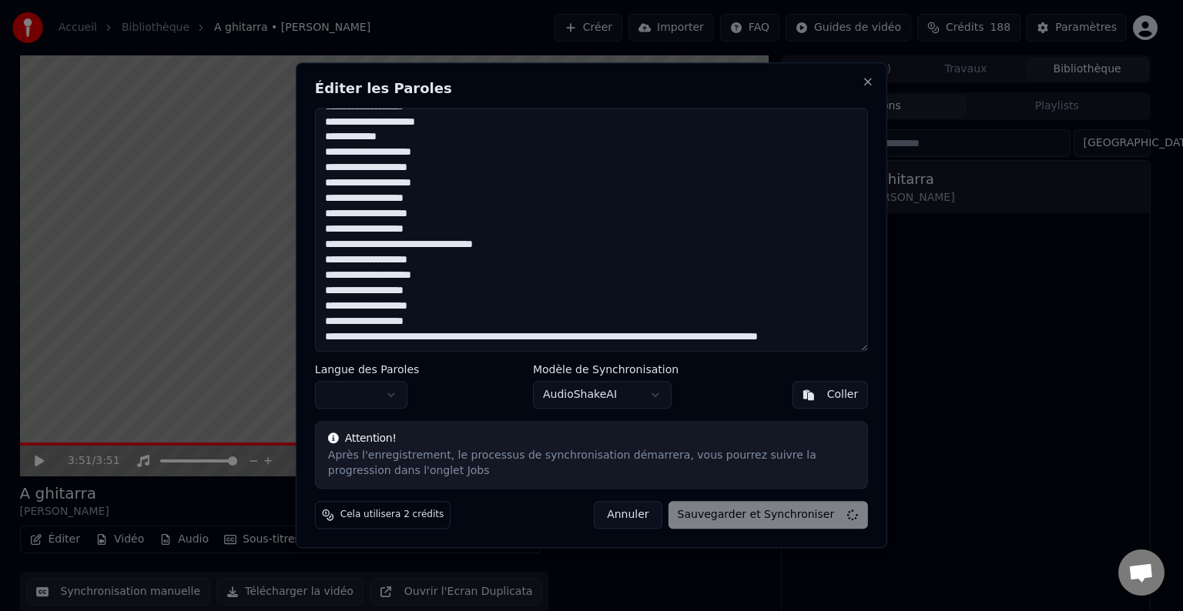
type textarea "**********"
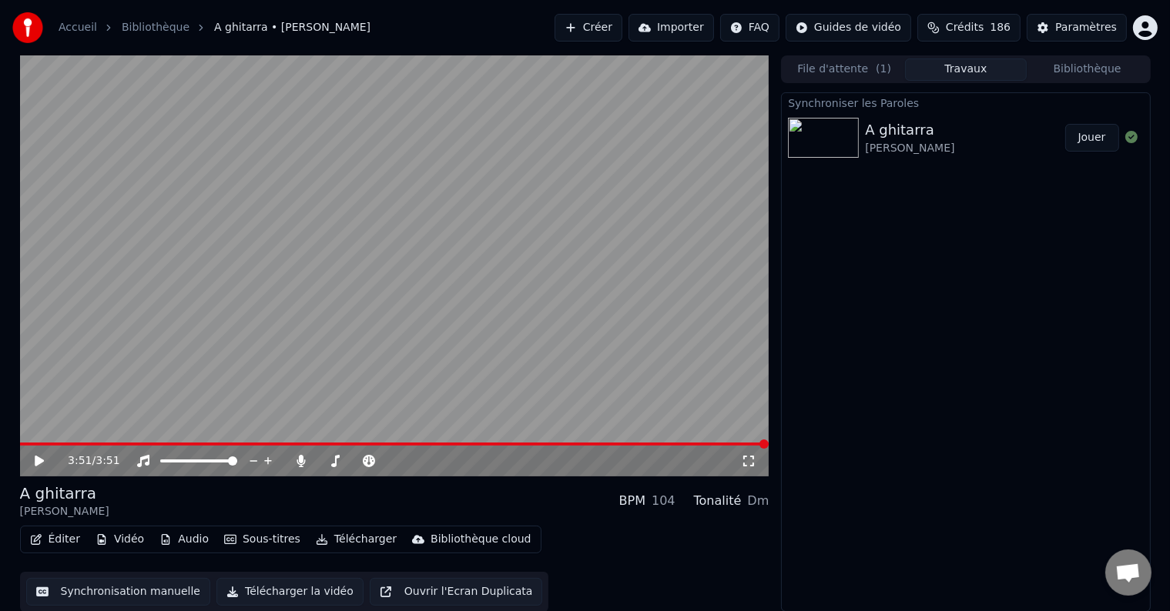
click at [38, 459] on icon at bounding box center [39, 461] width 9 height 11
click at [745, 460] on icon at bounding box center [748, 461] width 15 height 12
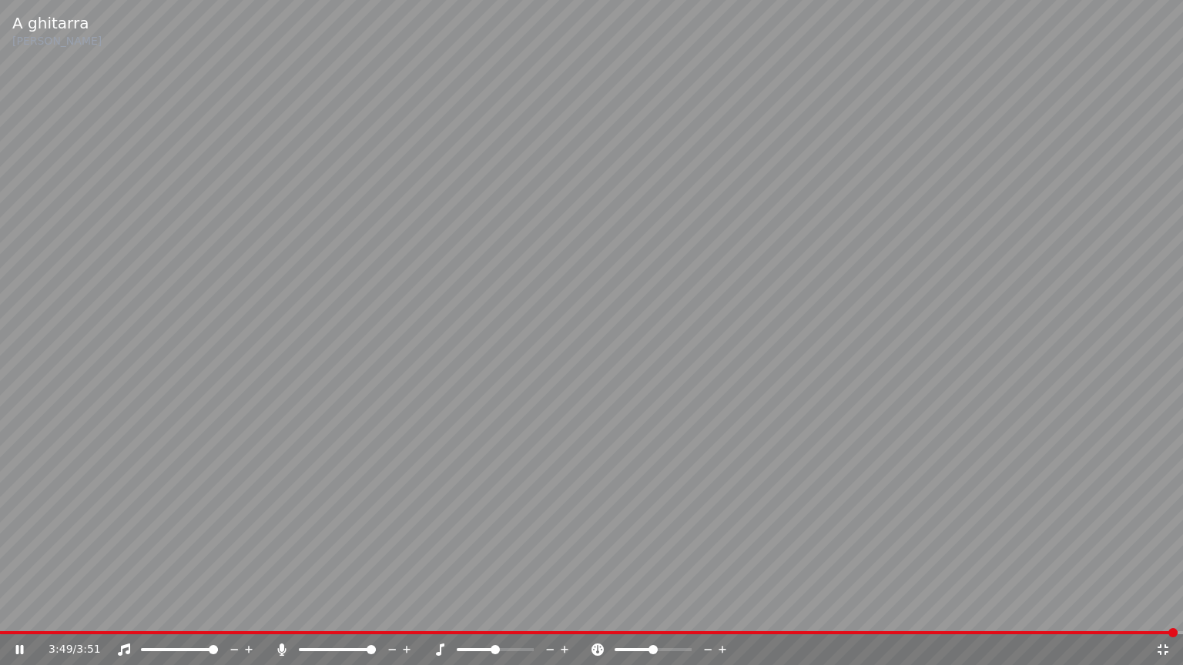
click at [1158, 611] on icon at bounding box center [1162, 650] width 11 height 11
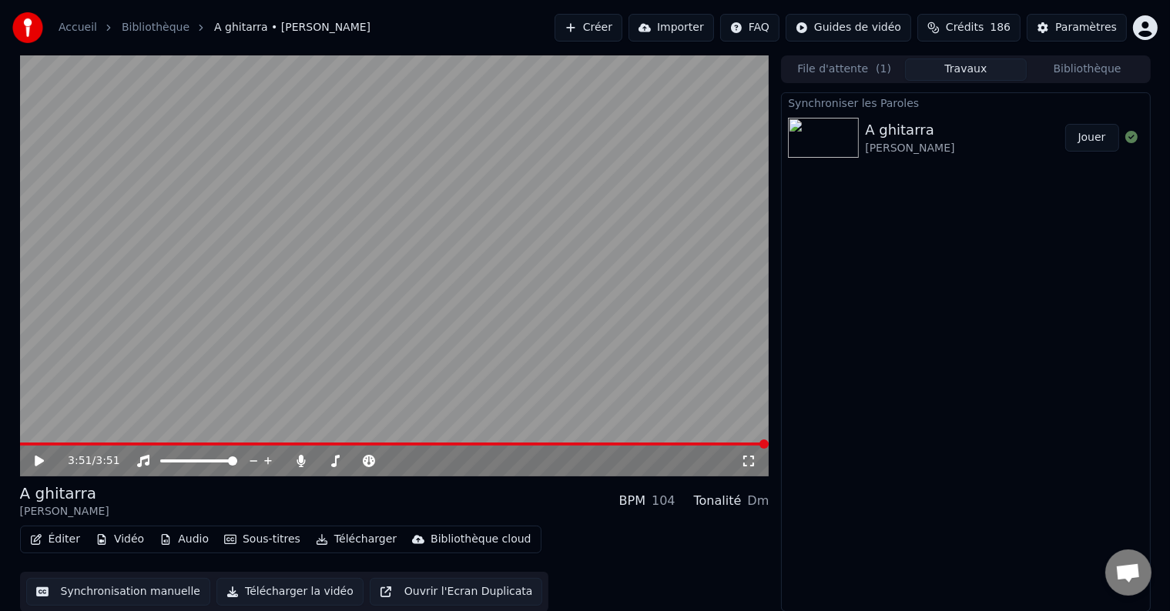
click at [300, 591] on button "Télécharger la vidéo" at bounding box center [289, 592] width 147 height 28
click at [1086, 134] on button "Afficher" at bounding box center [1084, 138] width 68 height 28
click at [323, 538] on button "Télécharger" at bounding box center [356, 540] width 93 height 22
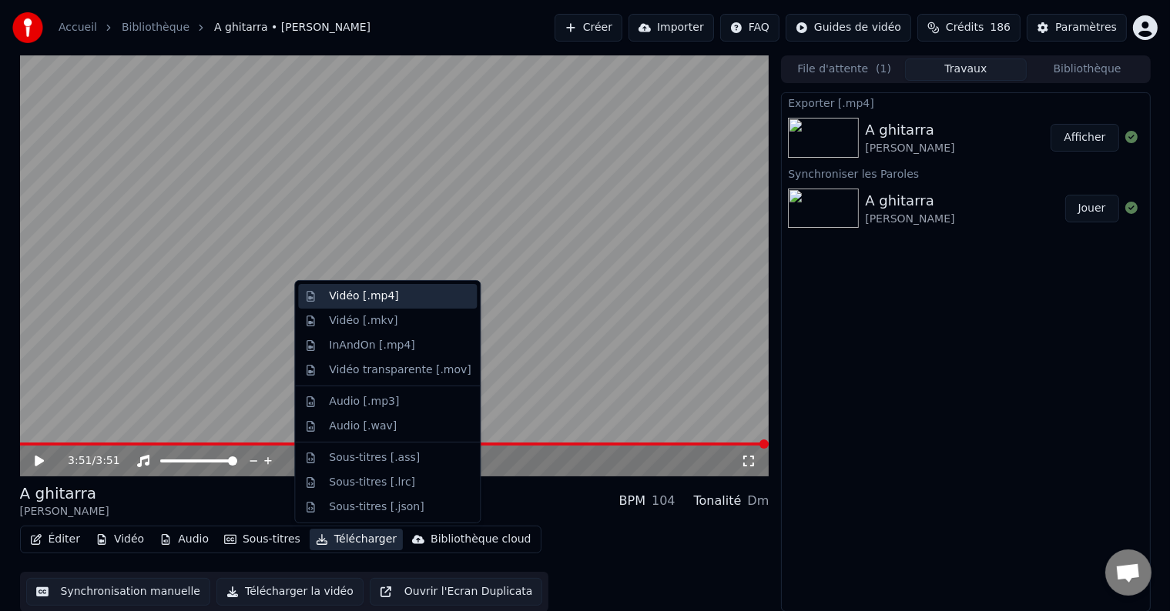
click at [349, 296] on div "Vidéo [.mp4]" at bounding box center [363, 296] width 69 height 15
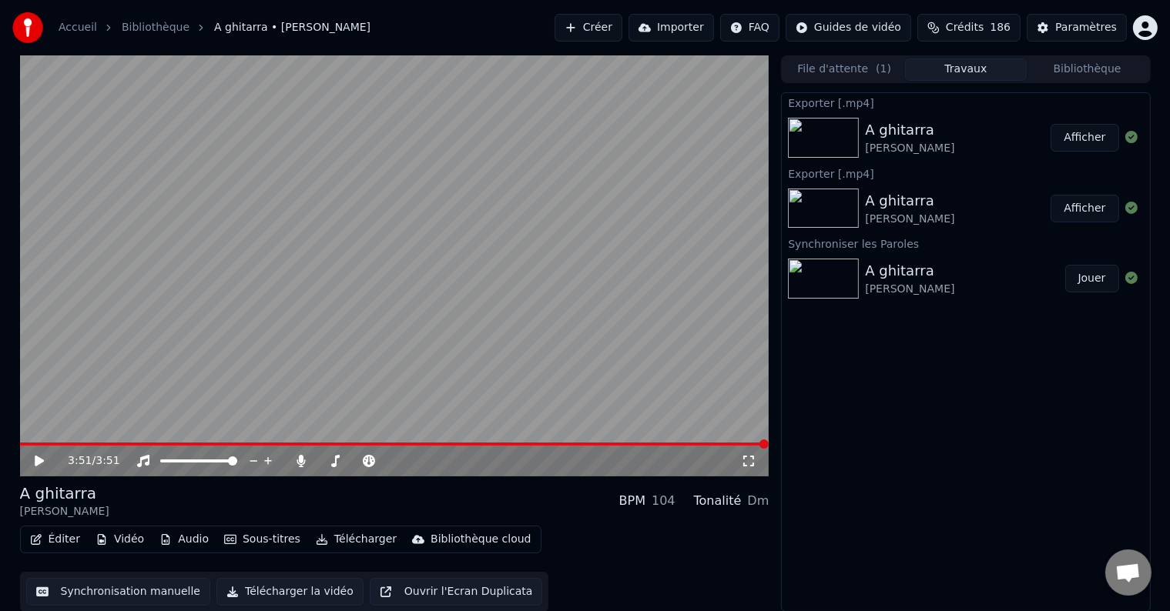
click at [809, 123] on img at bounding box center [823, 138] width 71 height 40
click at [1098, 138] on button "Afficher" at bounding box center [1084, 138] width 68 height 28
click at [1127, 142] on icon at bounding box center [1131, 137] width 12 height 12
click at [899, 139] on div "A ghitarra" at bounding box center [909, 130] width 89 height 22
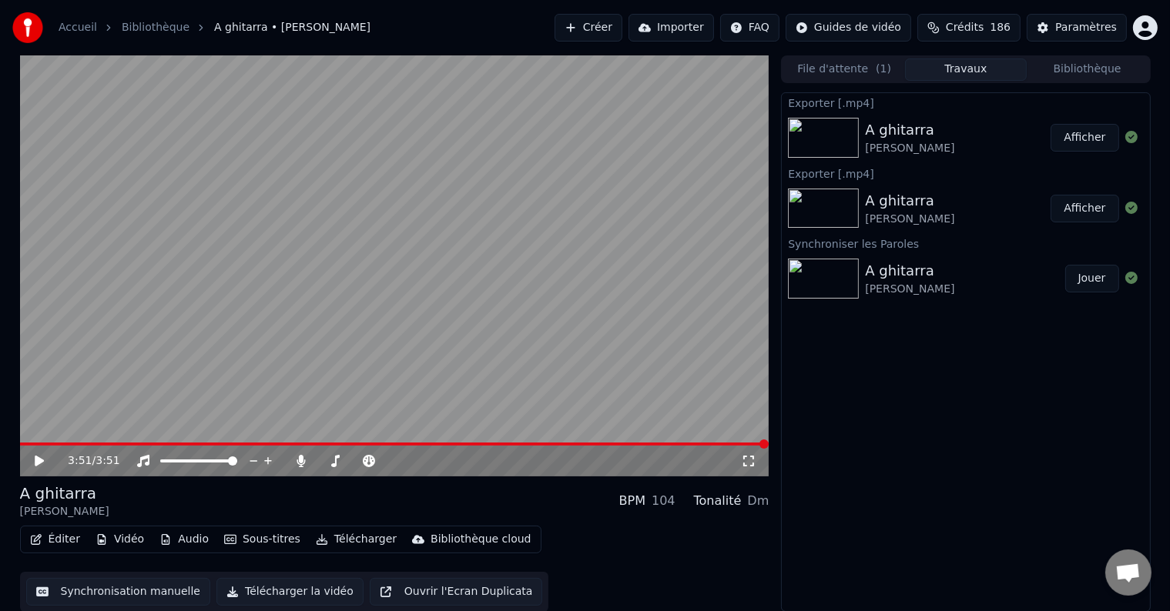
click at [899, 139] on div "A ghitarra" at bounding box center [909, 130] width 89 height 22
click at [1133, 136] on icon at bounding box center [1131, 137] width 12 height 12
click at [1127, 136] on icon at bounding box center [1131, 137] width 12 height 12
click at [1073, 136] on button "Afficher" at bounding box center [1084, 138] width 68 height 28
click at [1120, 142] on div at bounding box center [1131, 138] width 25 height 18
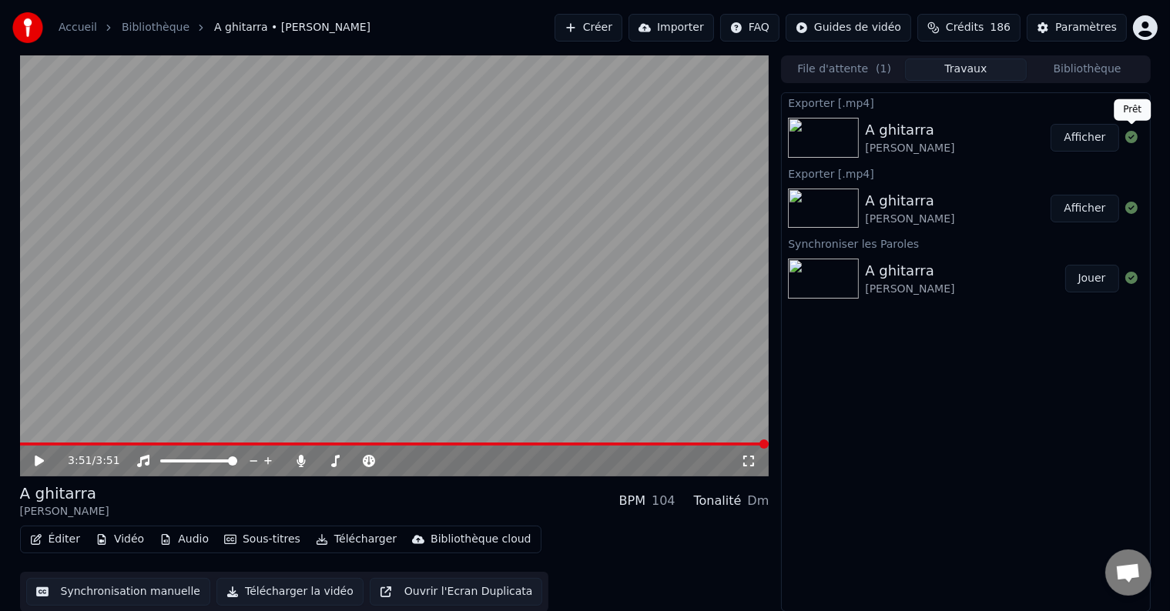
click at [1127, 140] on icon at bounding box center [1131, 137] width 12 height 12
click at [1127, 139] on icon at bounding box center [1131, 137] width 12 height 12
click at [1081, 139] on button "Afficher" at bounding box center [1084, 138] width 68 height 28
click at [1081, 140] on button "Afficher" at bounding box center [1084, 138] width 68 height 28
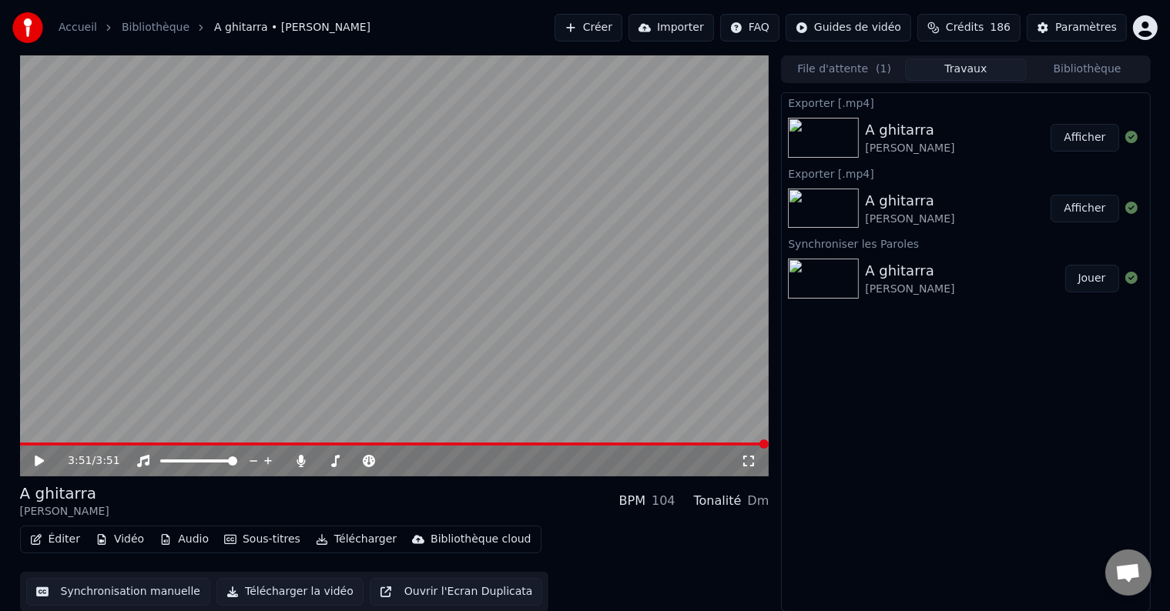
click at [1081, 140] on button "Afficher" at bounding box center [1084, 138] width 68 height 28
click at [898, 145] on div "[PERSON_NAME]" at bounding box center [909, 148] width 89 height 15
click at [1083, 206] on button "Afficher" at bounding box center [1084, 209] width 68 height 28
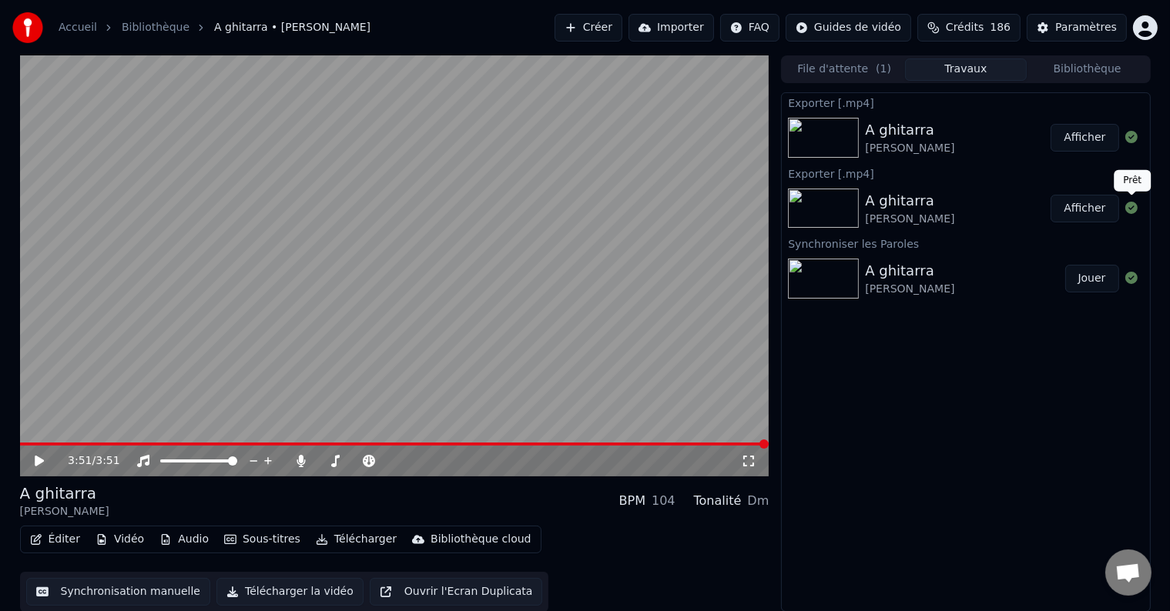
click at [1133, 205] on icon at bounding box center [1131, 208] width 12 height 12
click at [1130, 133] on icon at bounding box center [1131, 137] width 12 height 12
click at [819, 136] on img at bounding box center [823, 138] width 71 height 40
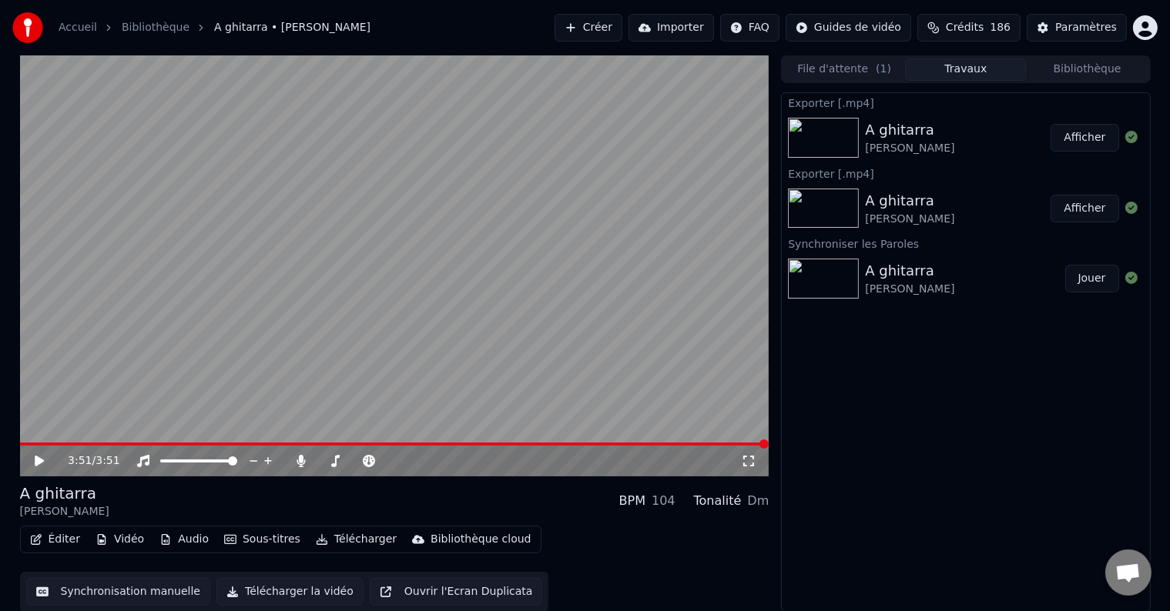
click at [819, 136] on img at bounding box center [823, 138] width 71 height 40
click at [1115, 570] on span "Ouvrir le chat" at bounding box center [1127, 575] width 25 height 22
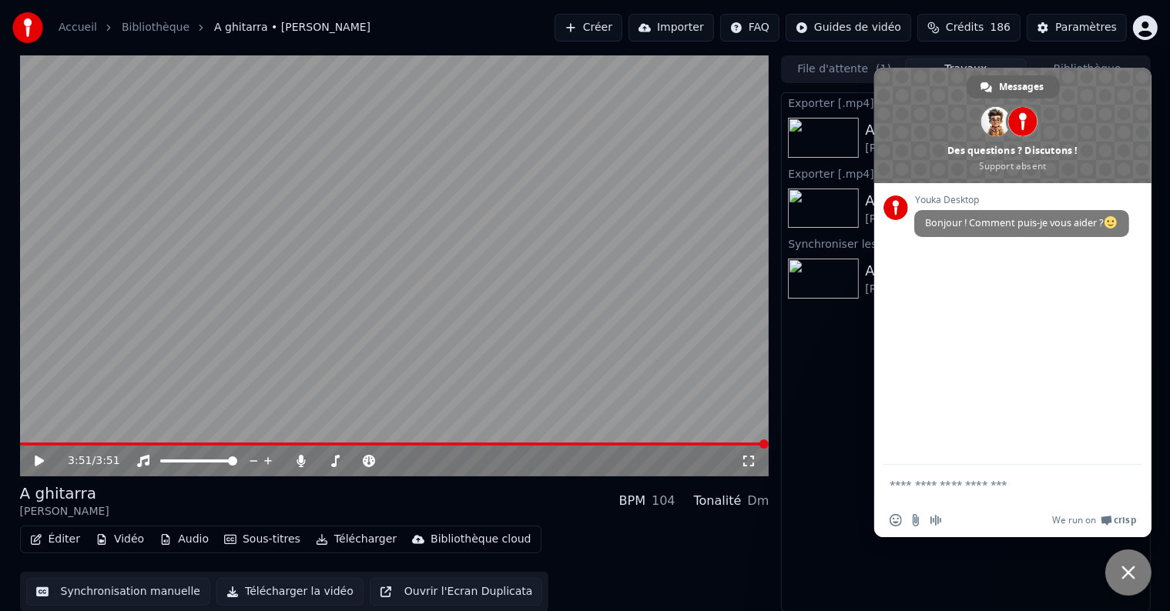
click at [825, 377] on div "Exporter [.mp4] A ghitarra Diana Di lalba Afficher Exporter [.mp4] A ghitarra D…" at bounding box center [965, 352] width 369 height 520
click at [836, 469] on div "Exporter [.mp4] A ghitarra Diana Di lalba Afficher Exporter [.mp4] A ghitarra D…" at bounding box center [965, 352] width 369 height 520
click at [1136, 576] on span "Fermer le chat" at bounding box center [1128, 573] width 46 height 46
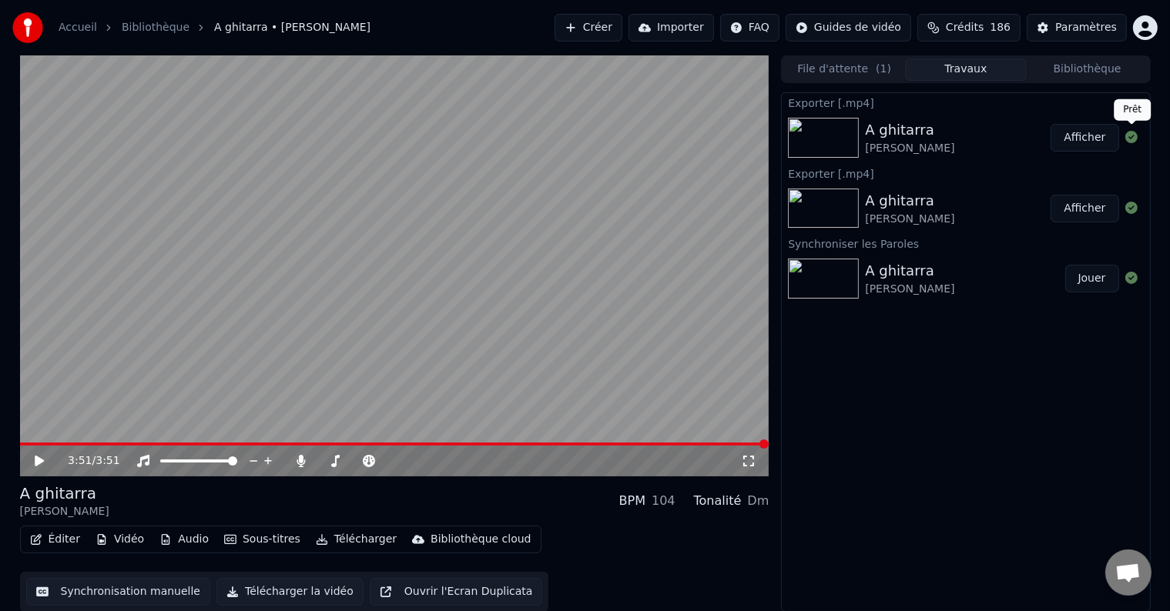
click at [1132, 136] on icon at bounding box center [1131, 137] width 12 height 12
click at [1086, 137] on button "Afficher" at bounding box center [1084, 138] width 68 height 28
click at [787, 136] on div "A ghitarra Diana Di lalba Afficher" at bounding box center [965, 138] width 367 height 52
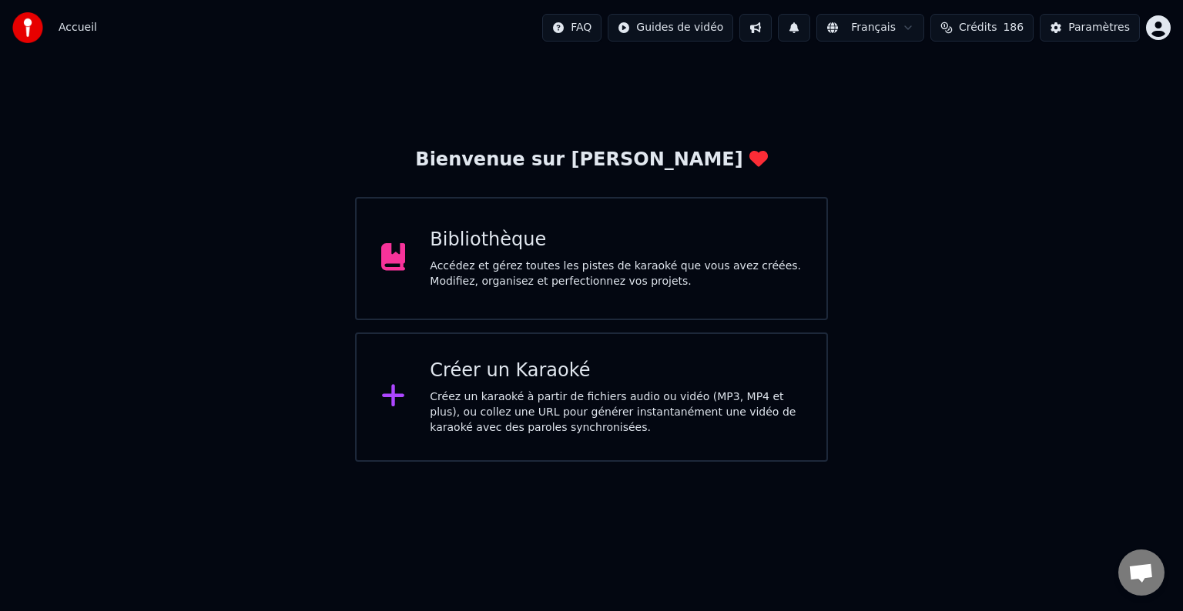
click at [431, 232] on div "Bibliothèque" at bounding box center [616, 240] width 372 height 25
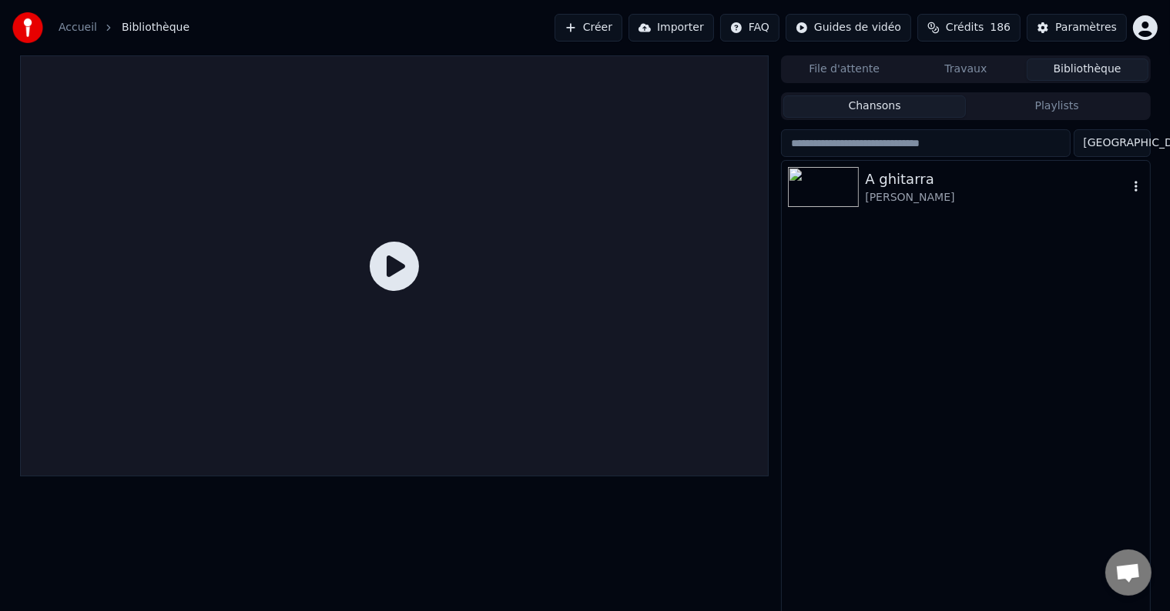
click at [869, 190] on div "[PERSON_NAME]" at bounding box center [996, 197] width 263 height 15
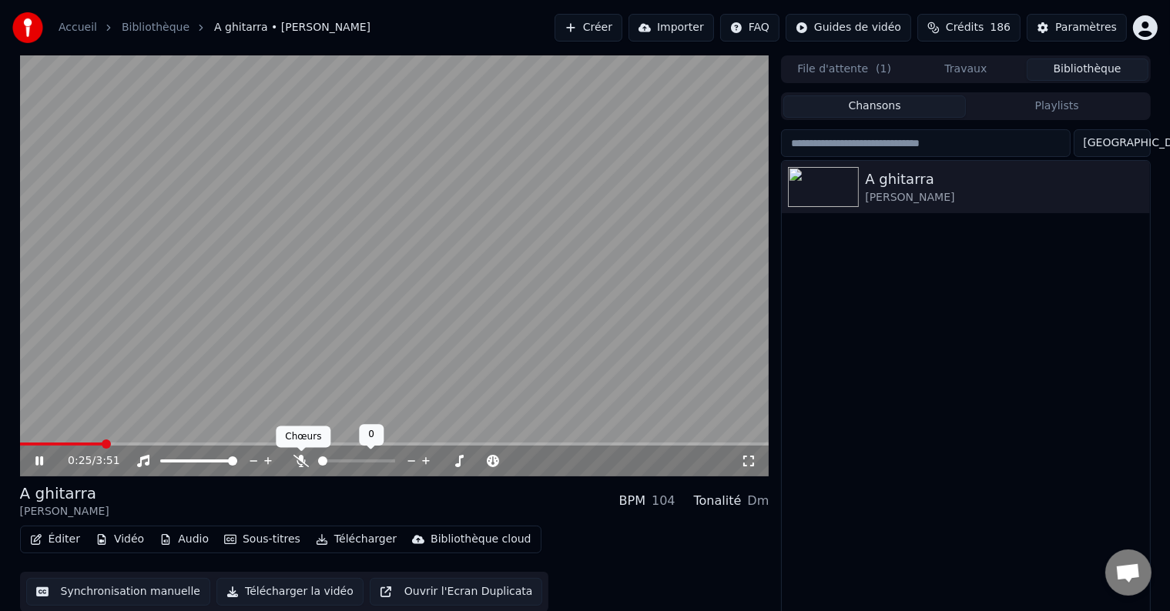
click at [294, 457] on icon at bounding box center [300, 461] width 15 height 12
click at [353, 459] on div at bounding box center [371, 461] width 124 height 15
click at [360, 459] on div at bounding box center [371, 461] width 124 height 15
click at [343, 457] on span at bounding box center [344, 461] width 9 height 9
click at [330, 459] on icon at bounding box center [334, 461] width 15 height 12
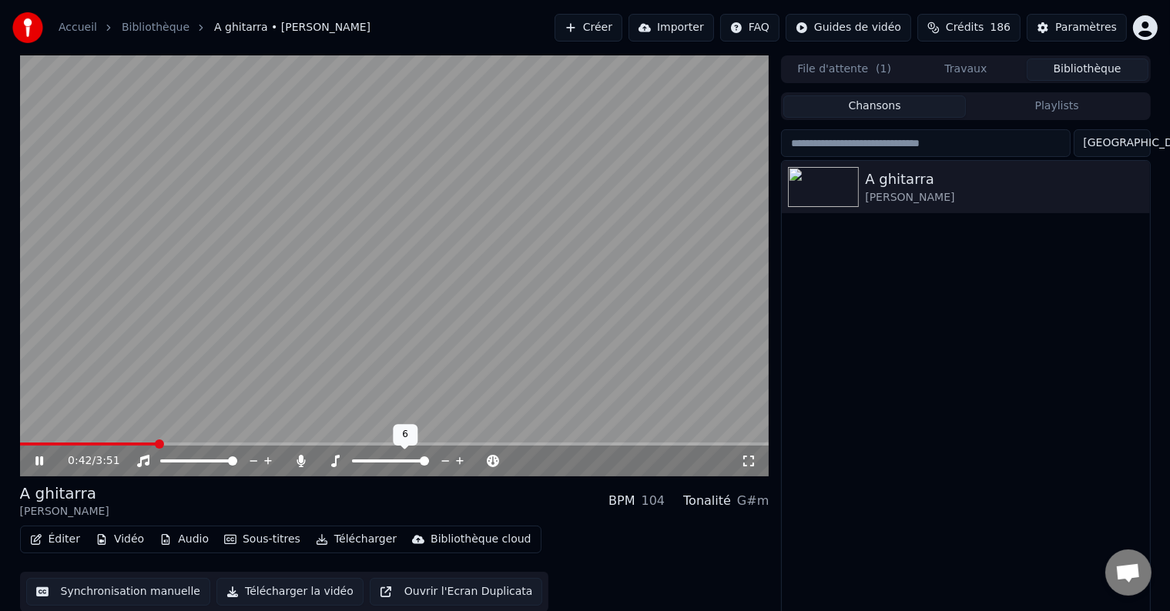
click at [428, 460] on span at bounding box center [424, 461] width 9 height 9
click at [392, 457] on span at bounding box center [390, 461] width 9 height 9
click at [352, 459] on span at bounding box center [356, 461] width 9 height 9
click at [454, 460] on icon at bounding box center [460, 461] width 15 height 15
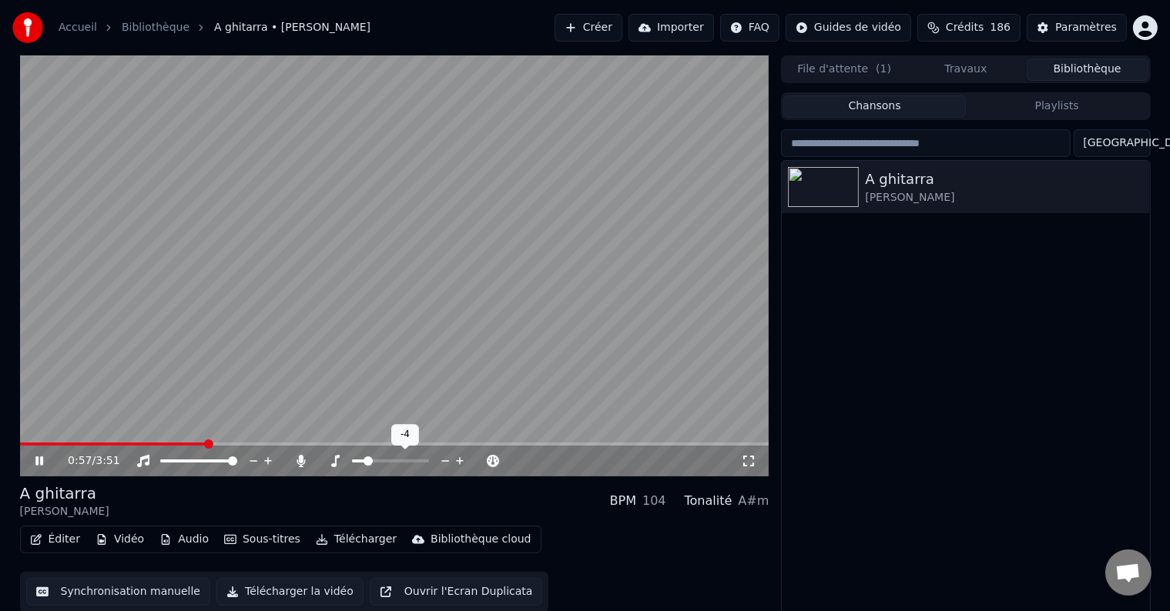
click at [454, 460] on icon at bounding box center [460, 461] width 15 height 15
click at [370, 460] on icon at bounding box center [369, 461] width 12 height 12
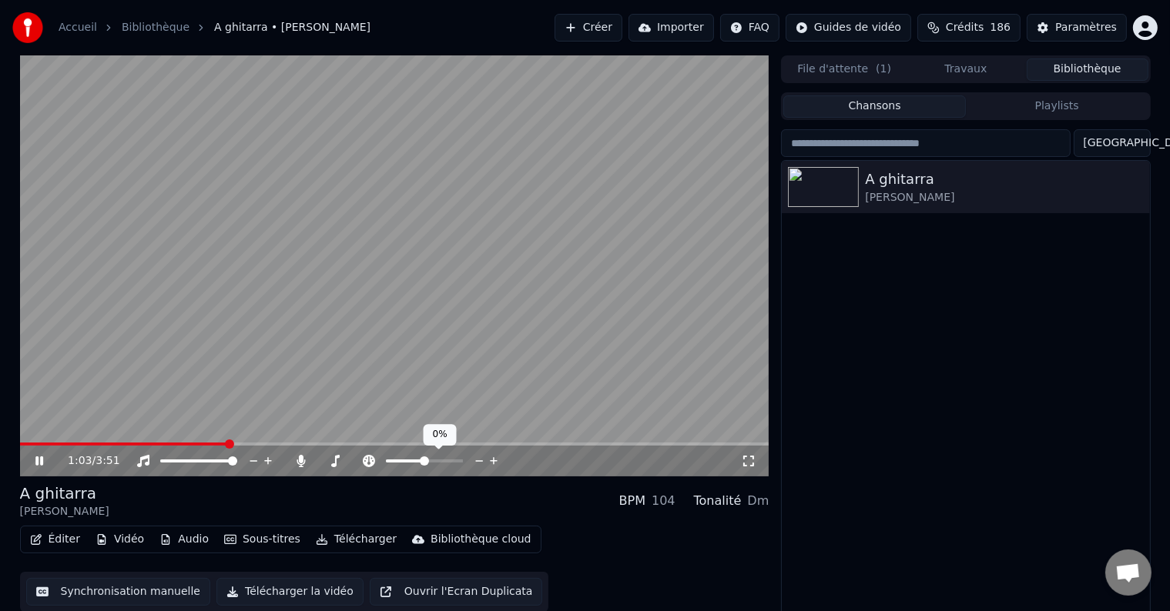
click at [491, 459] on icon at bounding box center [494, 461] width 15 height 15
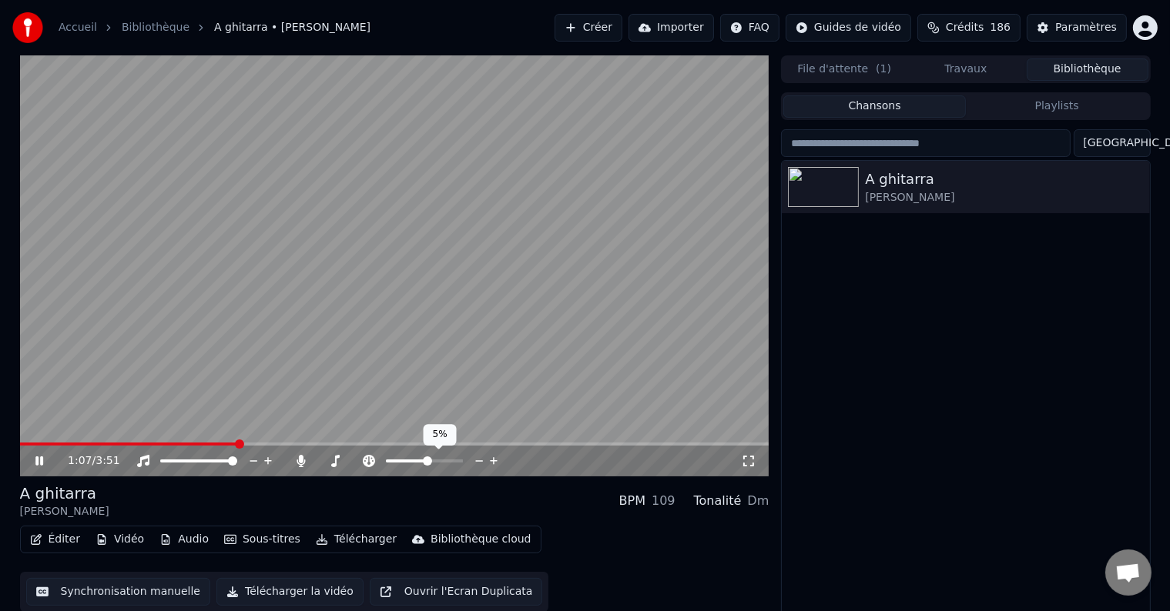
click at [493, 459] on icon at bounding box center [494, 461] width 15 height 15
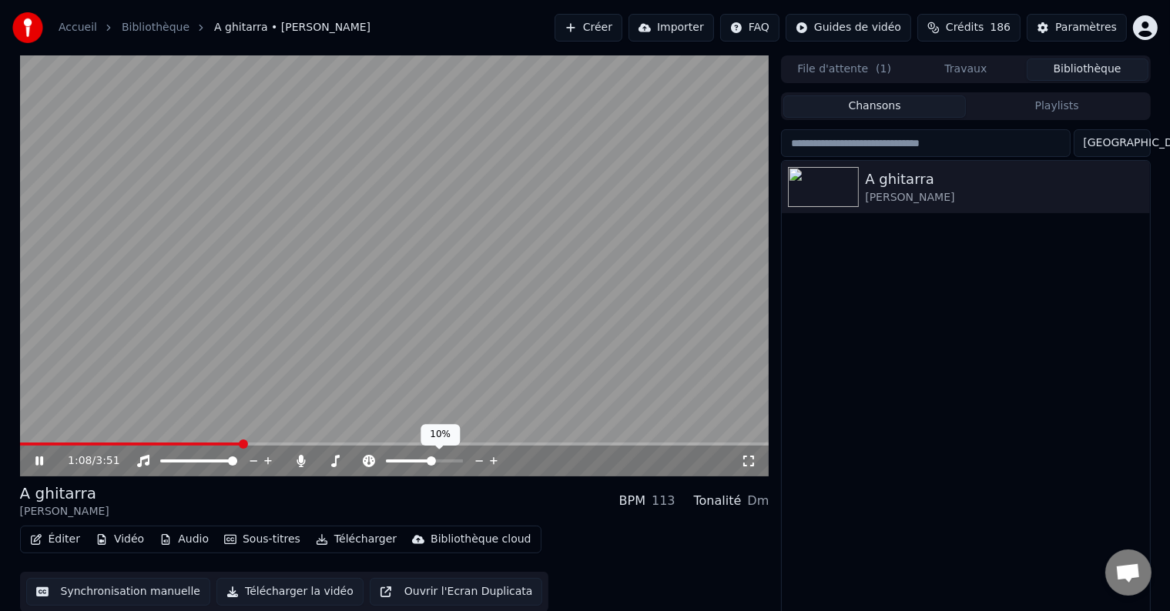
click at [493, 459] on icon at bounding box center [494, 461] width 15 height 15
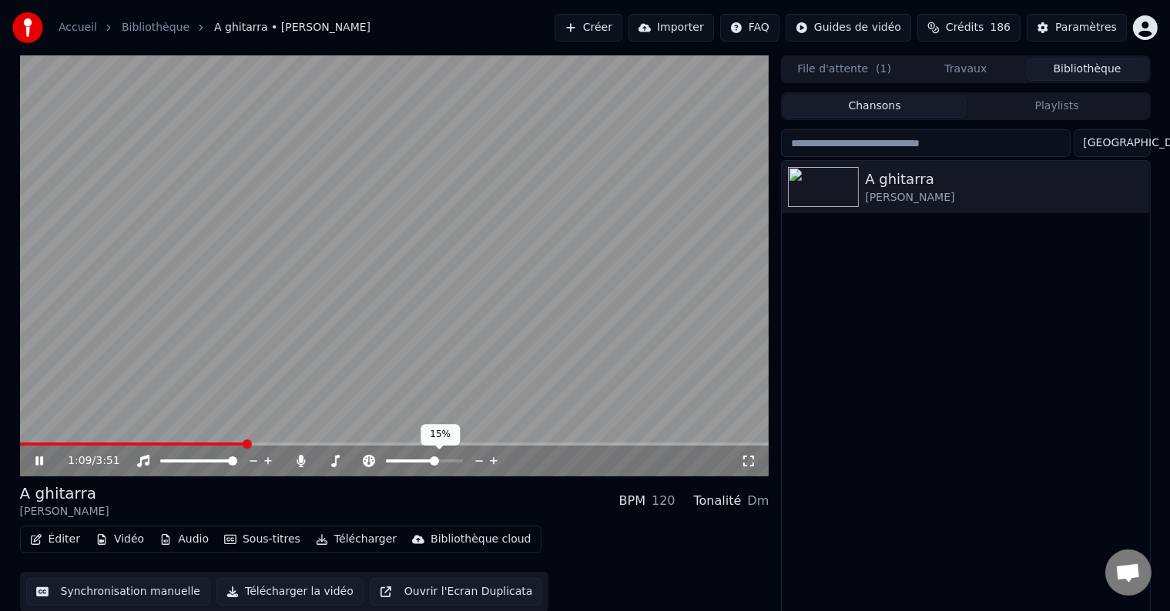
click at [493, 459] on icon at bounding box center [494, 461] width 15 height 15
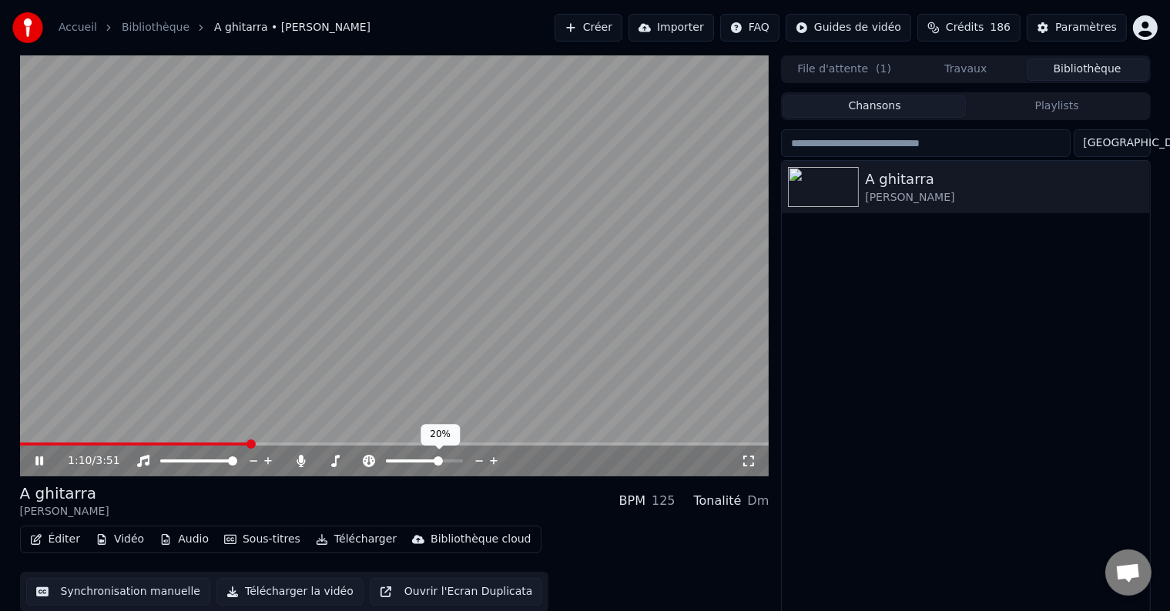
click at [493, 459] on icon at bounding box center [494, 461] width 15 height 15
click at [474, 459] on icon at bounding box center [479, 461] width 15 height 15
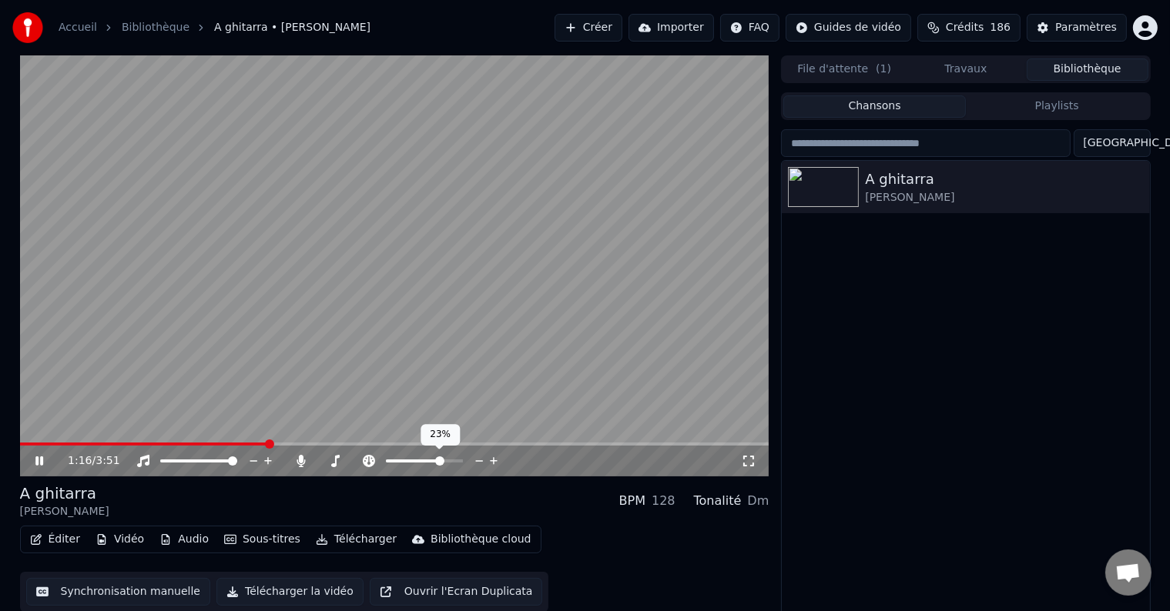
click at [474, 459] on icon at bounding box center [479, 461] width 15 height 15
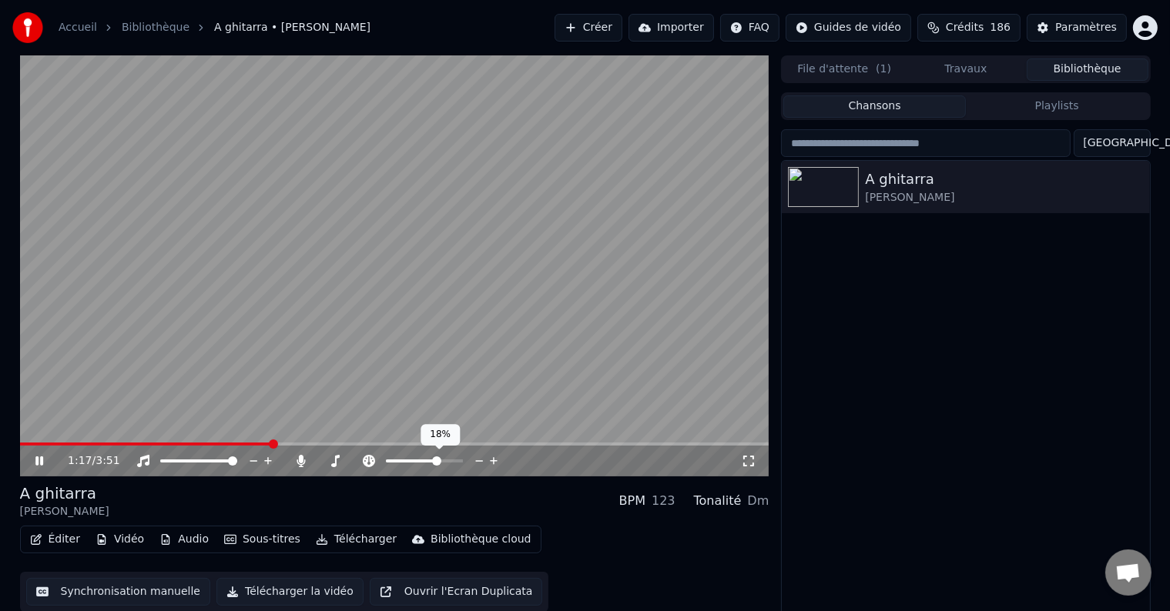
click at [474, 459] on icon at bounding box center [479, 461] width 15 height 15
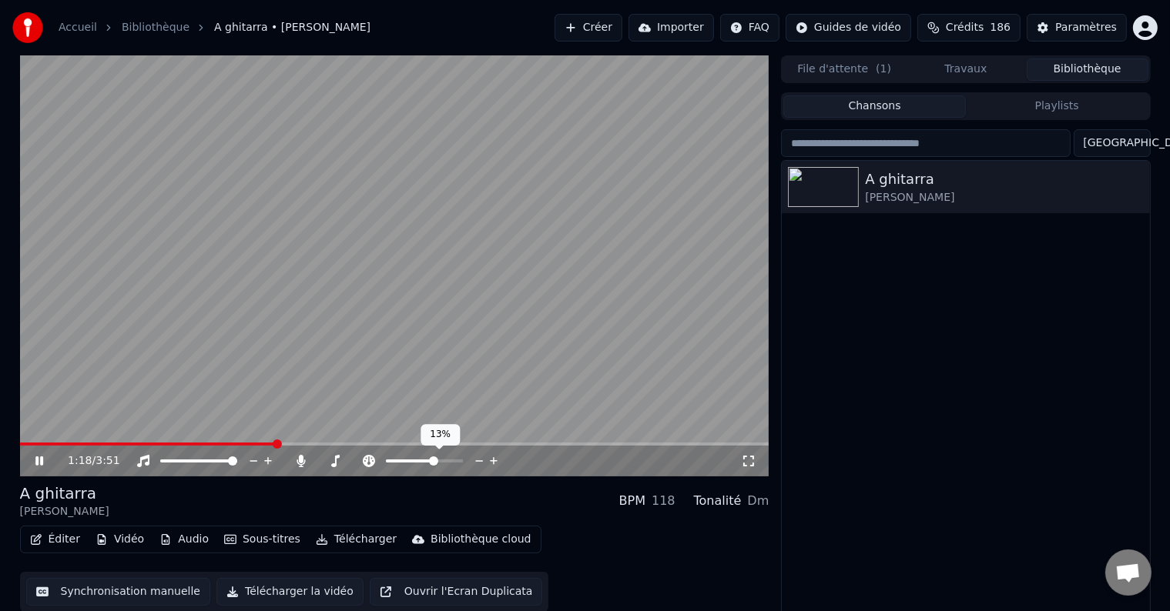
click at [474, 459] on icon at bounding box center [479, 461] width 15 height 15
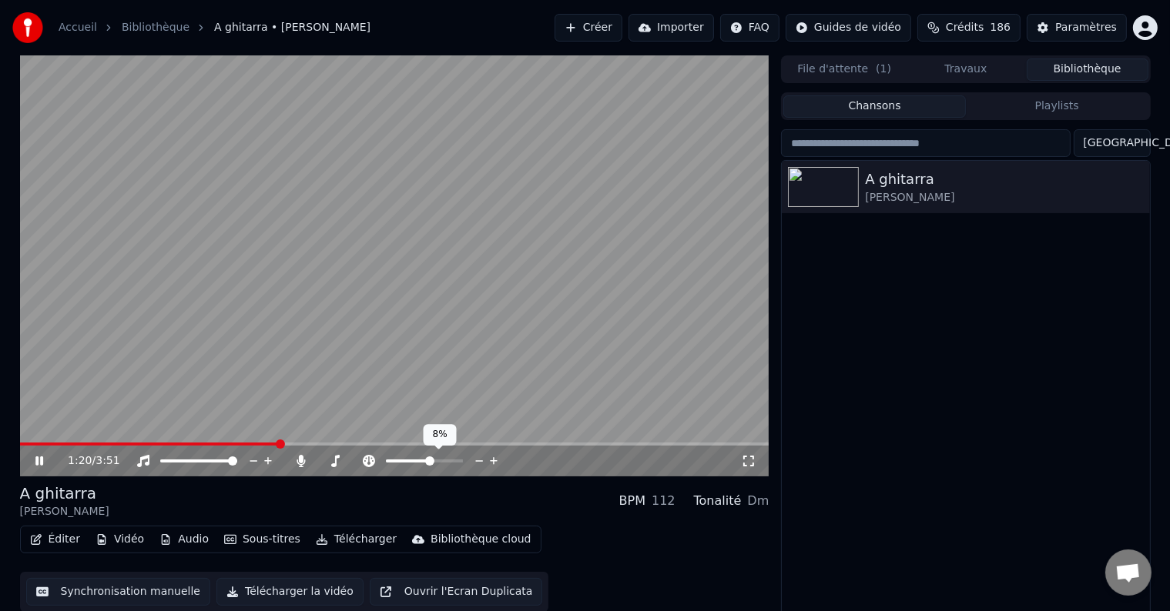
click at [474, 459] on icon at bounding box center [479, 461] width 15 height 15
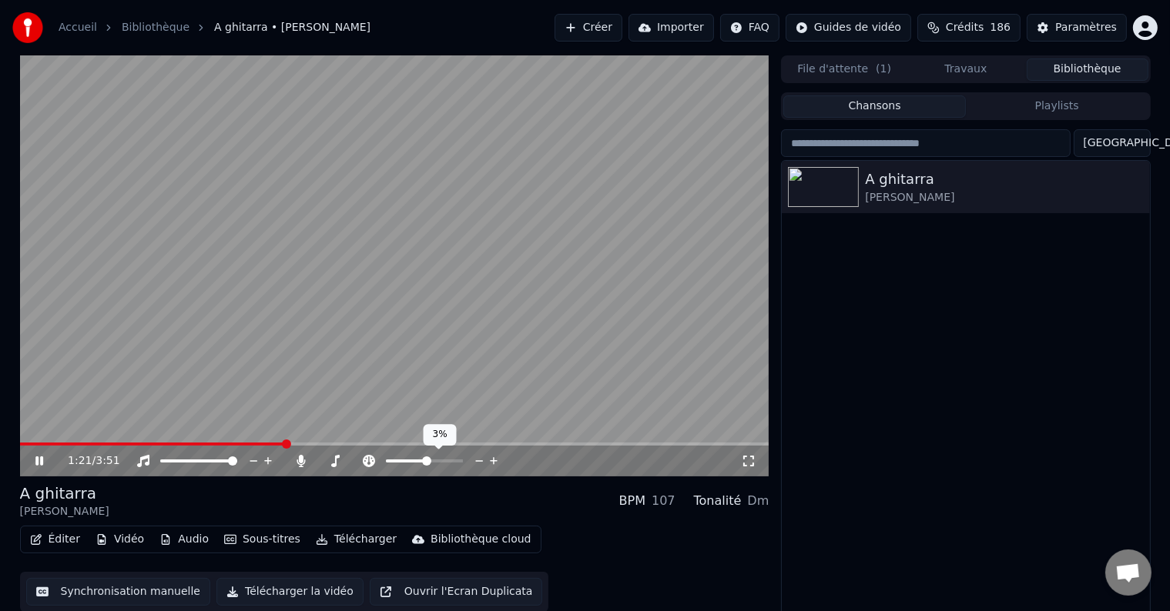
click at [474, 459] on icon at bounding box center [479, 461] width 15 height 15
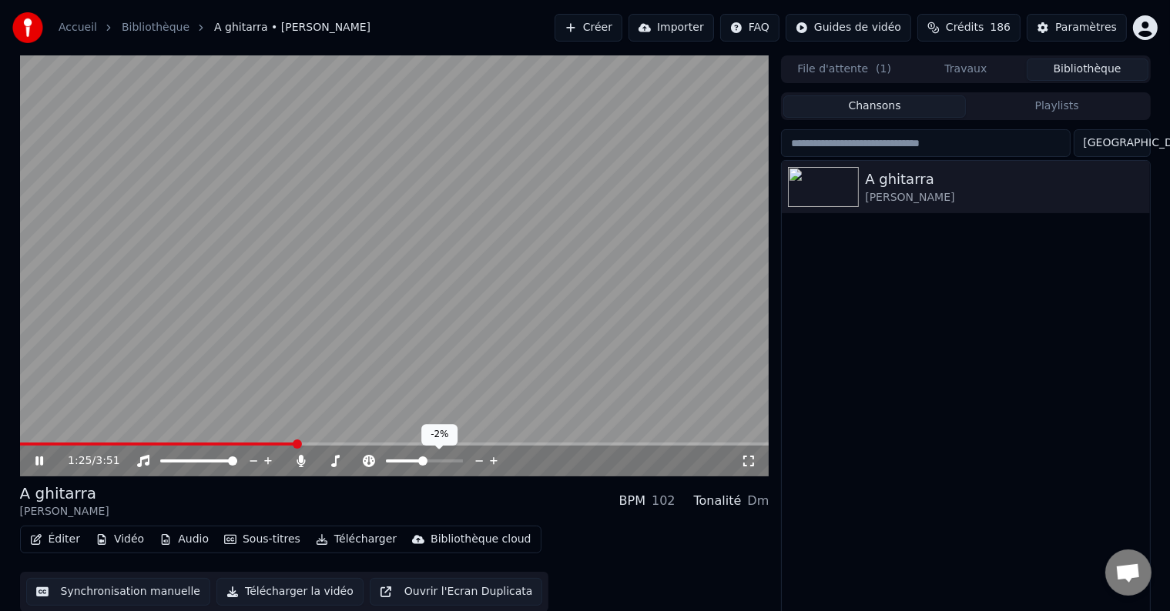
click at [474, 459] on icon at bounding box center [479, 461] width 15 height 15
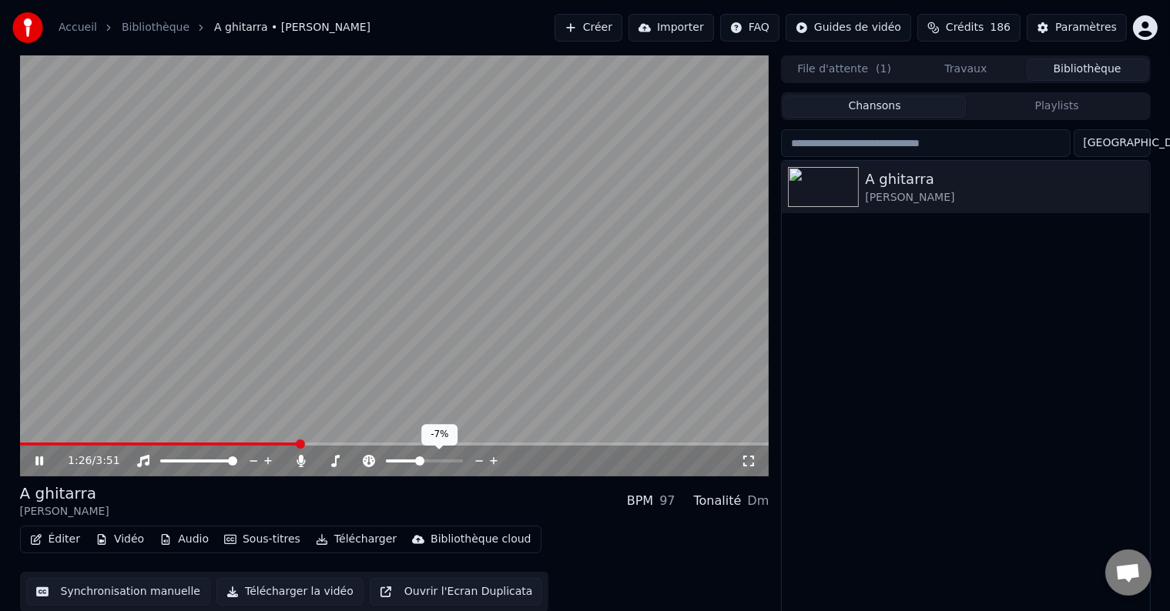
click at [474, 459] on icon at bounding box center [479, 461] width 15 height 15
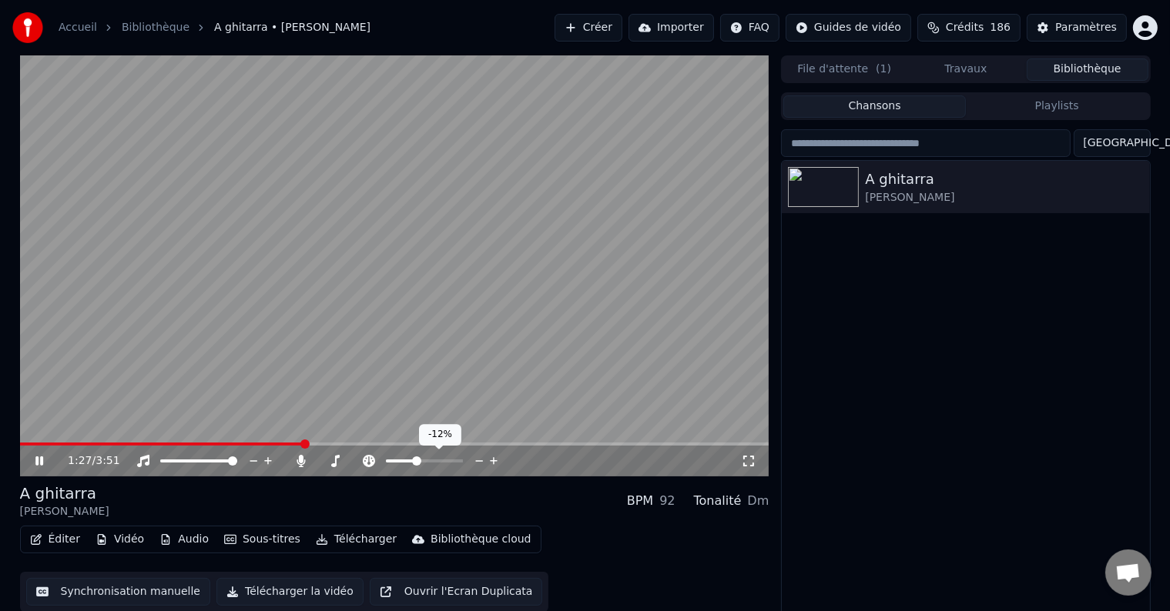
click at [474, 459] on icon at bounding box center [479, 461] width 15 height 15
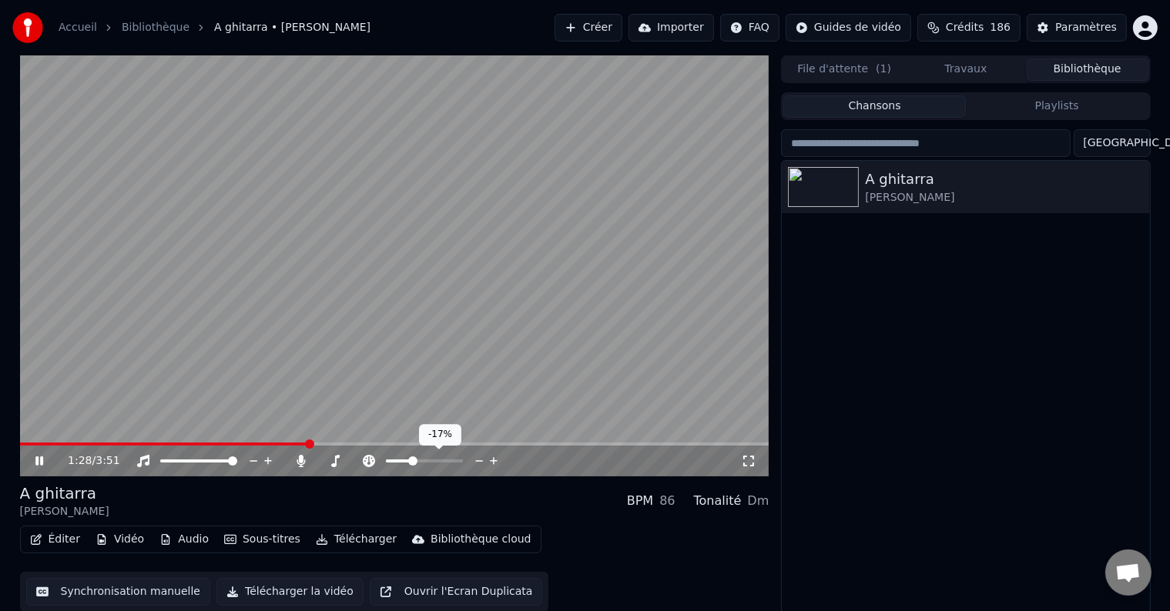
click at [474, 459] on icon at bounding box center [479, 461] width 15 height 15
click at [479, 459] on icon at bounding box center [479, 461] width 15 height 15
click at [490, 459] on icon at bounding box center [494, 461] width 15 height 15
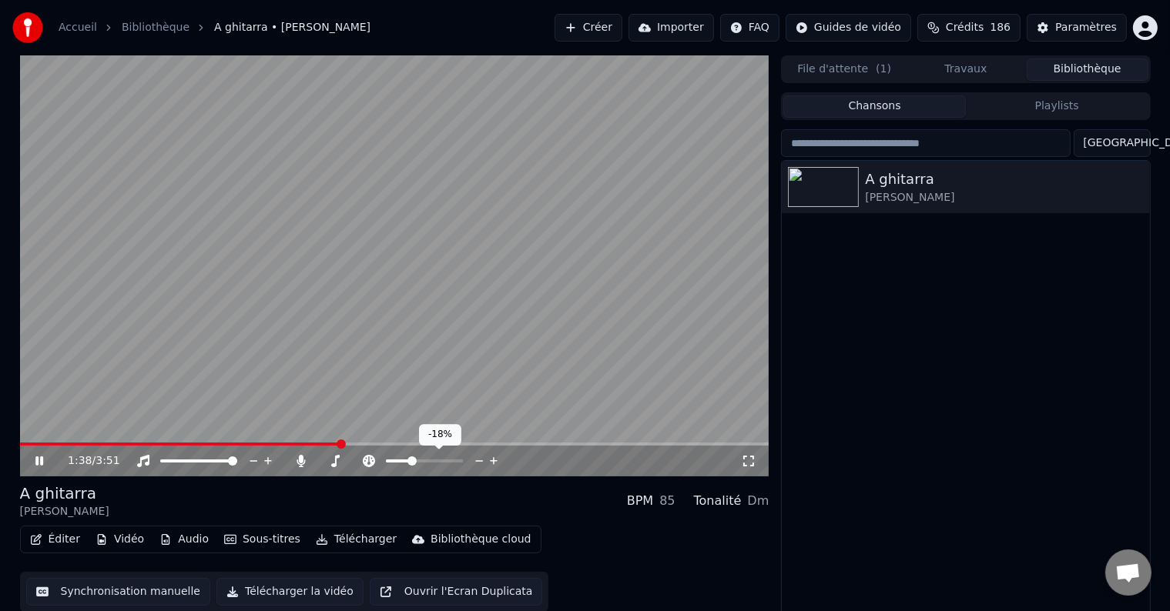
click at [490, 459] on icon at bounding box center [494, 461] width 15 height 15
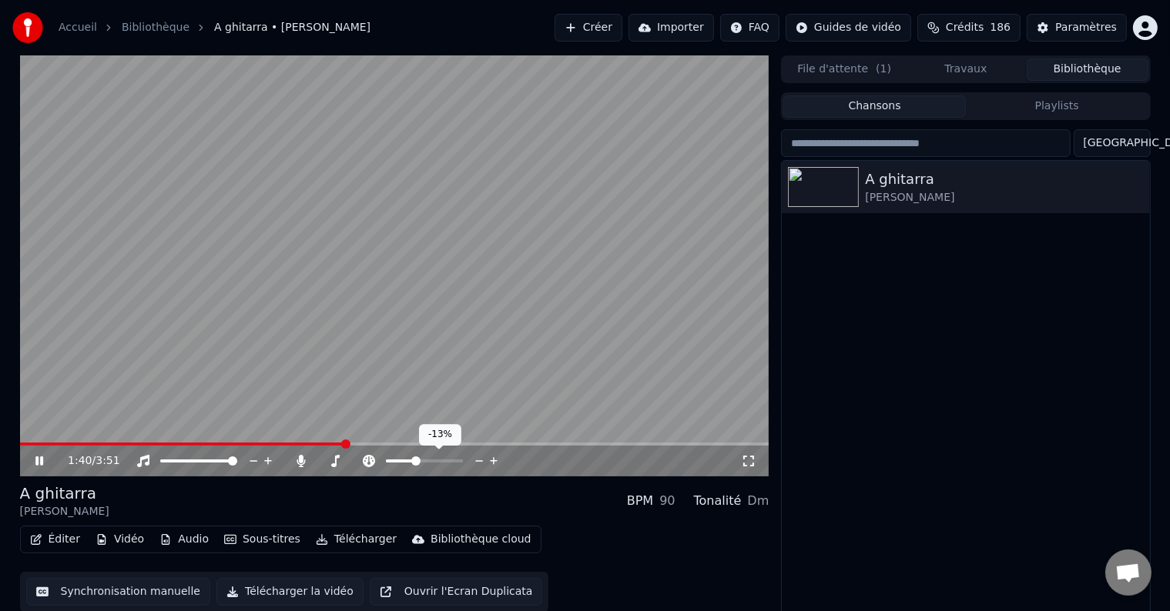
click at [490, 459] on icon at bounding box center [494, 461] width 15 height 15
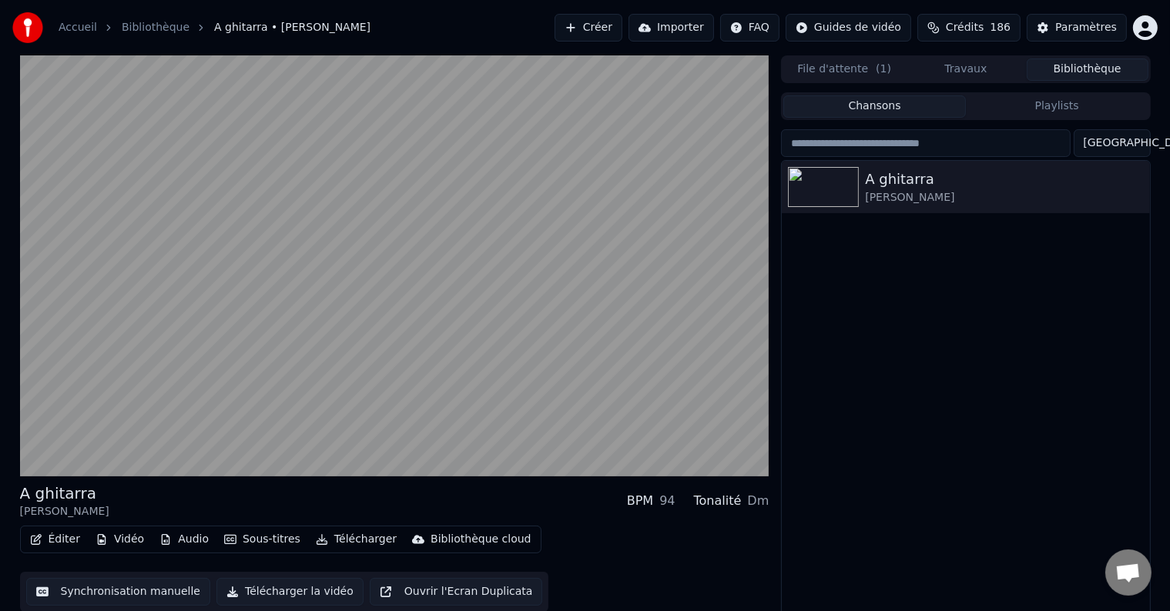
click at [284, 592] on button "Télécharger la vidéo" at bounding box center [289, 592] width 147 height 28
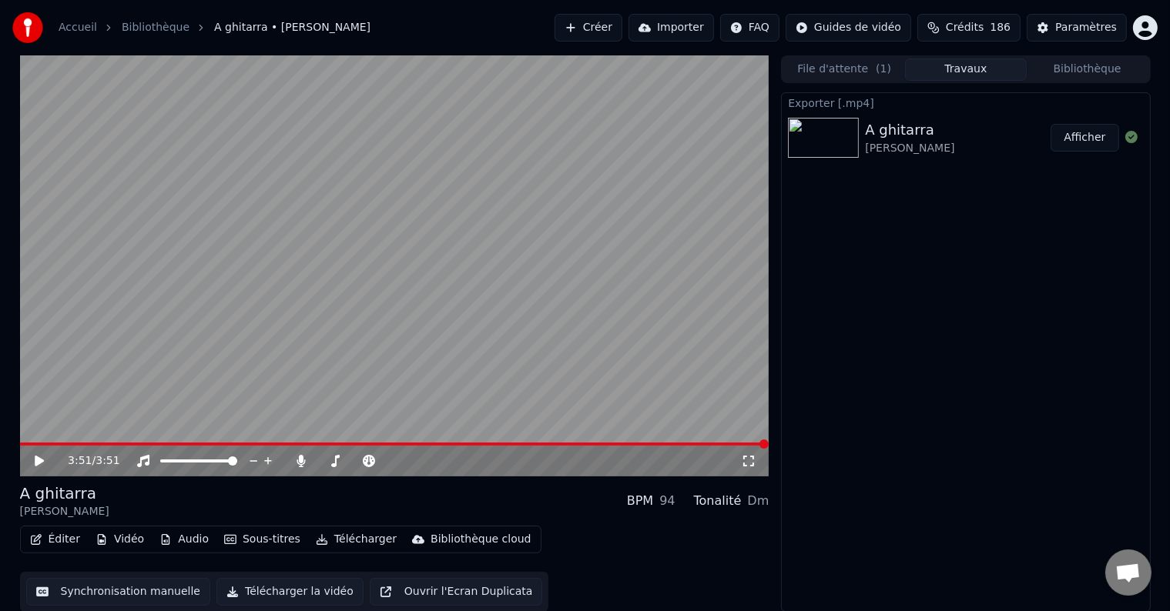
click at [1093, 139] on button "Afficher" at bounding box center [1084, 138] width 68 height 28
click at [298, 462] on icon at bounding box center [301, 461] width 8 height 12
click at [298, 462] on icon at bounding box center [300, 461] width 15 height 12
click at [371, 460] on icon at bounding box center [369, 461] width 12 height 12
click at [477, 460] on icon at bounding box center [479, 461] width 15 height 15
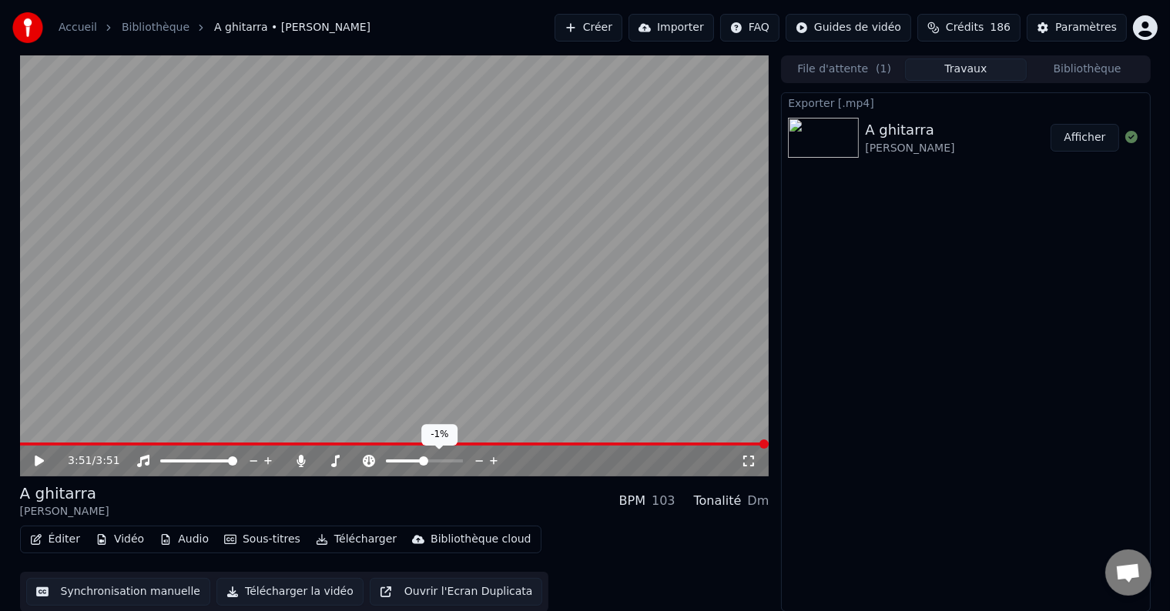
click at [477, 460] on icon at bounding box center [479, 461] width 15 height 15
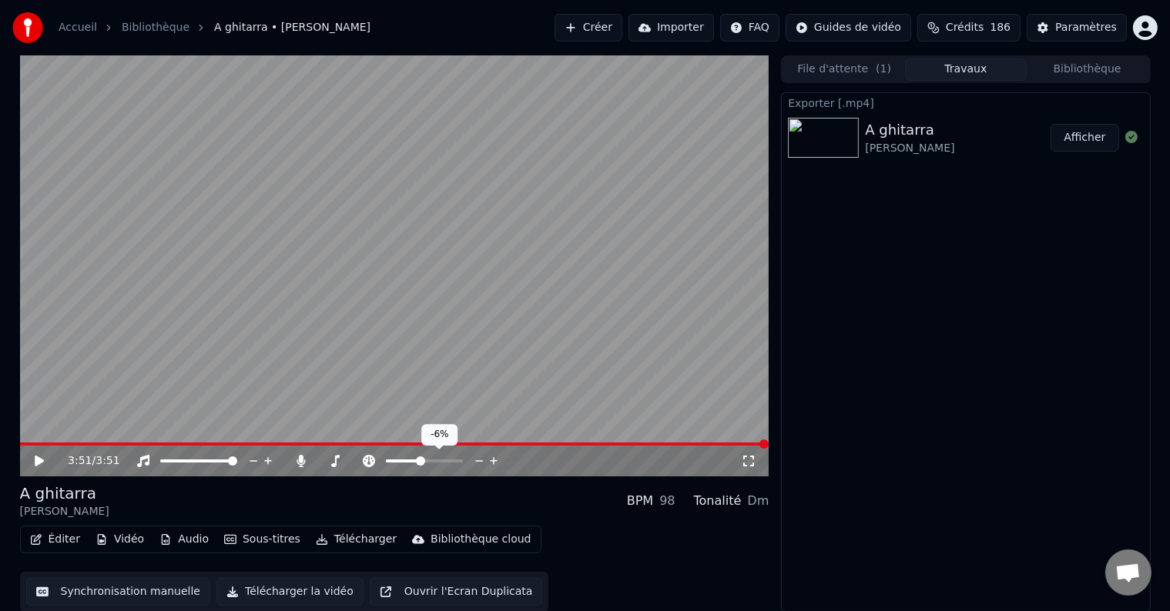
click at [477, 460] on icon at bounding box center [479, 461] width 15 height 15
click at [306, 461] on icon at bounding box center [300, 461] width 15 height 12
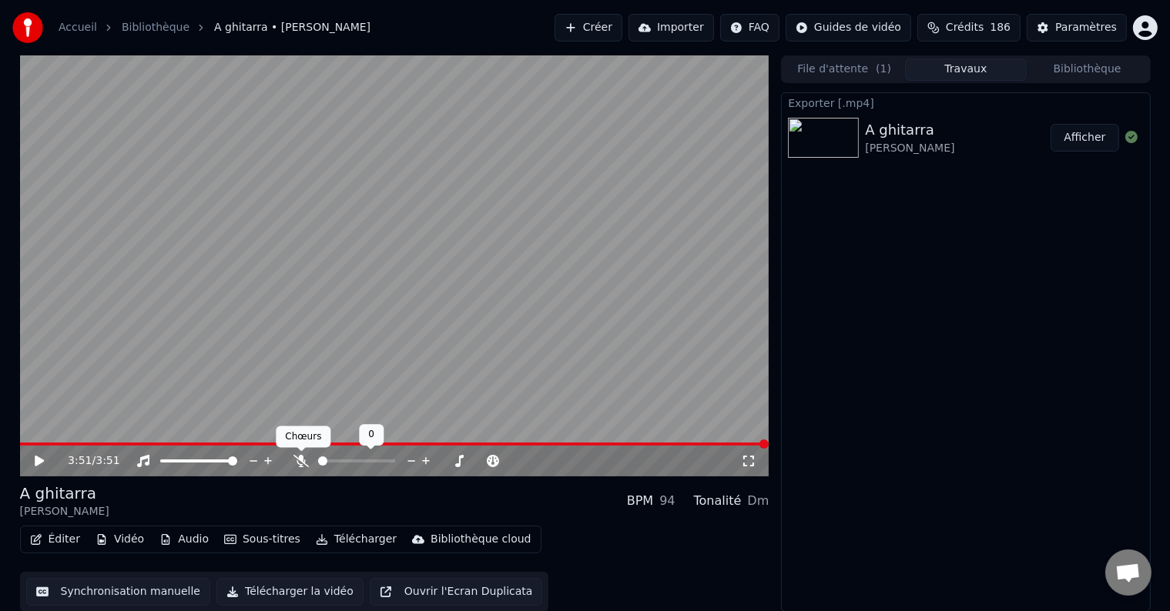
click at [300, 462] on icon at bounding box center [300, 461] width 15 height 12
click at [40, 462] on icon at bounding box center [39, 461] width 9 height 11
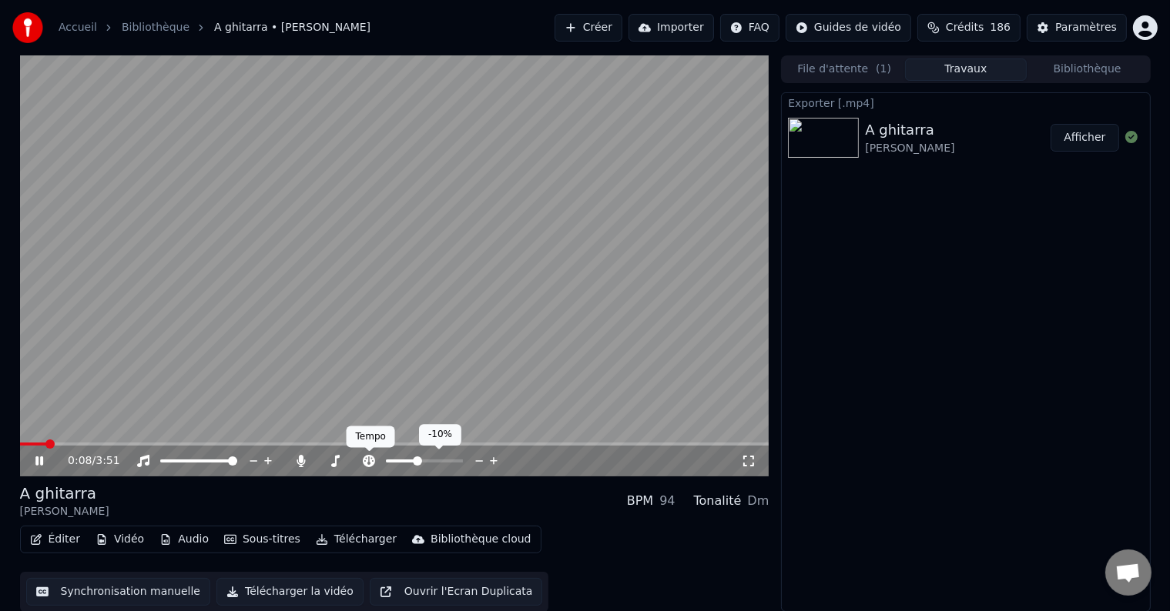
click at [373, 462] on icon at bounding box center [369, 461] width 12 height 12
click at [477, 460] on icon at bounding box center [479, 461] width 15 height 15
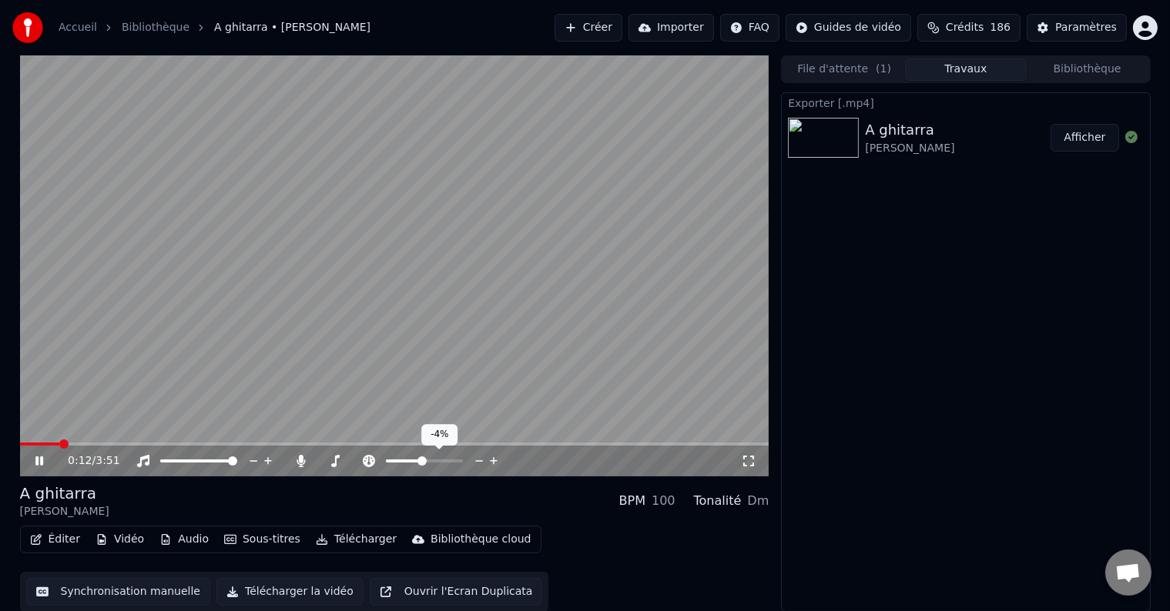
click at [477, 460] on icon at bounding box center [479, 461] width 15 height 15
click at [336, 464] on icon at bounding box center [335, 461] width 8 height 12
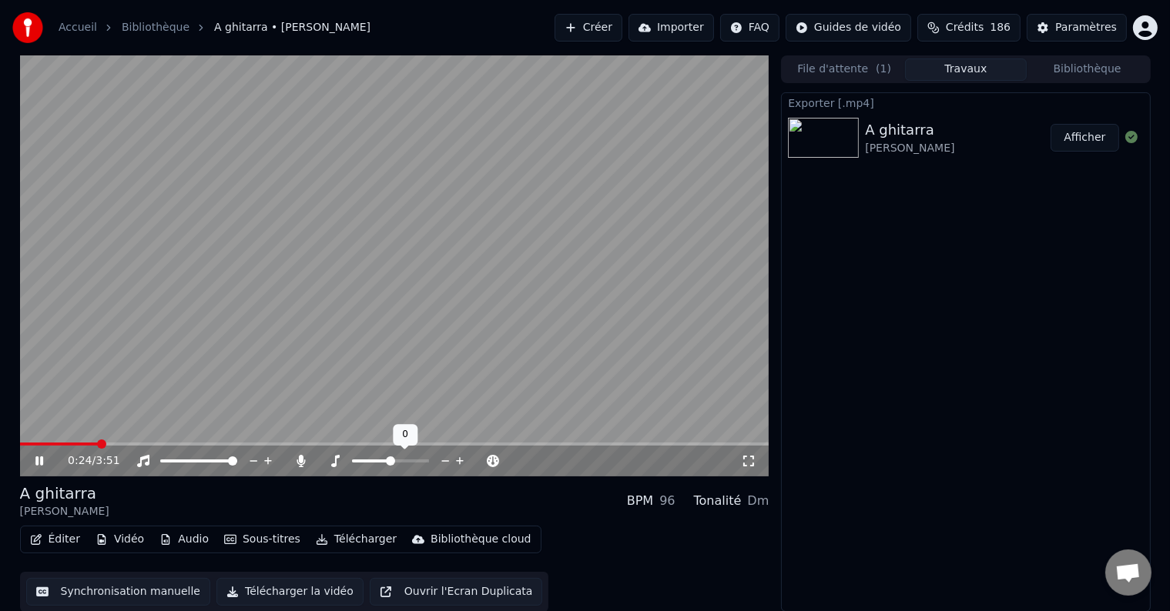
click at [333, 458] on icon at bounding box center [334, 461] width 15 height 12
click at [444, 459] on icon at bounding box center [445, 461] width 15 height 15
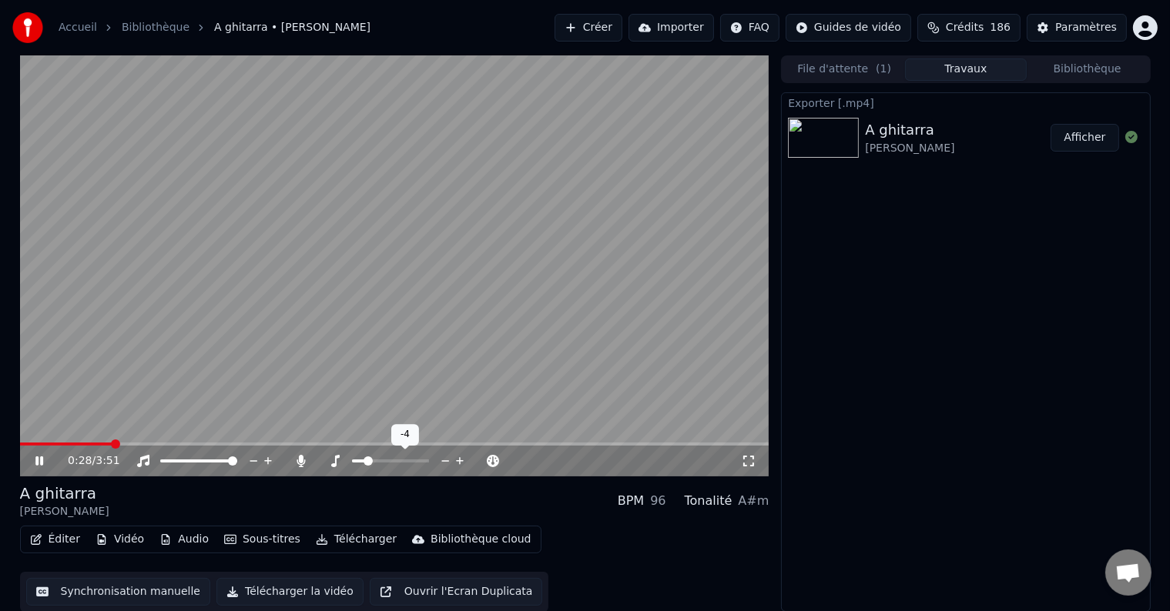
click at [456, 458] on icon at bounding box center [460, 461] width 15 height 15
click at [302, 464] on icon at bounding box center [300, 461] width 15 height 12
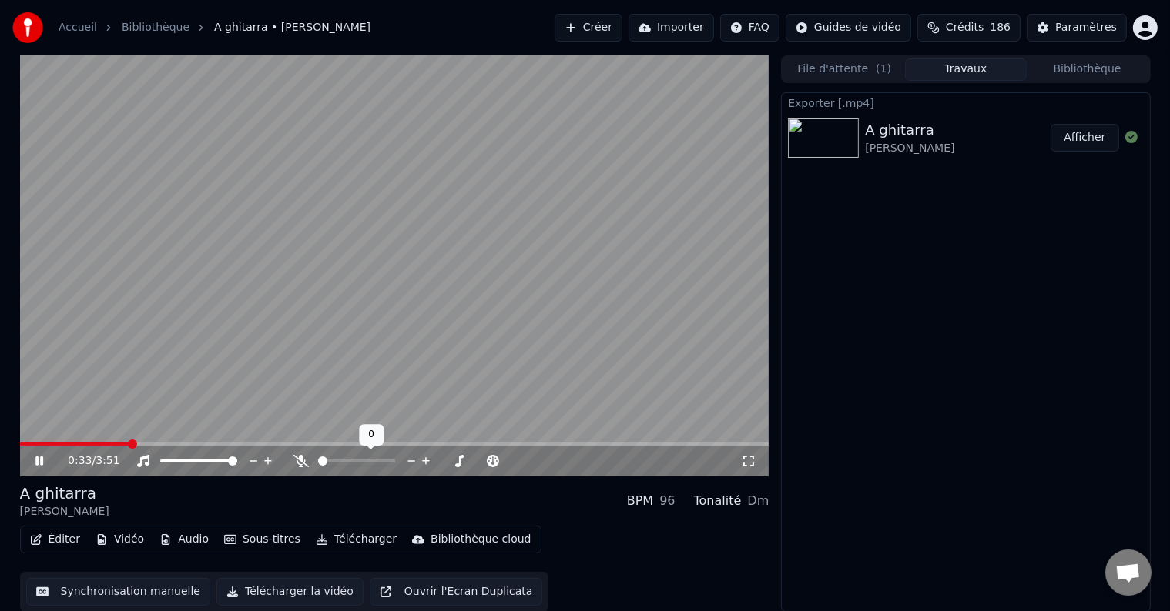
click at [423, 462] on icon at bounding box center [426, 461] width 15 height 15
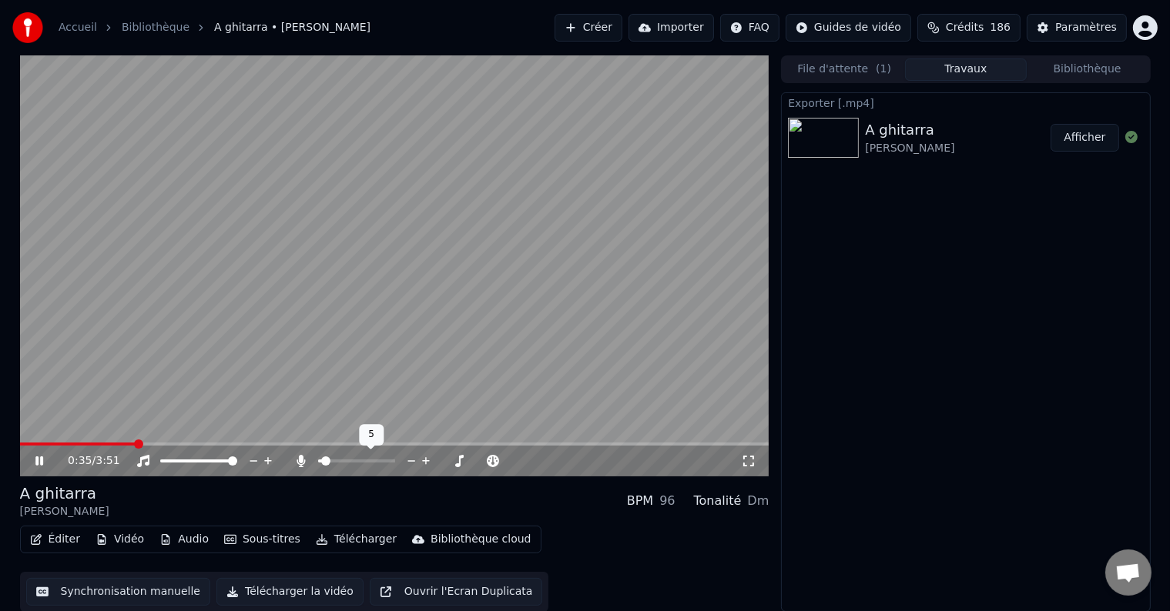
click at [423, 462] on icon at bounding box center [426, 461] width 15 height 15
click at [423, 461] on icon at bounding box center [426, 461] width 8 height 8
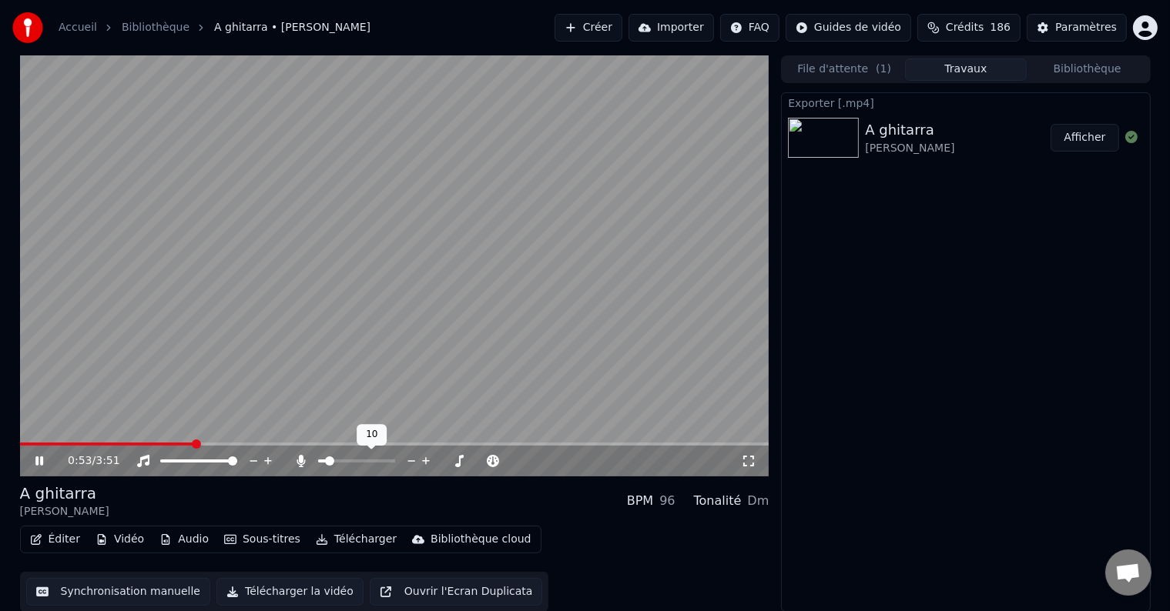
click at [424, 461] on icon at bounding box center [426, 461] width 8 height 8
click at [407, 461] on icon at bounding box center [411, 461] width 8 height 2
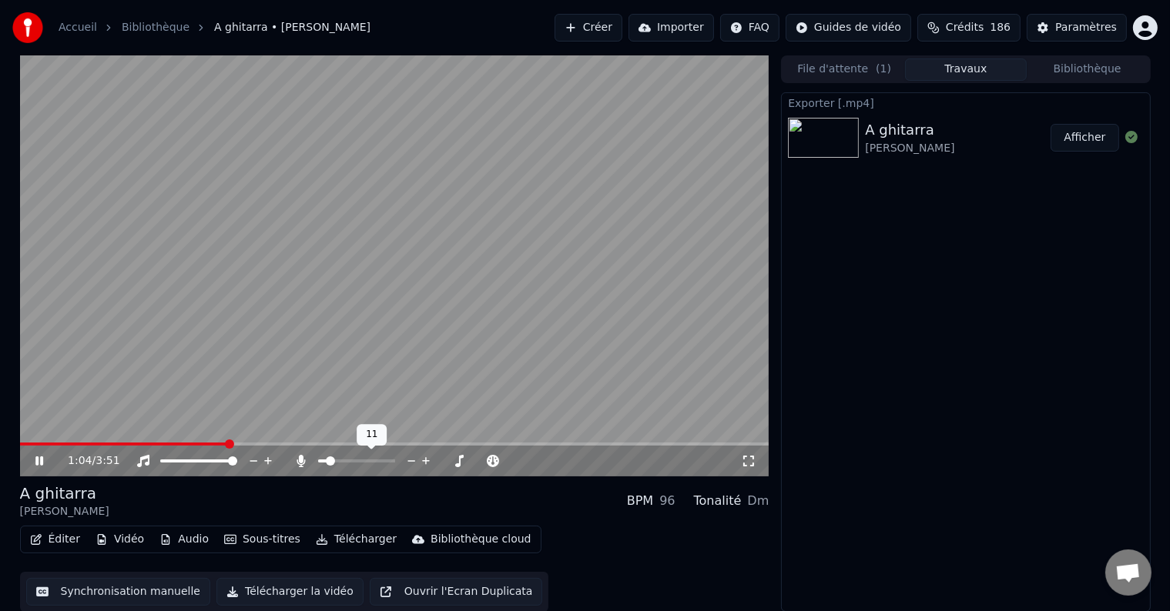
click at [407, 461] on icon at bounding box center [411, 461] width 8 height 2
click at [474, 462] on icon at bounding box center [479, 461] width 15 height 15
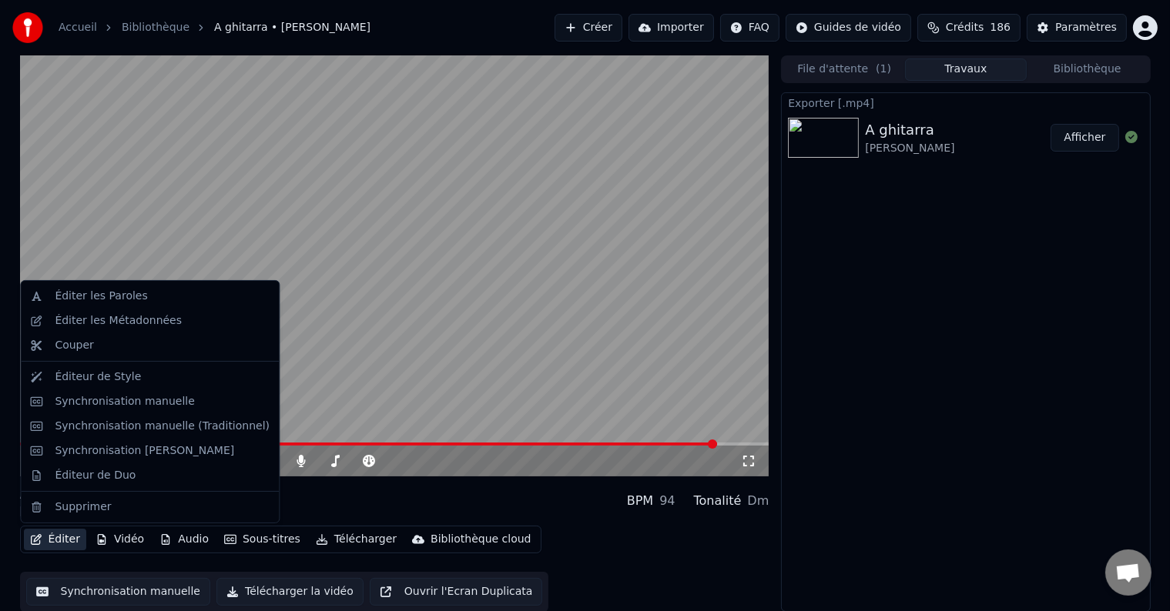
click at [62, 537] on button "Éditer" at bounding box center [55, 540] width 62 height 22
click at [77, 306] on div "Éditer les Paroles" at bounding box center [150, 296] width 252 height 25
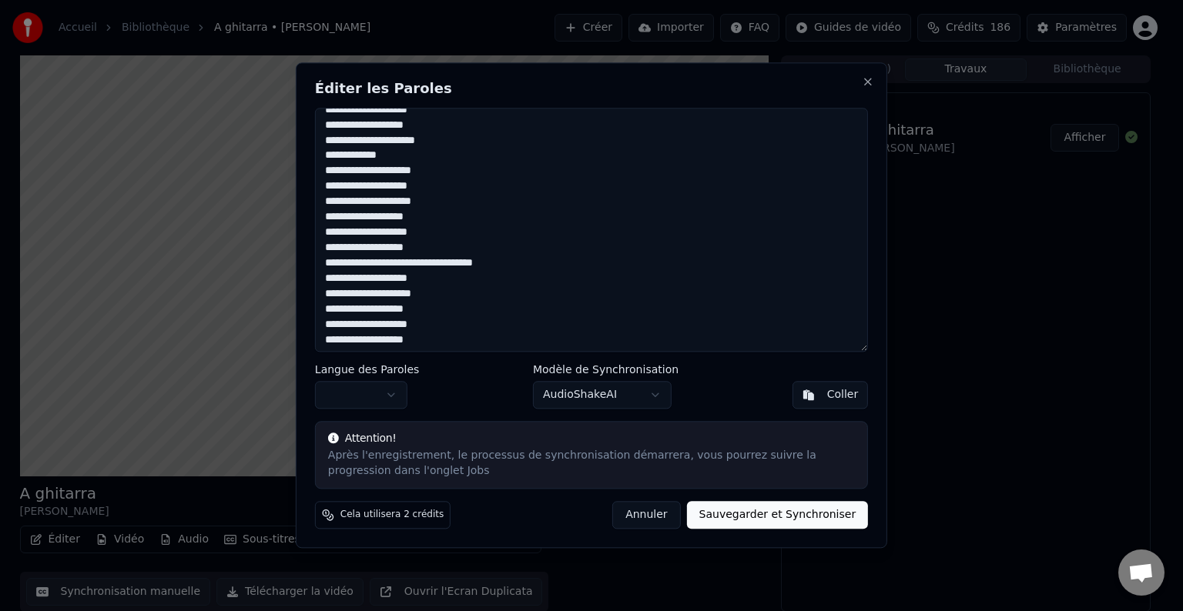
scroll to position [507, 0]
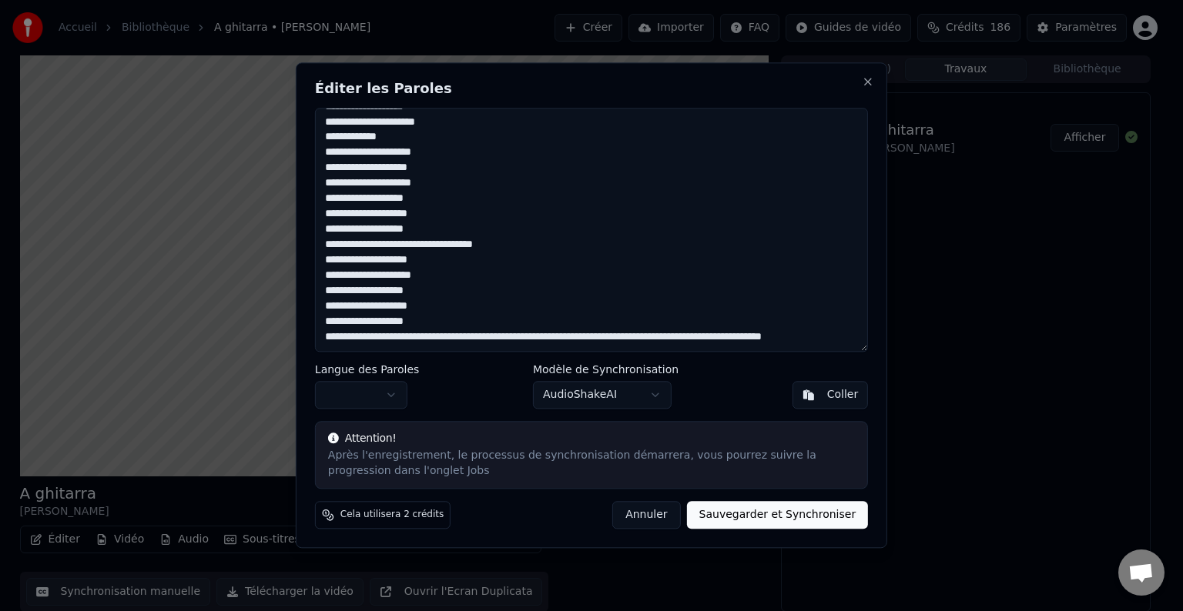
click at [631, 323] on textarea at bounding box center [591, 230] width 553 height 244
click at [635, 323] on textarea at bounding box center [591, 230] width 553 height 244
click at [632, 323] on textarea at bounding box center [591, 230] width 553 height 244
click at [633, 323] on textarea at bounding box center [591, 230] width 553 height 244
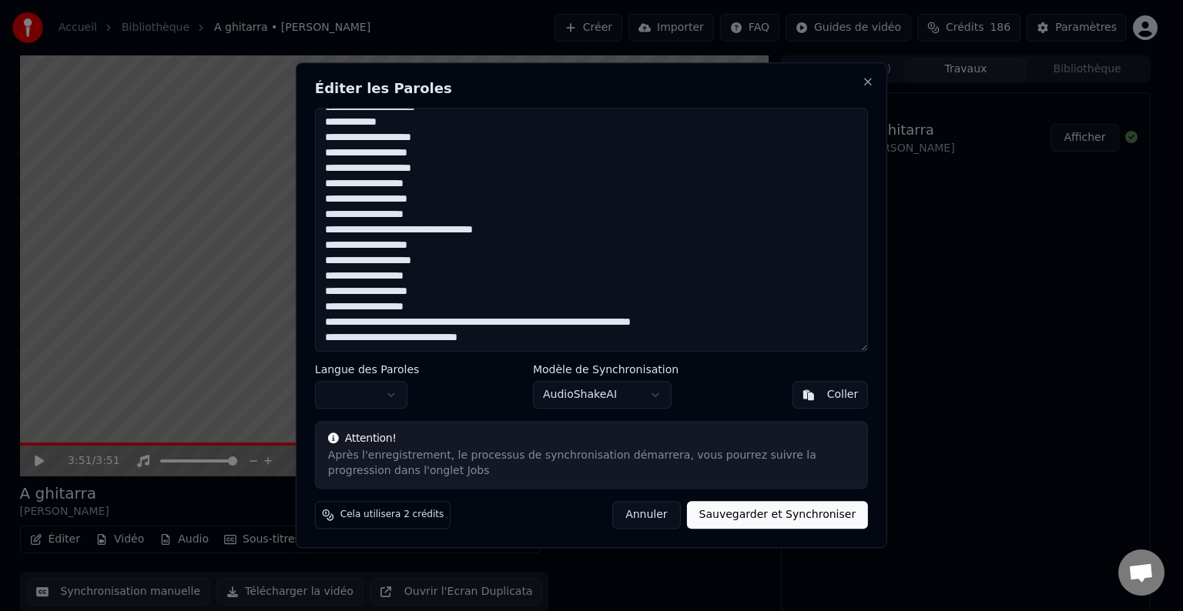
scroll to position [523, 0]
click at [520, 309] on textarea at bounding box center [591, 230] width 553 height 244
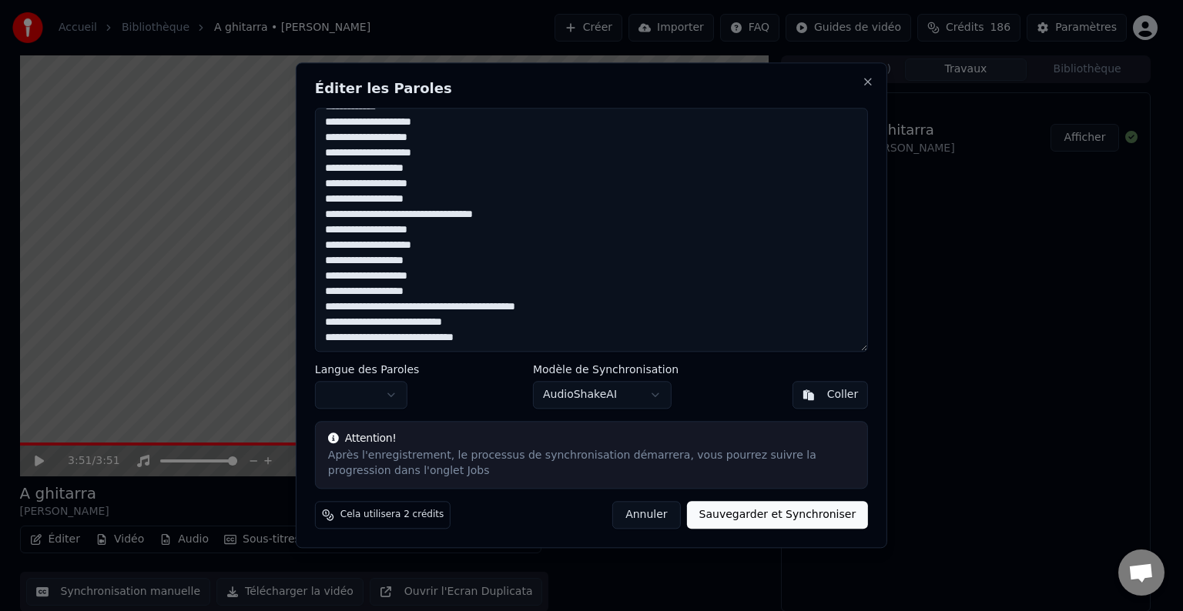
scroll to position [538, 0]
click at [405, 293] on textarea at bounding box center [591, 230] width 553 height 244
click at [407, 291] on textarea at bounding box center [591, 230] width 553 height 244
click at [764, 511] on button "Sauvegarder et Synchroniser" at bounding box center [778, 516] width 182 height 28
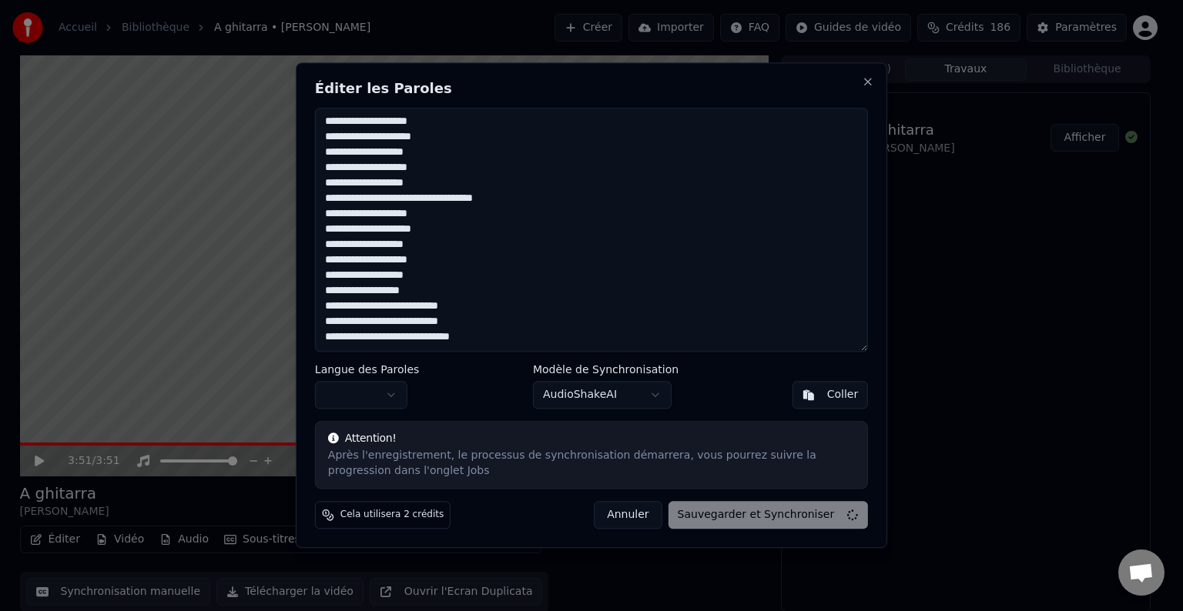
type textarea "**********"
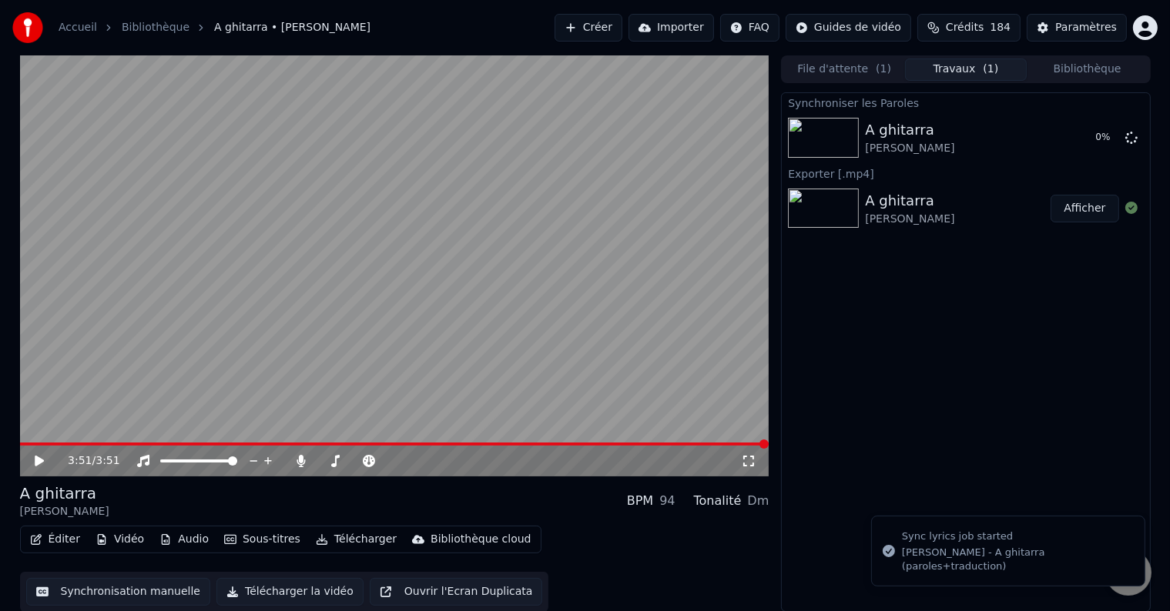
click at [37, 462] on icon at bounding box center [39, 461] width 9 height 11
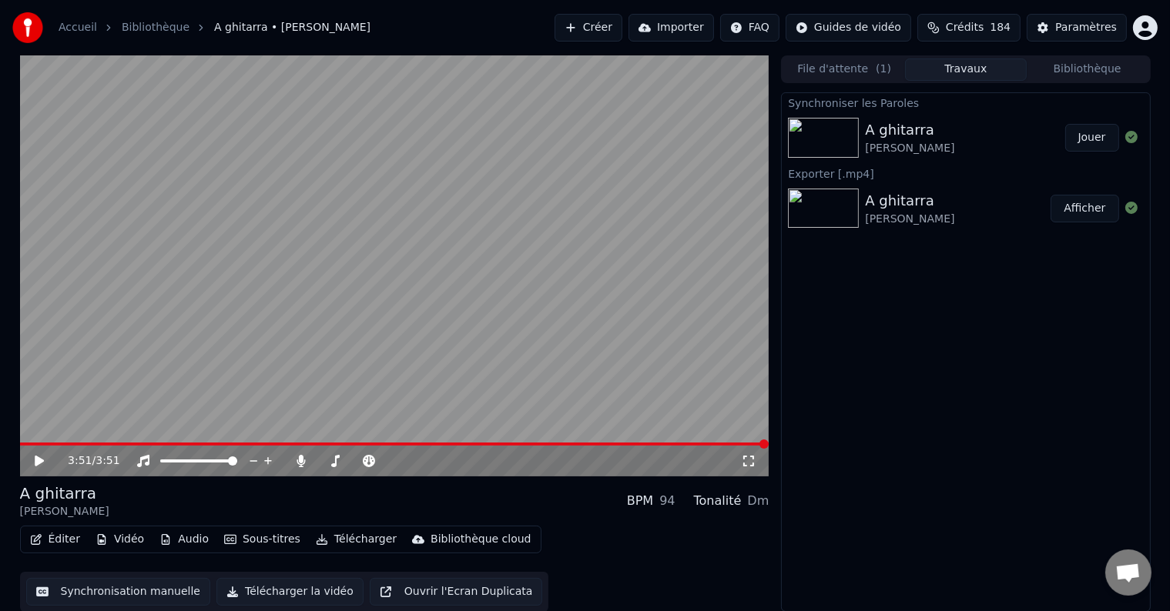
click at [271, 593] on button "Télécharger la vidéo" at bounding box center [289, 592] width 147 height 28
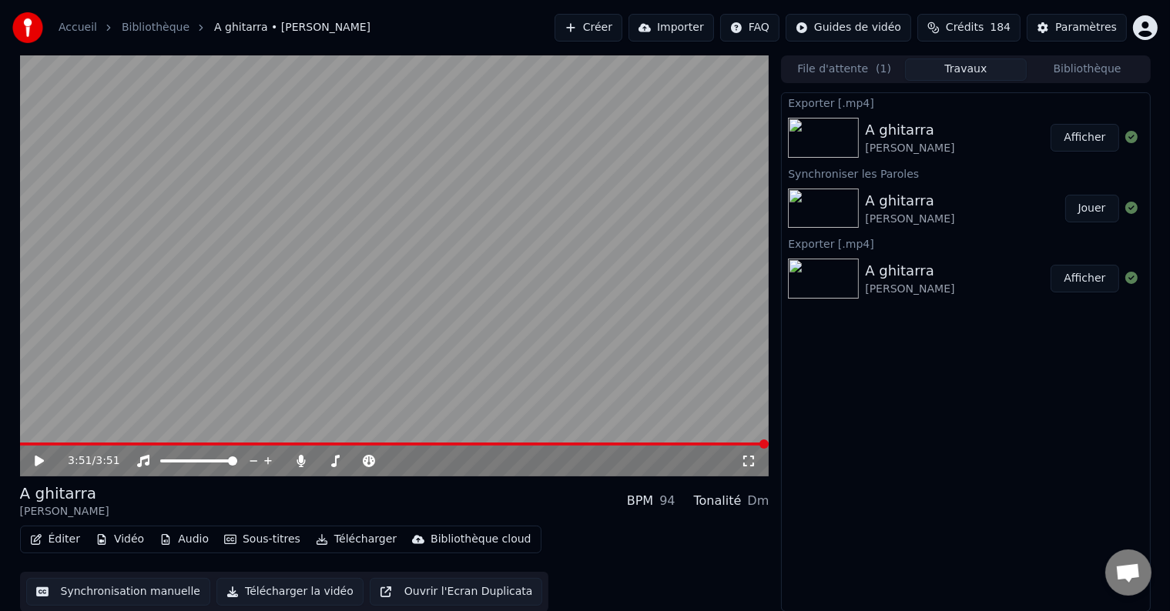
click at [1066, 139] on button "Afficher" at bounding box center [1084, 138] width 68 height 28
